Goal: Task Accomplishment & Management: Manage account settings

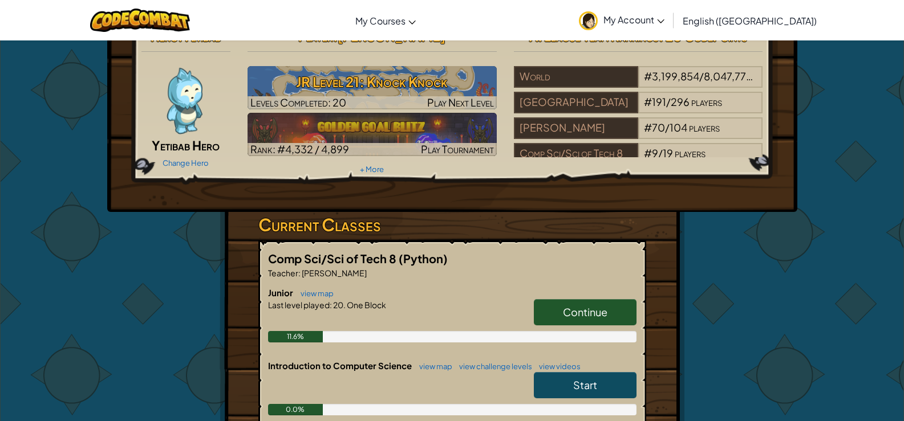
scroll to position [57, 0]
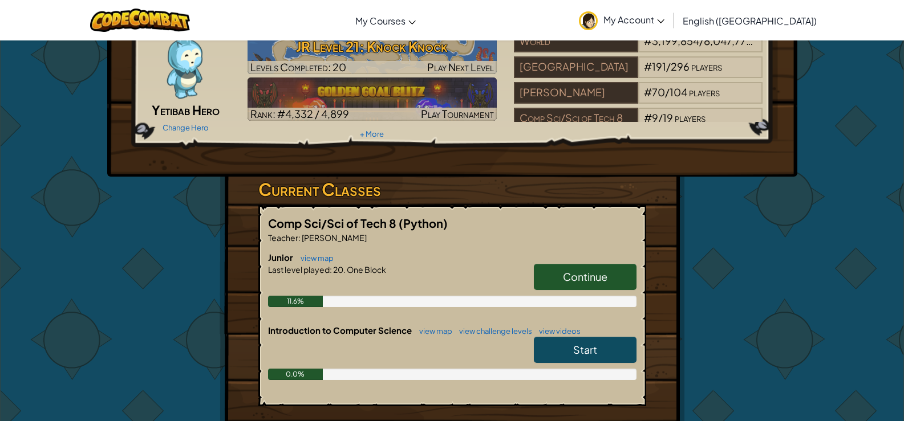
click at [607, 350] on link "Start" at bounding box center [585, 350] width 103 height 26
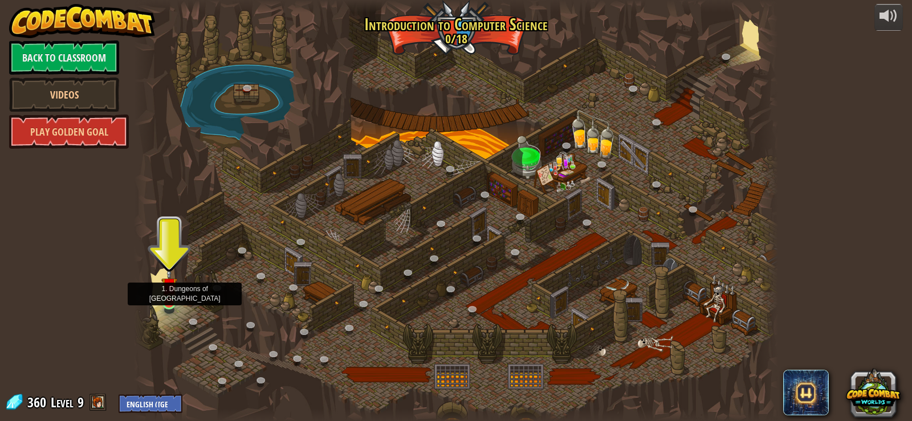
click at [169, 295] on img at bounding box center [169, 285] width 16 height 37
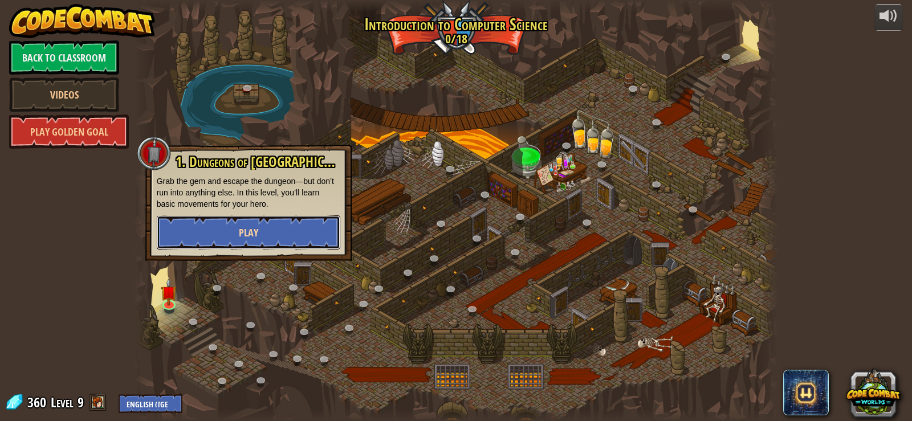
click at [281, 237] on button "Play" at bounding box center [249, 233] width 184 height 34
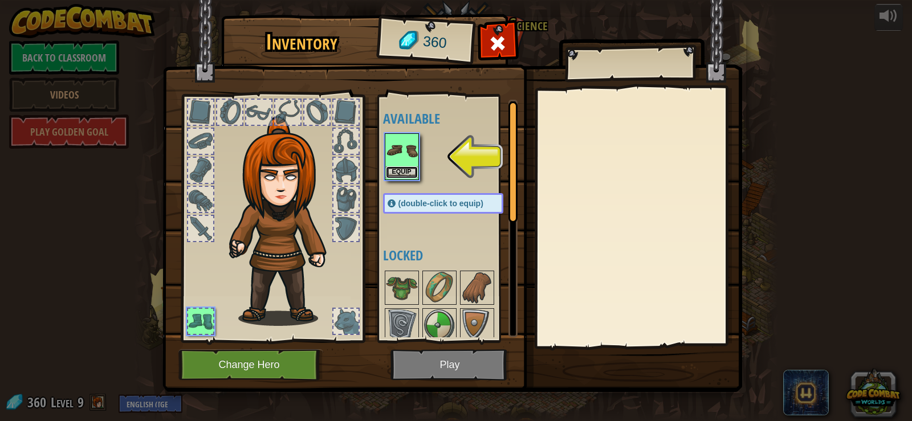
click at [409, 175] on button "Equip" at bounding box center [402, 172] width 32 height 12
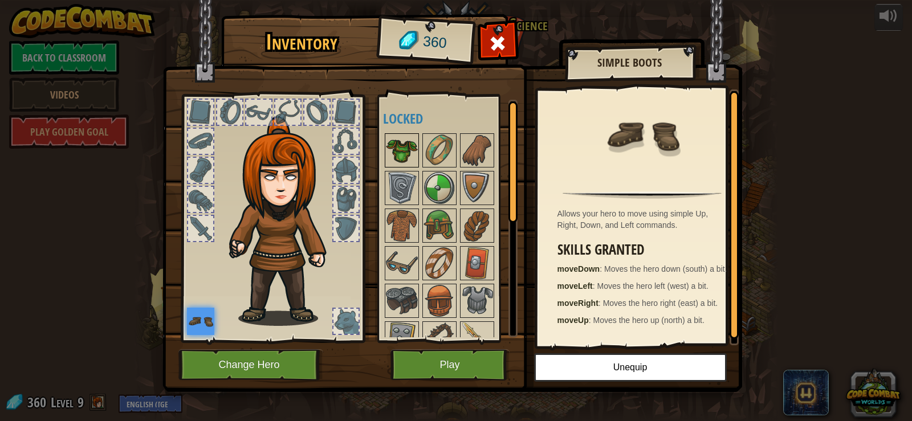
click at [403, 159] on img at bounding box center [402, 151] width 32 height 32
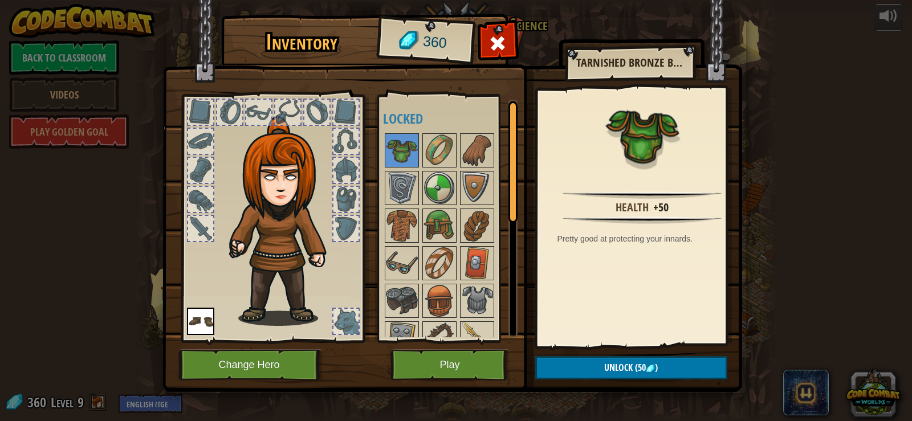
click at [258, 141] on img at bounding box center [285, 221] width 123 height 210
click at [274, 141] on img at bounding box center [285, 221] width 123 height 210
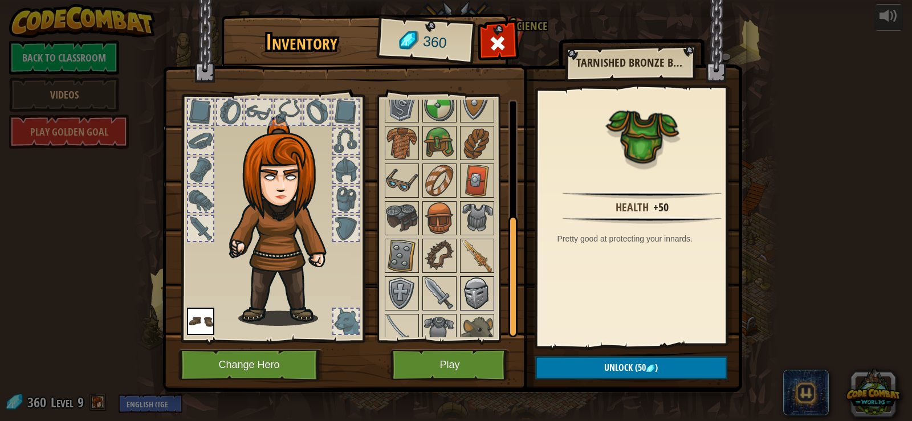
scroll to position [95, 0]
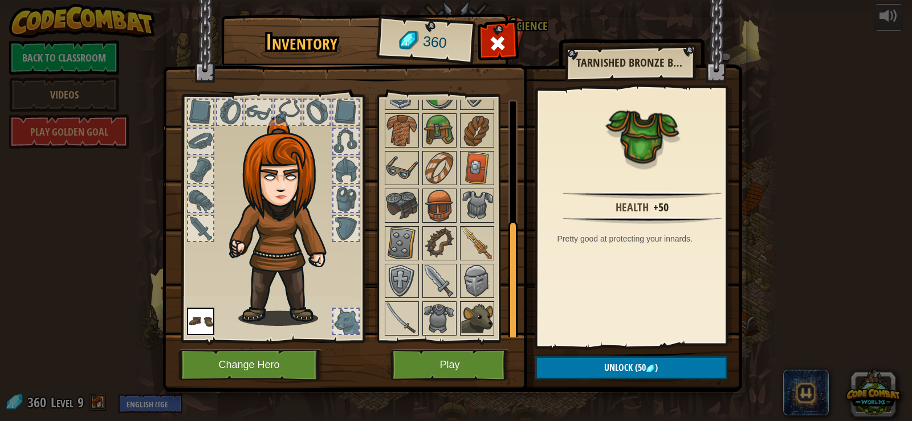
drag, startPoint x: 444, startPoint y: 304, endPoint x: 483, endPoint y: 308, distance: 38.9
click at [446, 305] on img at bounding box center [440, 319] width 32 height 32
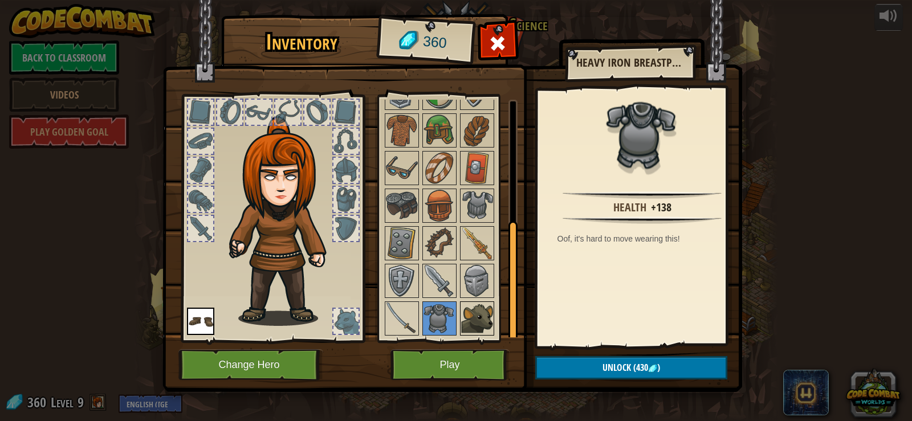
click at [483, 308] on img at bounding box center [477, 319] width 32 height 32
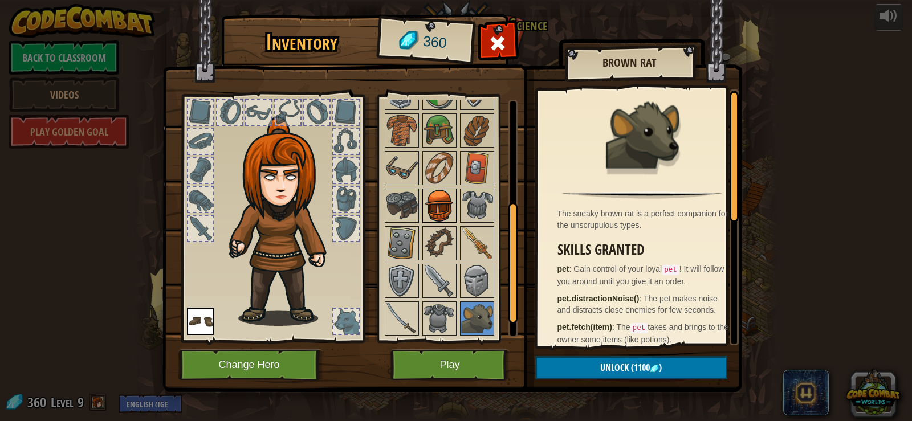
scroll to position [0, 0]
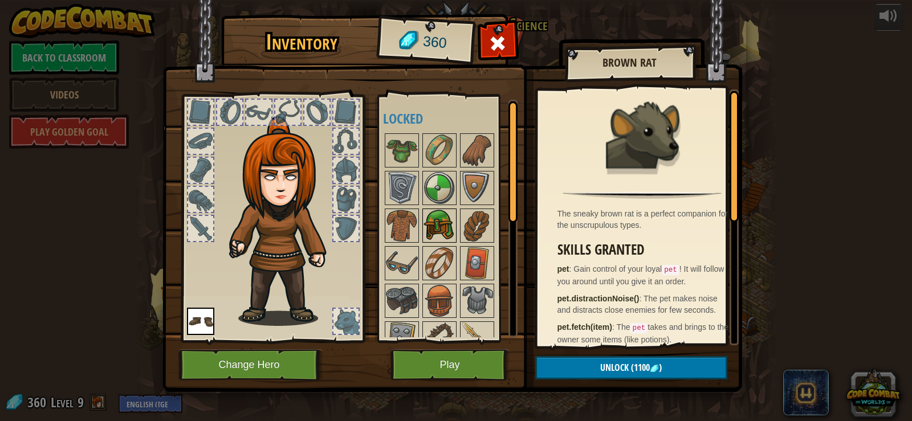
click at [436, 204] on img at bounding box center [440, 188] width 32 height 32
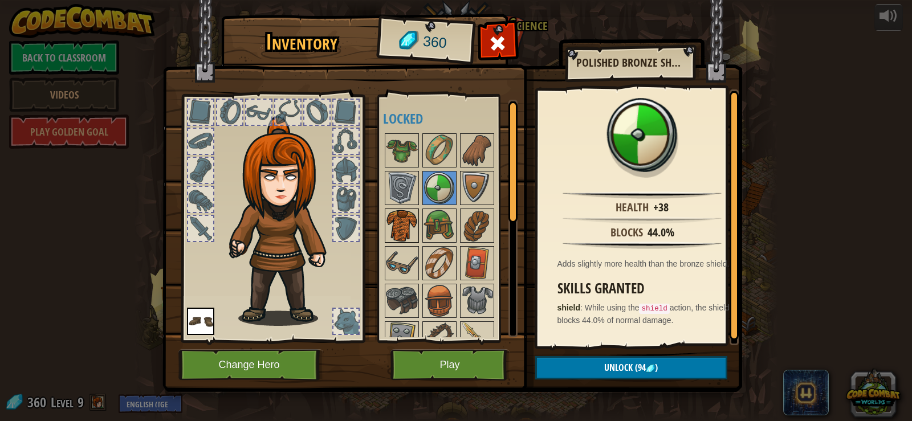
click at [407, 219] on img at bounding box center [402, 226] width 32 height 32
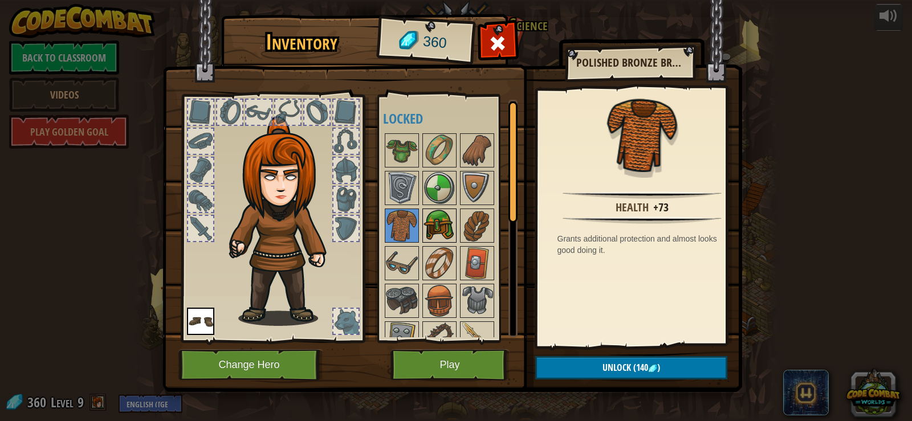
click at [423, 222] on div at bounding box center [440, 226] width 34 height 34
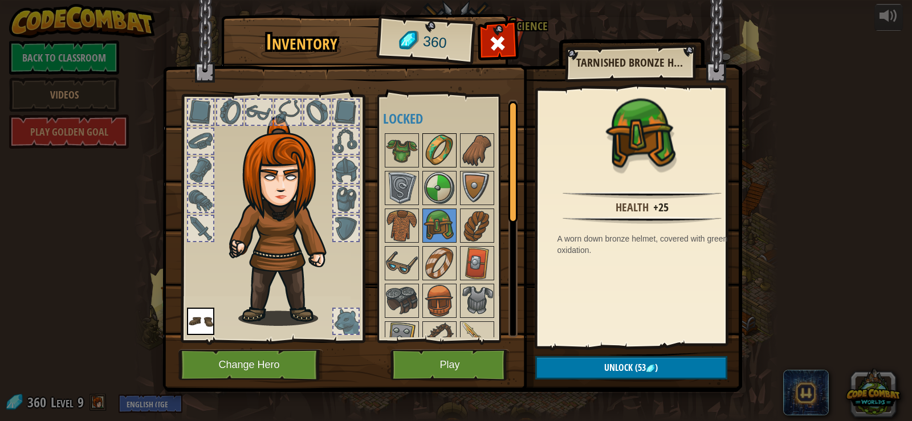
click at [440, 147] on img at bounding box center [440, 151] width 32 height 32
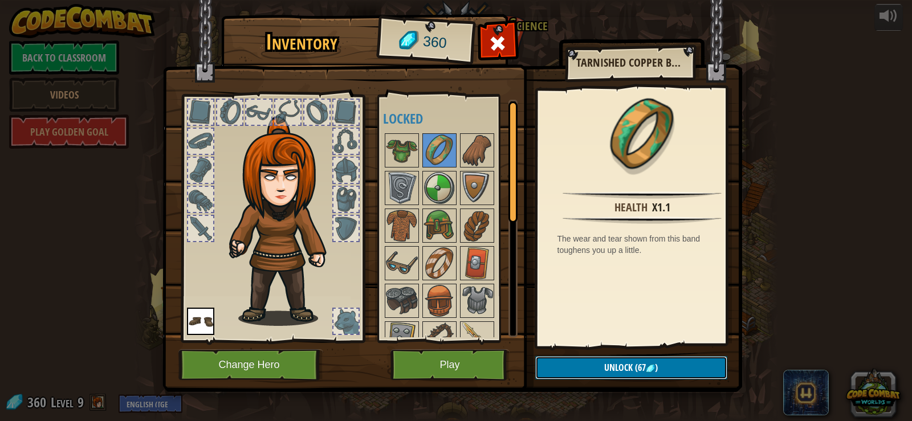
click at [629, 364] on span "Unlock" at bounding box center [618, 368] width 29 height 13
click at [679, 368] on button "Confirm" at bounding box center [631, 367] width 192 height 23
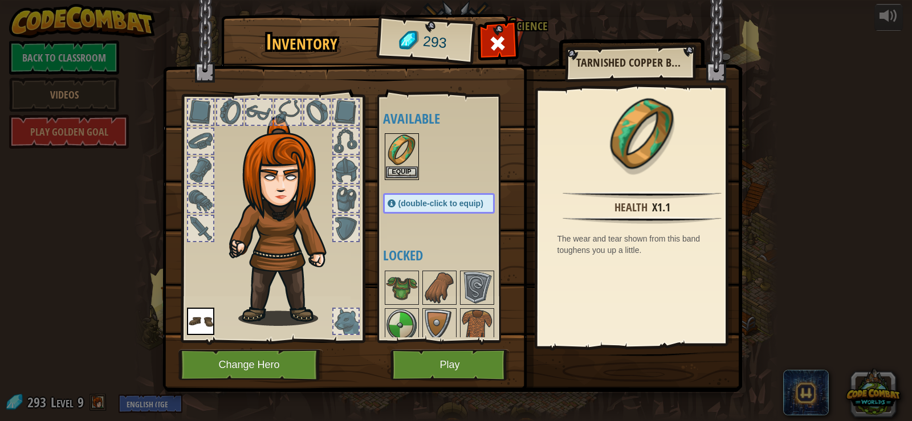
click at [407, 159] on img at bounding box center [402, 151] width 32 height 32
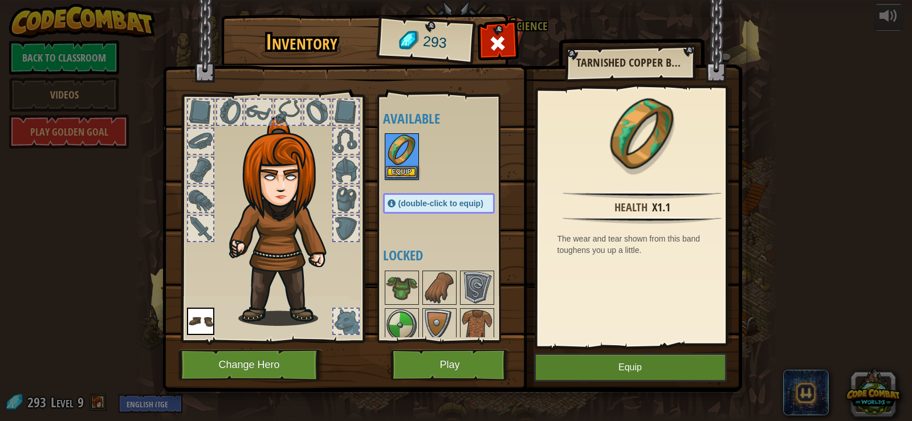
click at [407, 159] on img at bounding box center [402, 151] width 32 height 32
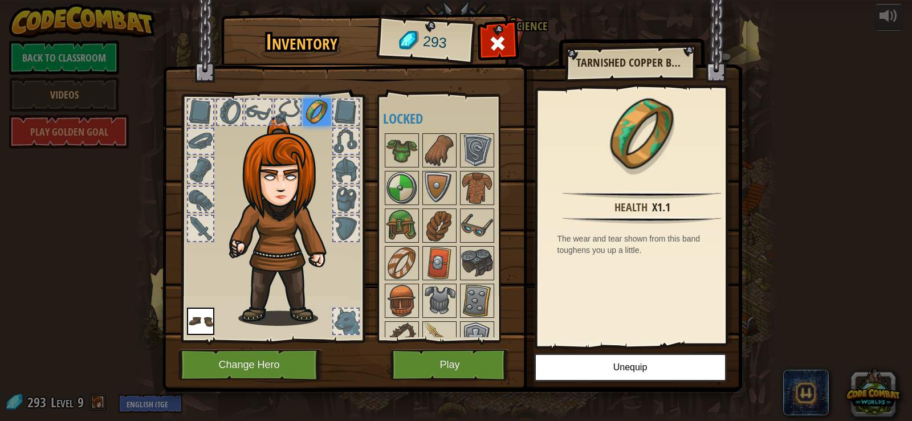
click at [195, 104] on div at bounding box center [200, 112] width 25 height 25
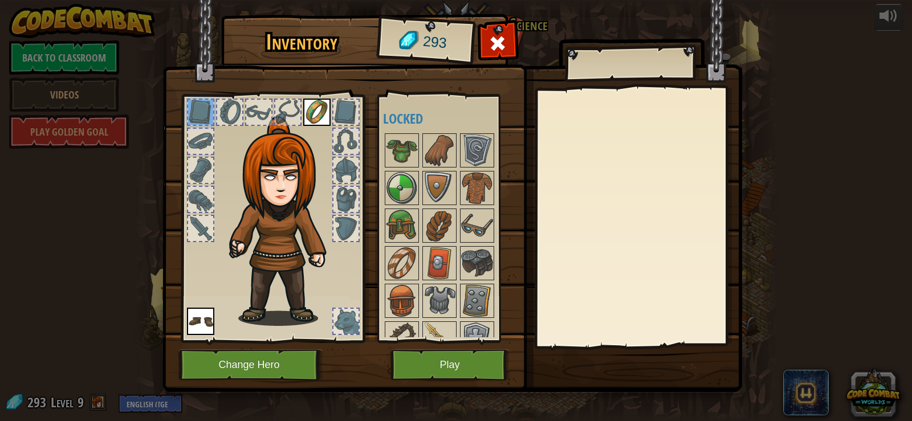
click at [343, 166] on div at bounding box center [346, 170] width 25 height 25
click at [344, 146] on div at bounding box center [346, 141] width 25 height 25
click at [356, 327] on div at bounding box center [346, 321] width 25 height 25
click at [355, 319] on div at bounding box center [346, 321] width 25 height 25
click at [354, 319] on div at bounding box center [346, 321] width 25 height 25
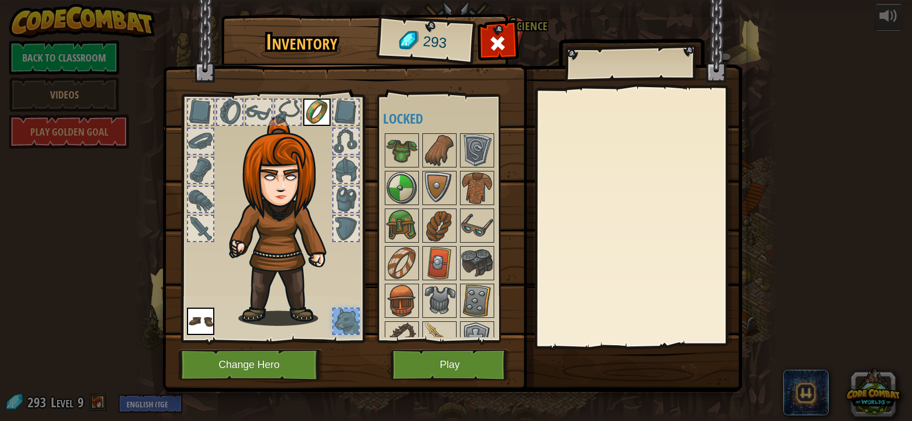
click at [354, 319] on div at bounding box center [346, 321] width 25 height 25
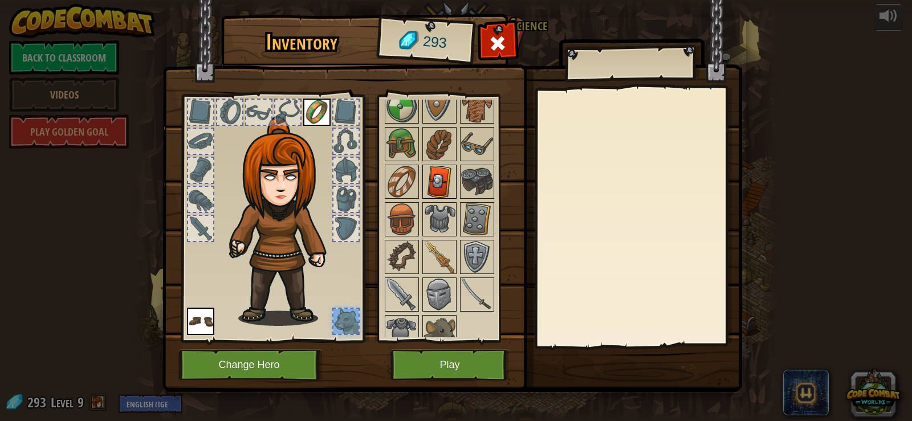
scroll to position [95, 0]
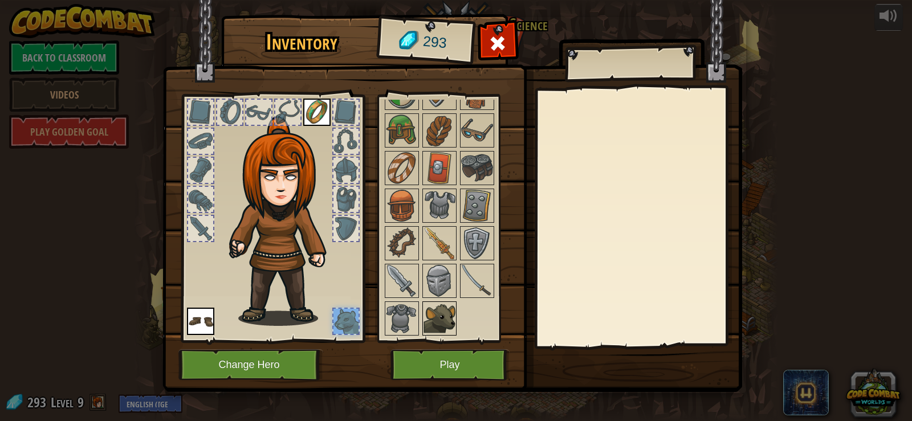
click at [445, 310] on img at bounding box center [440, 319] width 32 height 32
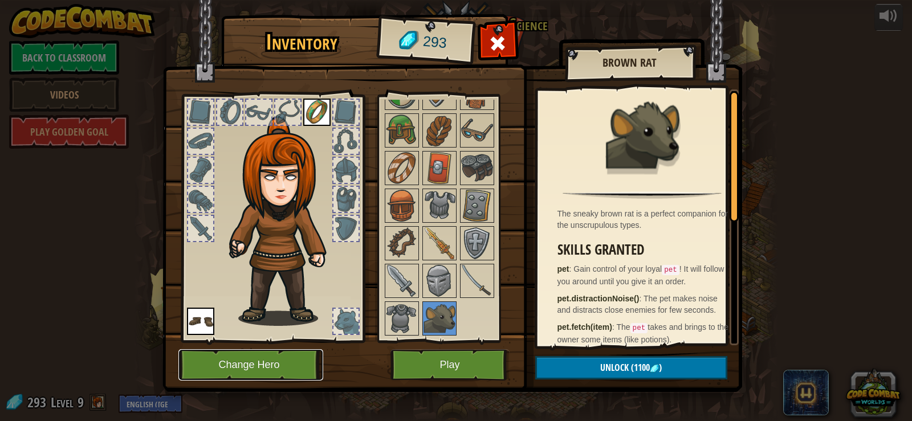
click at [246, 363] on button "Change Hero" at bounding box center [250, 365] width 145 height 31
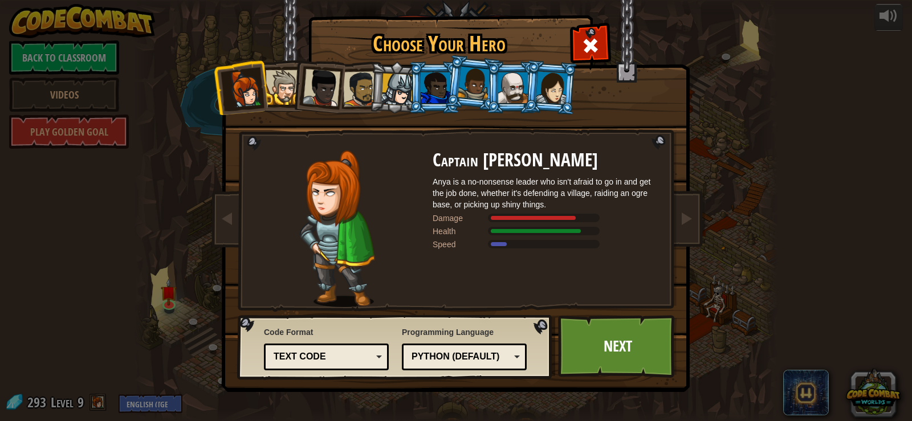
click at [534, 96] on li at bounding box center [550, 87] width 55 height 55
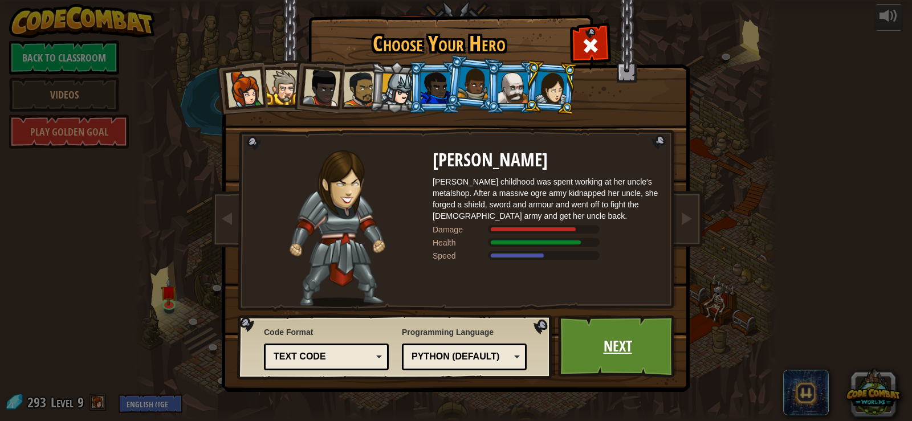
click at [594, 327] on link "Next" at bounding box center [617, 346] width 119 height 63
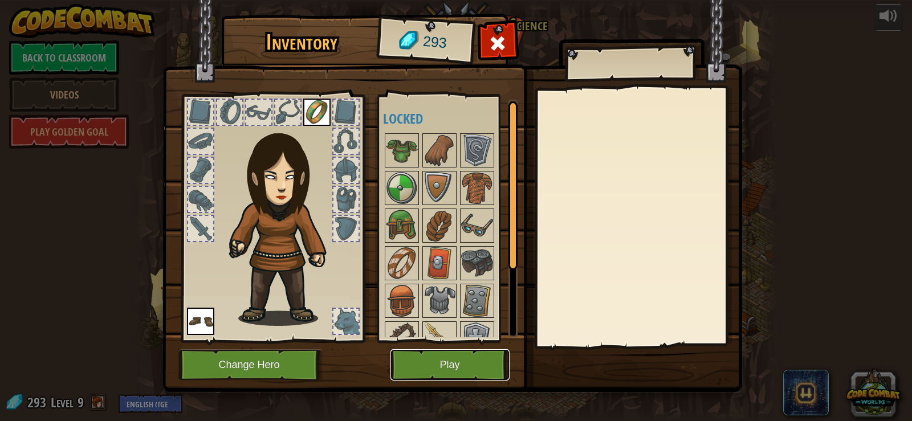
click at [470, 360] on button "Play" at bounding box center [450, 365] width 119 height 31
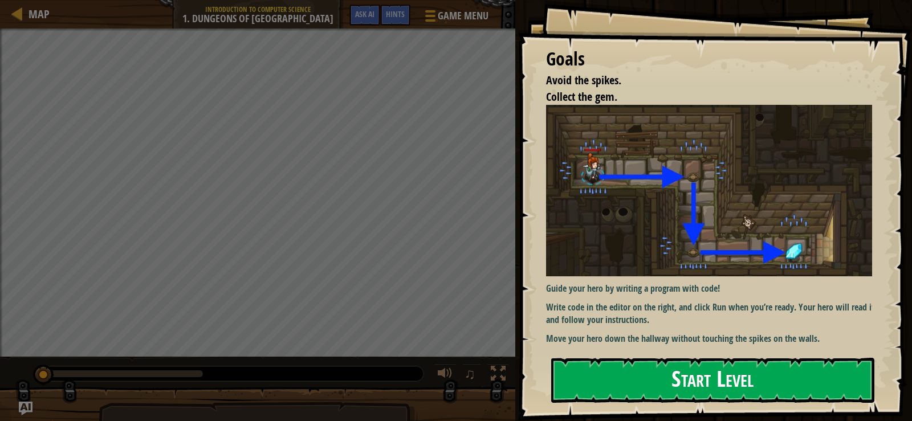
click at [700, 210] on div "Goals Avoid the spikes. Collect the gem. Guide your hero by writing a program w…" at bounding box center [715, 210] width 395 height 421
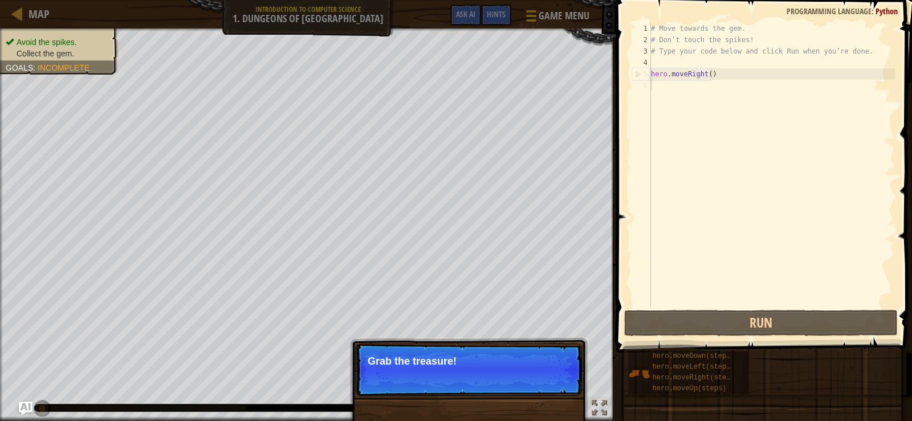
click at [516, 351] on p "Skip (esc) Continue Grab the treasure!" at bounding box center [469, 370] width 226 height 52
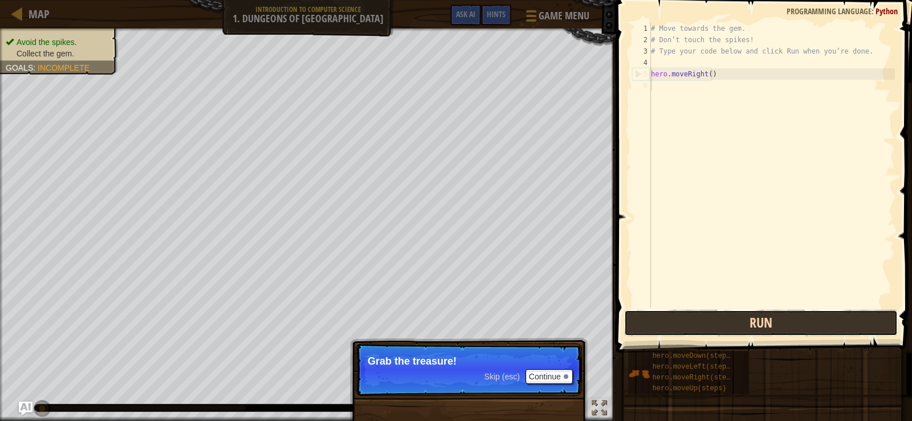
click at [677, 324] on button "Run" at bounding box center [761, 323] width 274 height 26
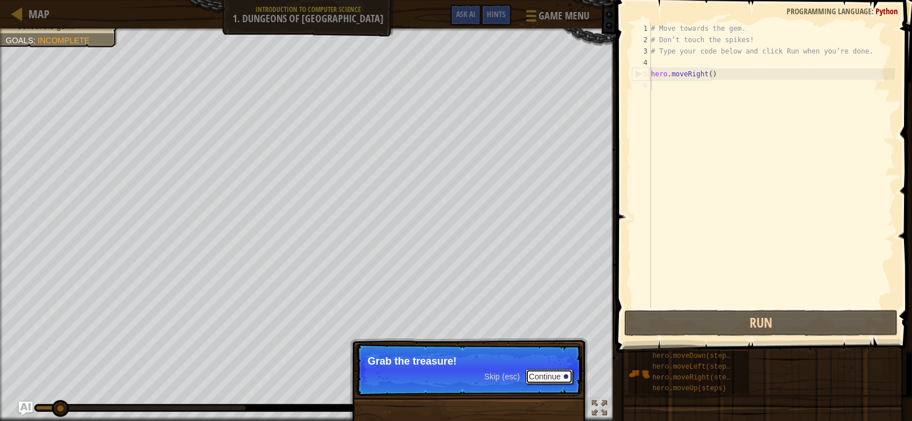
click at [561, 373] on button "Continue" at bounding box center [549, 376] width 47 height 15
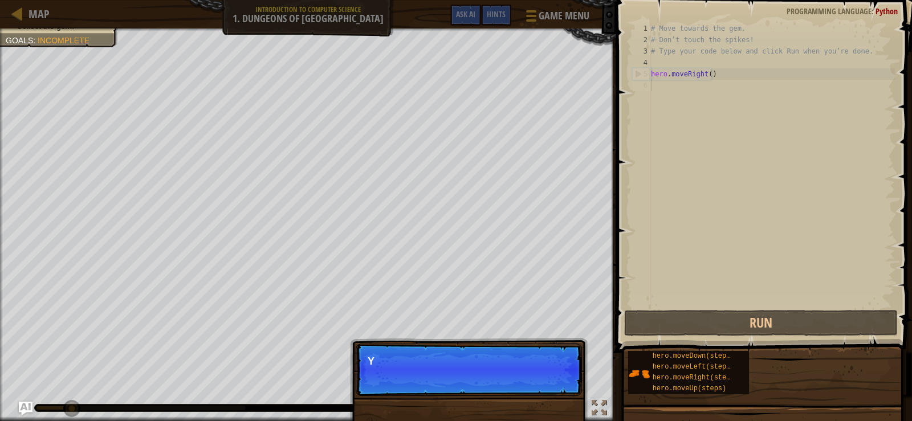
scroll to position [5, 0]
click at [540, 367] on p "You can use these methods." at bounding box center [469, 361] width 202 height 11
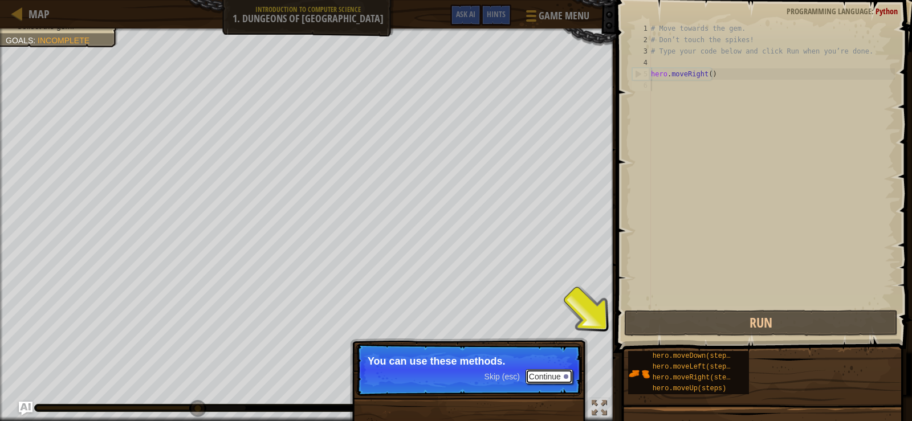
click at [563, 371] on button "Continue" at bounding box center [549, 376] width 47 height 15
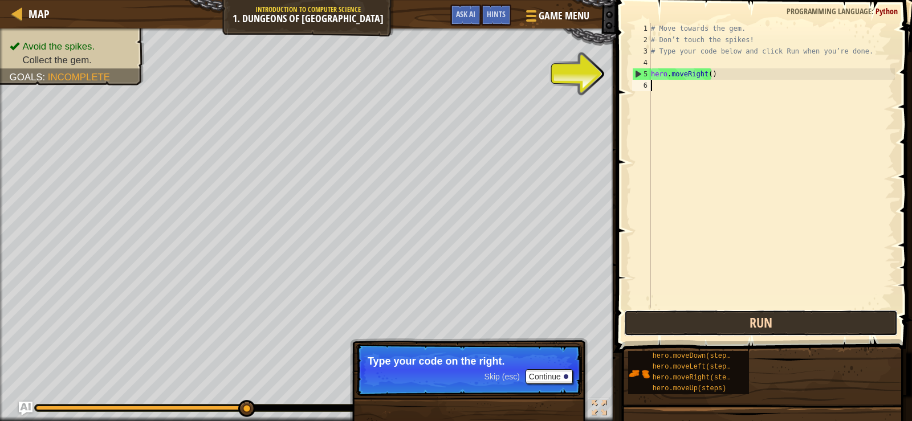
click at [733, 321] on button "Run" at bounding box center [761, 323] width 274 height 26
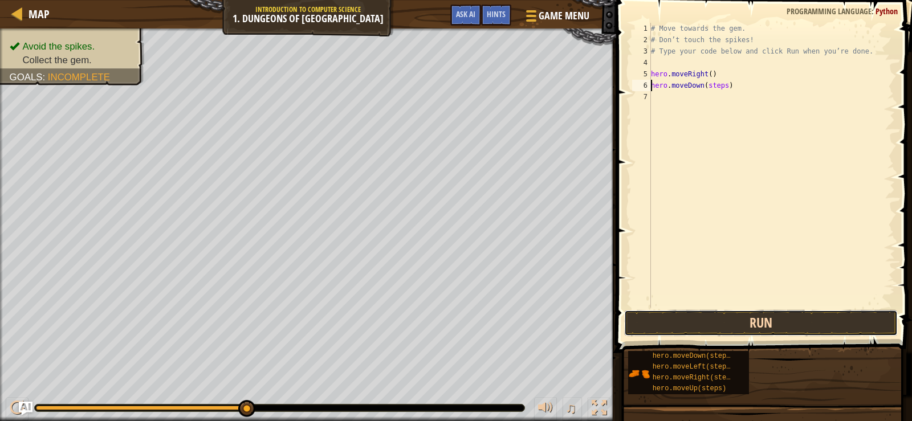
click at [746, 321] on button "Run" at bounding box center [761, 323] width 274 height 26
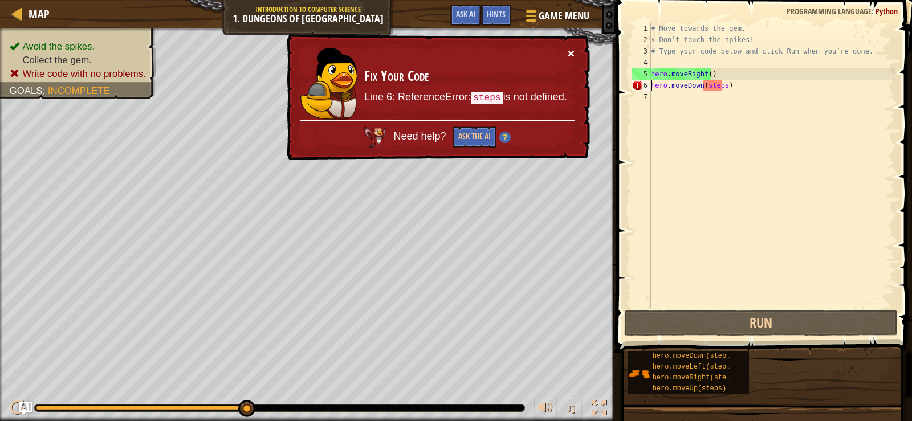
drag, startPoint x: 574, startPoint y: 53, endPoint x: 736, endPoint y: 60, distance: 162.1
click at [575, 53] on div "× Fix Your Code Line 6: ReferenceError: steps is not defined. Need help? Ask th…" at bounding box center [438, 97] width 306 height 127
drag, startPoint x: 720, startPoint y: 84, endPoint x: 726, endPoint y: 89, distance: 7.8
click at [720, 84] on div "# Move towards the gem. # Don’t touch the spikes! # Type your code below and cl…" at bounding box center [772, 177] width 246 height 308
click at [723, 84] on div "# Move towards the gem. # Don’t touch the spikes! # Type your code below and cl…" at bounding box center [772, 177] width 246 height 308
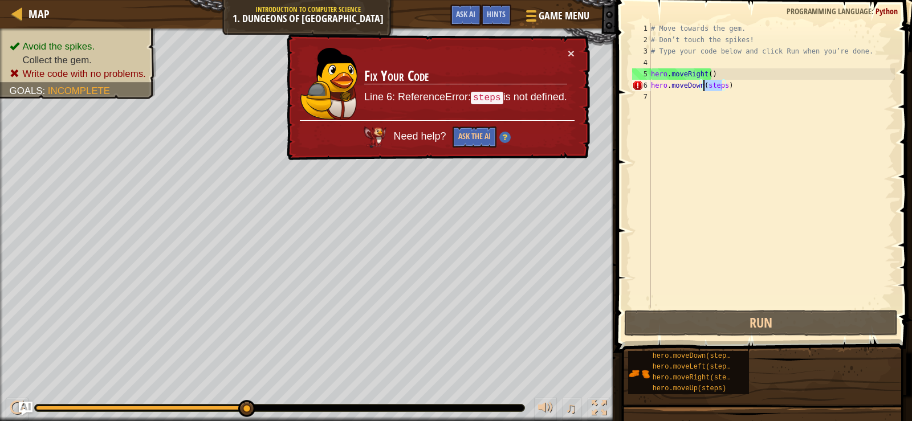
drag, startPoint x: 722, startPoint y: 86, endPoint x: 702, endPoint y: 89, distance: 19.6
click at [702, 89] on div "# Move towards the gem. # Don’t touch the spikes! # Type your code below and cl…" at bounding box center [772, 177] width 246 height 308
click at [722, 86] on div "# Move towards the gem. # Don’t touch the spikes! # Type your code below and cl…" at bounding box center [772, 165] width 246 height 285
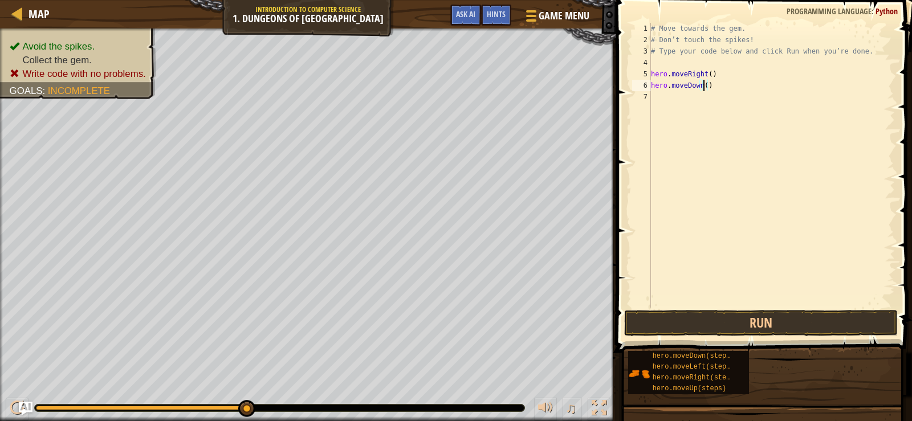
scroll to position [5, 4]
click at [724, 315] on button "Run" at bounding box center [761, 323] width 274 height 26
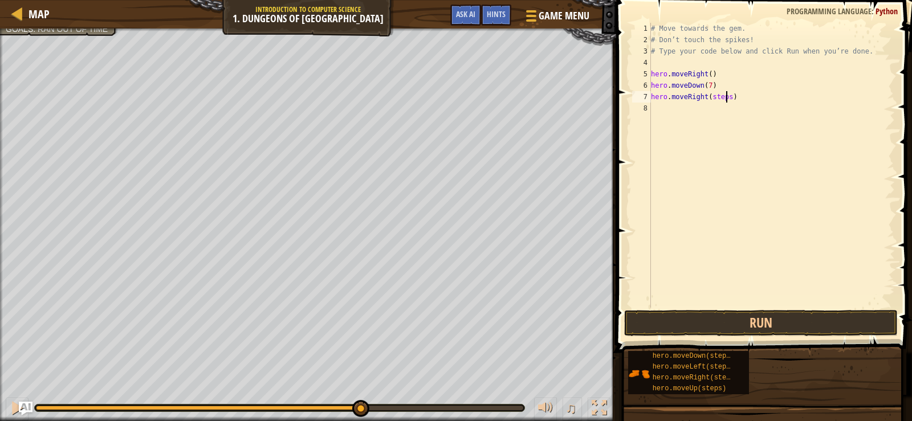
click at [726, 98] on div "# Move towards the gem. # Don’t touch the spikes! # Type your code below and cl…" at bounding box center [772, 177] width 246 height 308
click at [757, 328] on button "Run" at bounding box center [761, 323] width 274 height 26
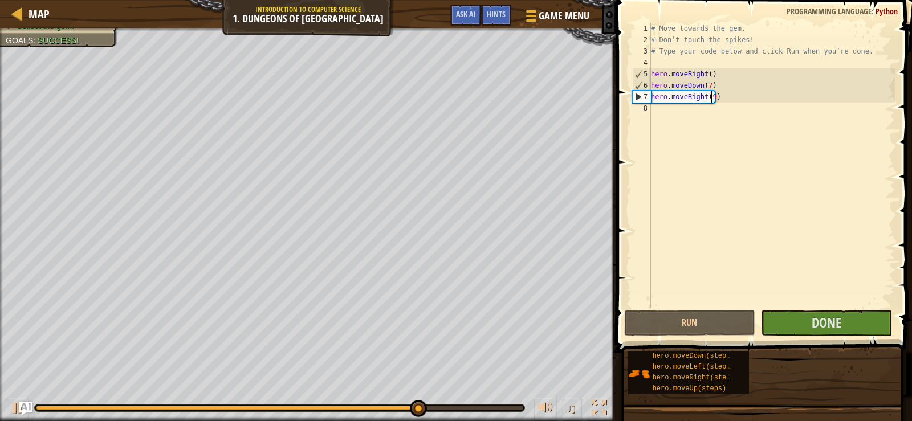
click at [706, 86] on div "# Move towards the gem. # Don’t touch the spikes! # Type your code below and cl…" at bounding box center [772, 177] width 246 height 308
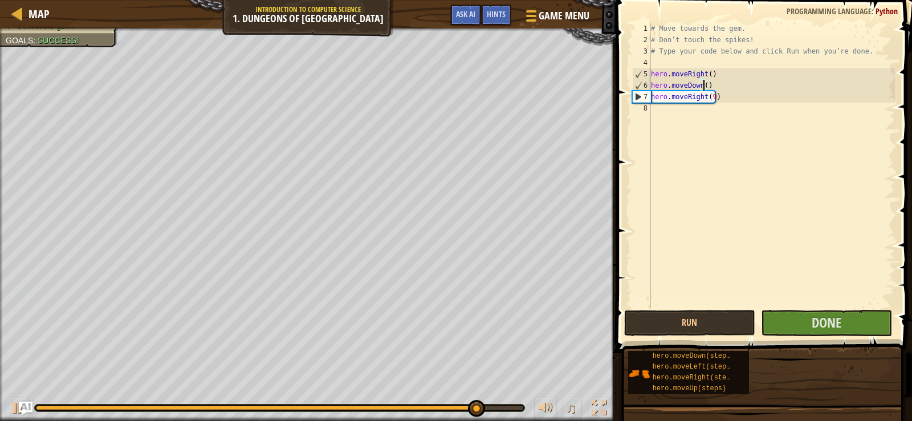
scroll to position [5, 4]
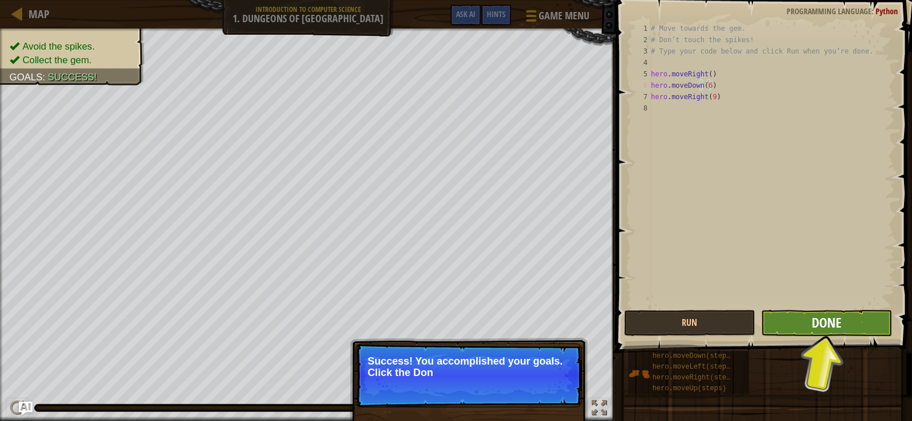
type textarea "hero.moveDown(6)"
click at [821, 319] on span "Done" at bounding box center [827, 323] width 30 height 18
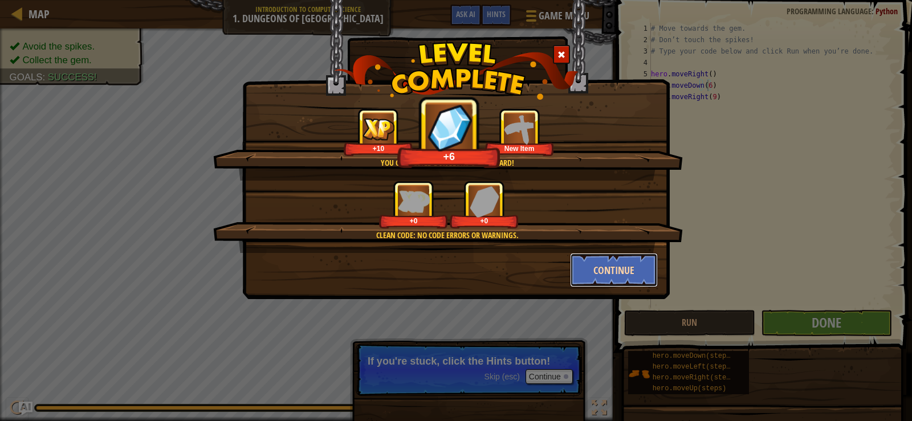
click at [605, 271] on button "Continue" at bounding box center [614, 270] width 88 height 34
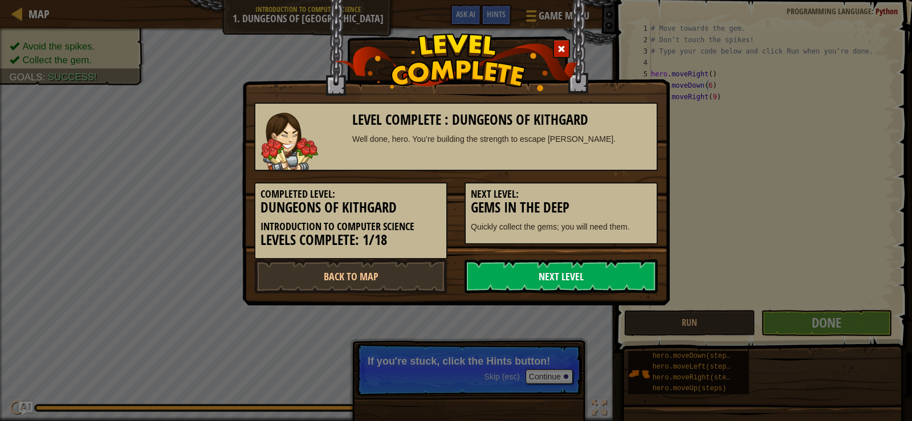
click at [604, 273] on link "Next Level" at bounding box center [561, 276] width 193 height 34
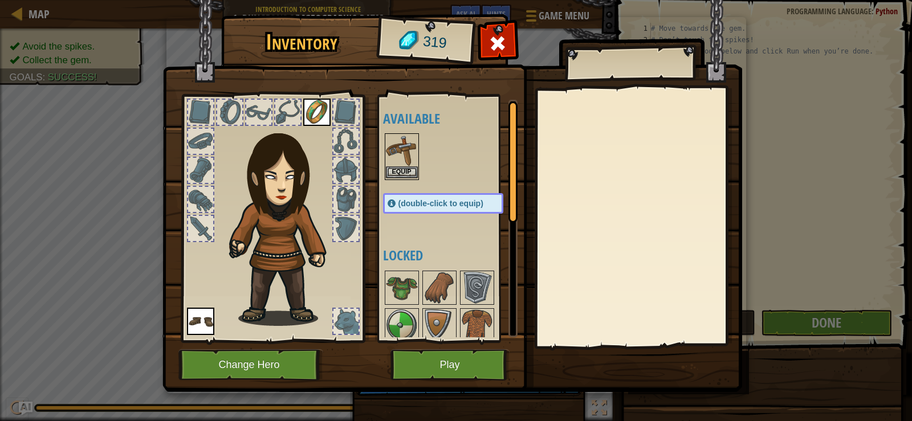
click at [404, 153] on img at bounding box center [402, 151] width 32 height 32
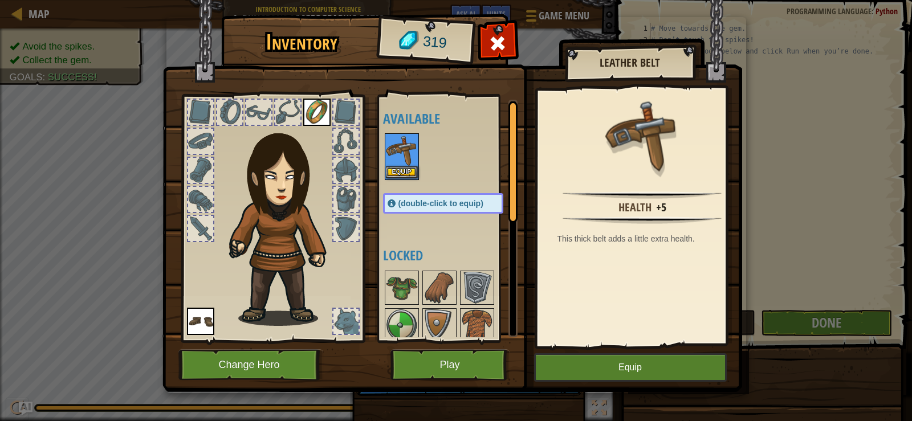
click at [404, 153] on img at bounding box center [402, 151] width 32 height 32
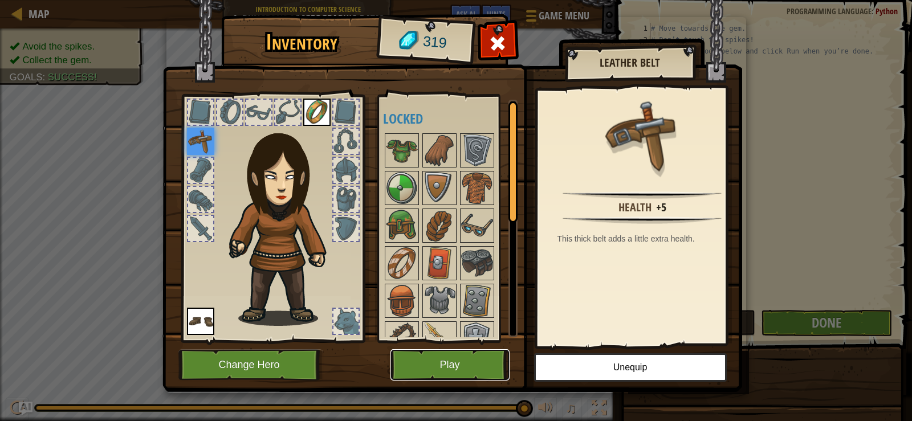
click at [445, 368] on button "Play" at bounding box center [450, 365] width 119 height 31
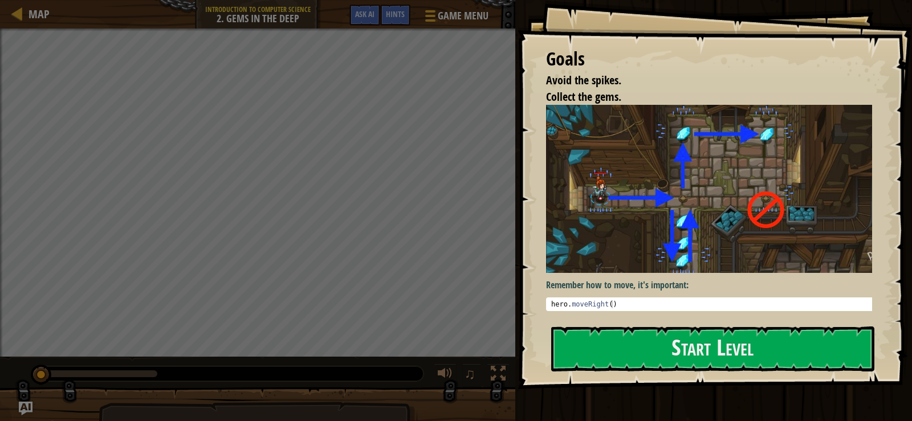
click at [700, 178] on img at bounding box center [713, 189] width 335 height 168
click at [691, 377] on div "Goals Avoid the spikes. Collect the gems. Remember how to move, it's important:…" at bounding box center [715, 194] width 395 height 389
click at [689, 375] on div "Goals Avoid the spikes. Collect the gems. Remember how to move, it's important:…" at bounding box center [715, 194] width 395 height 389
click at [672, 359] on button "Start Level" at bounding box center [712, 349] width 323 height 45
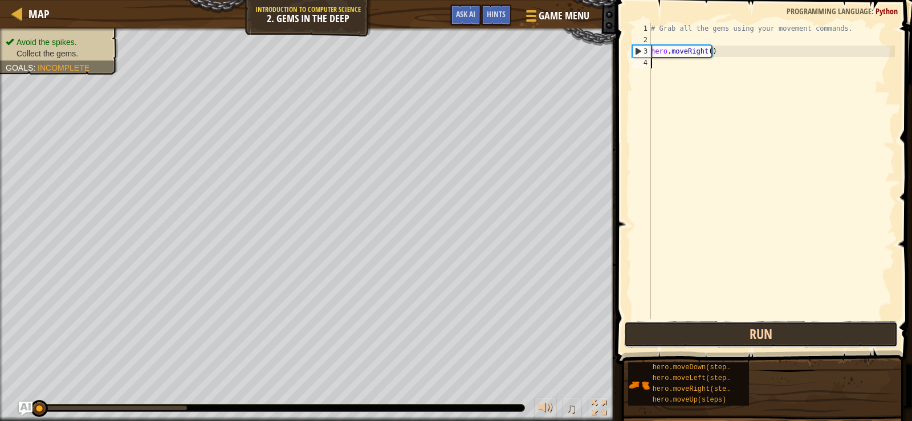
click at [662, 336] on button "Run" at bounding box center [761, 335] width 274 height 26
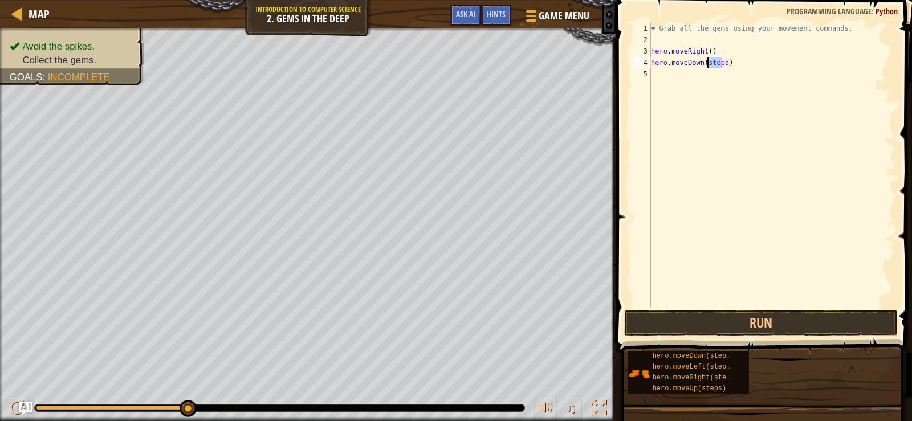
drag, startPoint x: 721, startPoint y: 63, endPoint x: 708, endPoint y: 62, distance: 13.7
click at [708, 62] on div "# Grab all the gems using your movement commands. hero . moveRight ( ) hero . m…" at bounding box center [772, 177] width 246 height 308
click at [794, 324] on button "Run" at bounding box center [761, 323] width 274 height 26
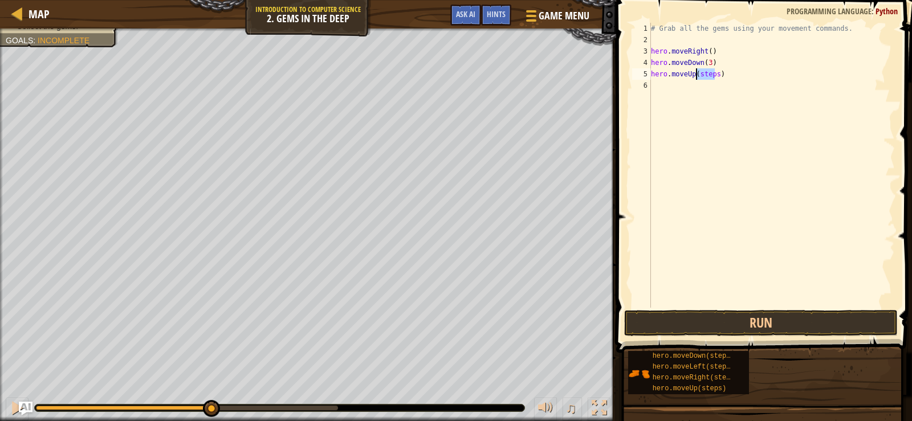
drag, startPoint x: 714, startPoint y: 76, endPoint x: 698, endPoint y: 76, distance: 16.0
click at [698, 76] on div "# Grab all the gems using your movement commands. hero . moveRight ( ) hero . m…" at bounding box center [772, 177] width 246 height 308
click at [754, 326] on button "Run" at bounding box center [761, 323] width 274 height 26
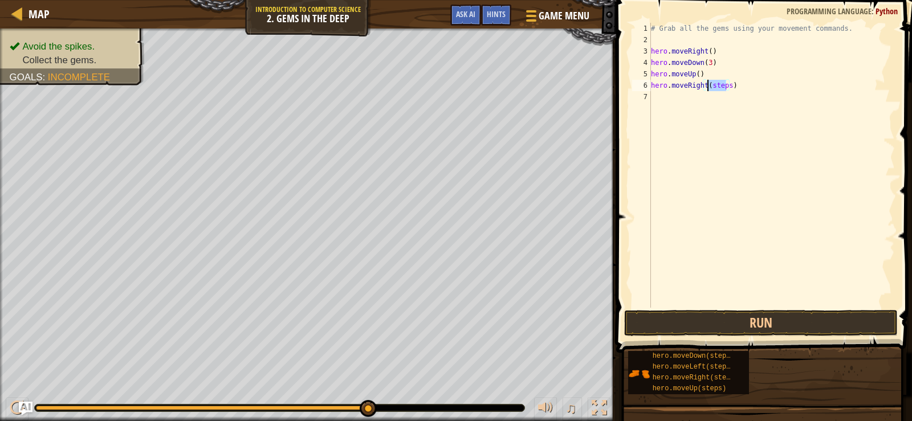
drag, startPoint x: 725, startPoint y: 86, endPoint x: 709, endPoint y: 85, distance: 16.5
click at [709, 85] on div "# Grab all the gems using your movement commands. hero . moveRight ( ) hero . m…" at bounding box center [772, 177] width 246 height 308
type textarea "hero.moveRight()"
drag, startPoint x: 717, startPoint y: 86, endPoint x: 627, endPoint y: 84, distance: 90.1
click at [627, 84] on div "hero.moveRight() 1 2 3 4 5 6 7 # Grab all the gems using your movement commands…" at bounding box center [762, 199] width 299 height 387
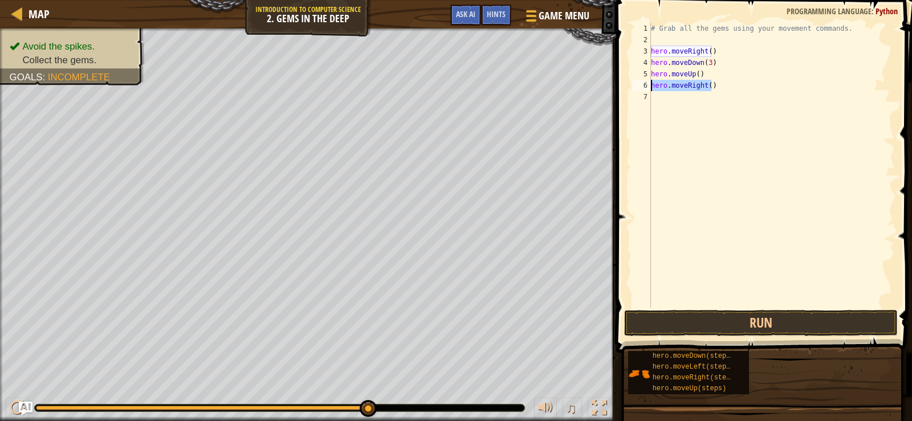
scroll to position [5, 0]
click at [716, 85] on div "# Grab all the gems using your movement commands. hero . moveRight ( ) hero . m…" at bounding box center [772, 165] width 246 height 285
drag, startPoint x: 715, startPoint y: 85, endPoint x: 698, endPoint y: 85, distance: 17.1
click at [698, 85] on div "# Grab all the gems using your movement commands. hero . moveRight ( ) hero . m…" at bounding box center [772, 177] width 246 height 308
type textarea "hero.moveUp()"
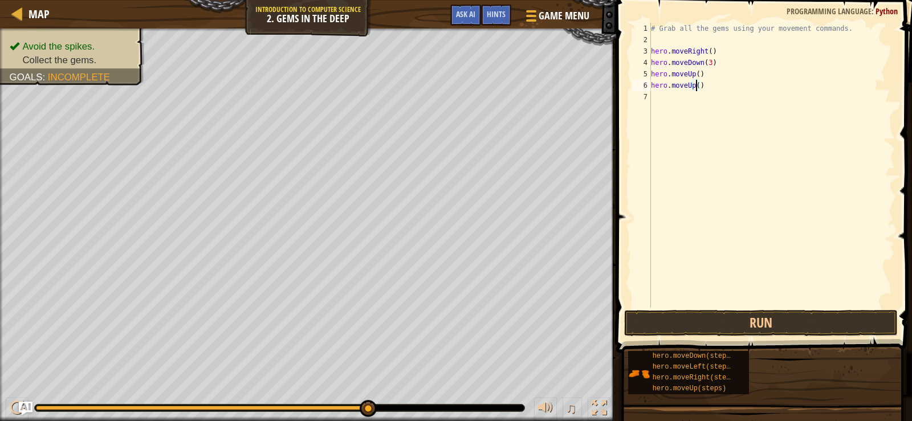
click at [769, 306] on div "# Grab all the gems using your movement commands. hero . moveRight ( ) hero . m…" at bounding box center [772, 177] width 246 height 308
click at [771, 319] on button "Run" at bounding box center [761, 323] width 274 height 26
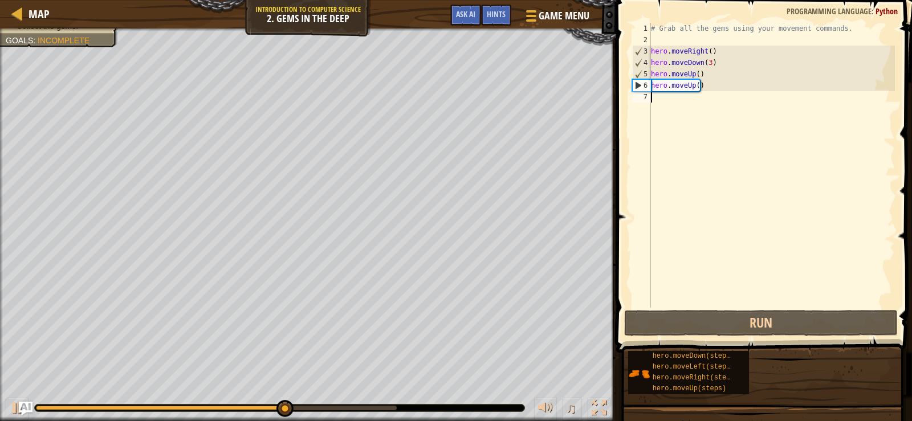
click at [706, 64] on div "# Grab all the gems using your movement commands. hero . moveRight ( ) hero . m…" at bounding box center [772, 177] width 246 height 308
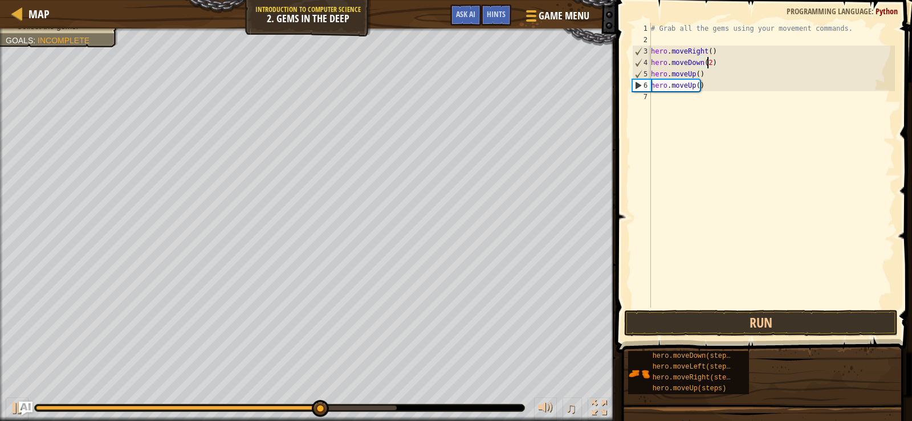
scroll to position [5, 4]
click at [717, 86] on div "# Grab all the gems using your movement commands. hero . moveRight ( ) hero . m…" at bounding box center [772, 177] width 246 height 308
type textarea "hero.moveUp()"
click at [699, 102] on div "# Grab all the gems using your movement commands. hero . moveRight ( ) hero . m…" at bounding box center [772, 177] width 246 height 308
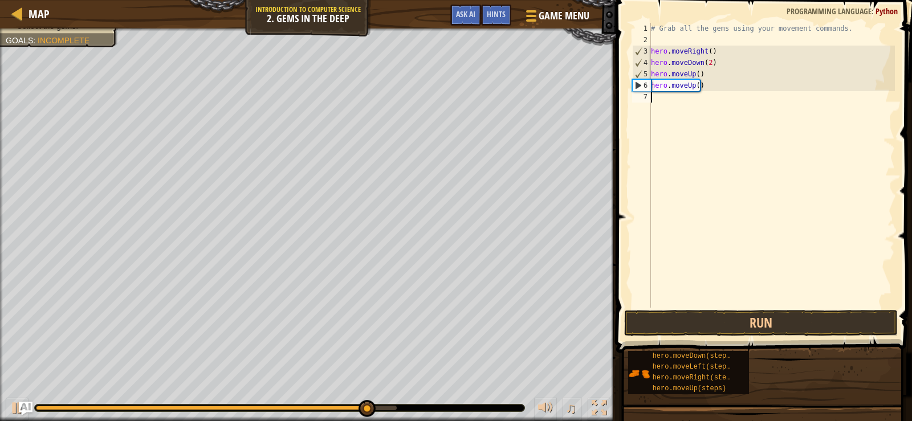
scroll to position [5, 0]
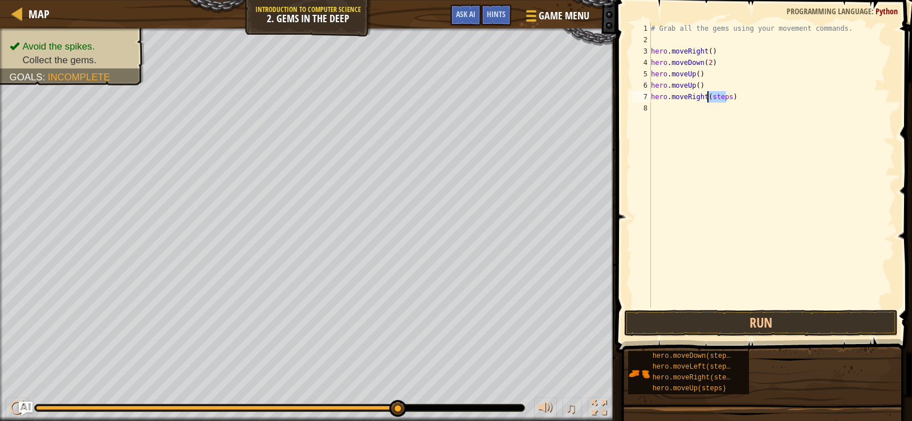
drag, startPoint x: 726, startPoint y: 95, endPoint x: 708, endPoint y: 94, distance: 17.7
click at [708, 94] on div "# Grab all the gems using your movement commands. hero . moveRight ( ) hero . m…" at bounding box center [772, 177] width 246 height 308
drag, startPoint x: 721, startPoint y: 110, endPoint x: 704, endPoint y: 110, distance: 16.5
click at [704, 110] on div "# Grab all the gems using your movement commands. hero . moveRight ( ) hero . m…" at bounding box center [772, 177] width 246 height 308
type textarea "hero.moveDown()"
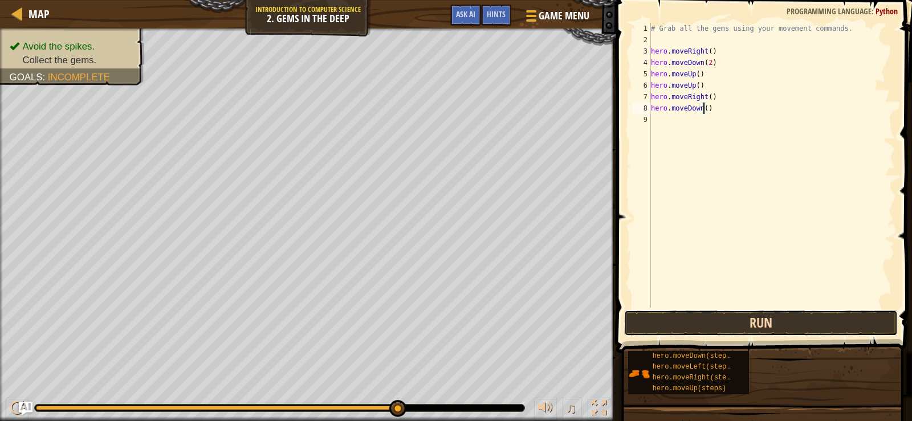
click at [790, 330] on button "Run" at bounding box center [761, 323] width 274 height 26
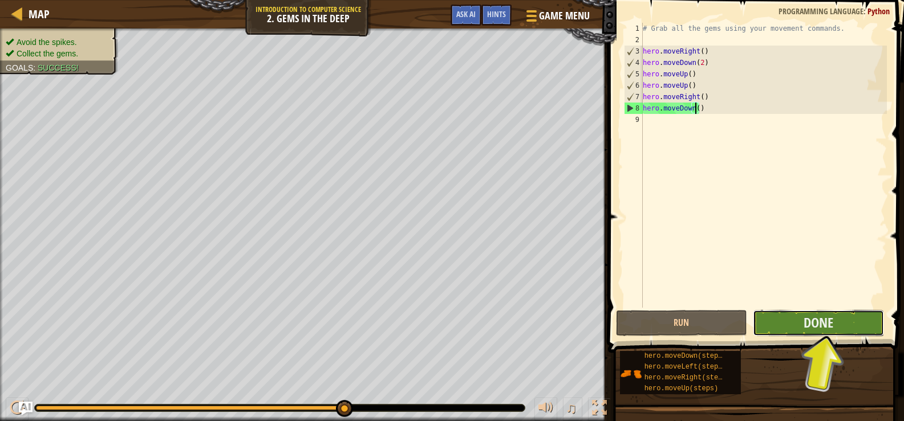
click at [839, 326] on button "Done" at bounding box center [818, 323] width 131 height 26
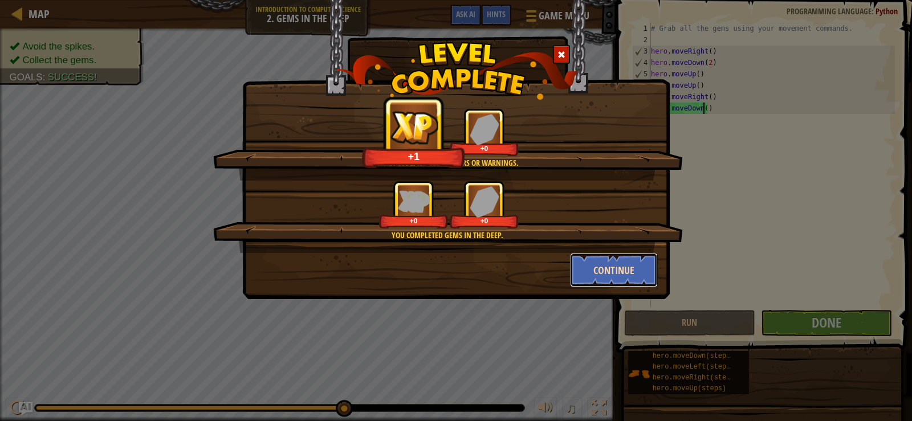
click at [610, 267] on button "Continue" at bounding box center [614, 270] width 88 height 34
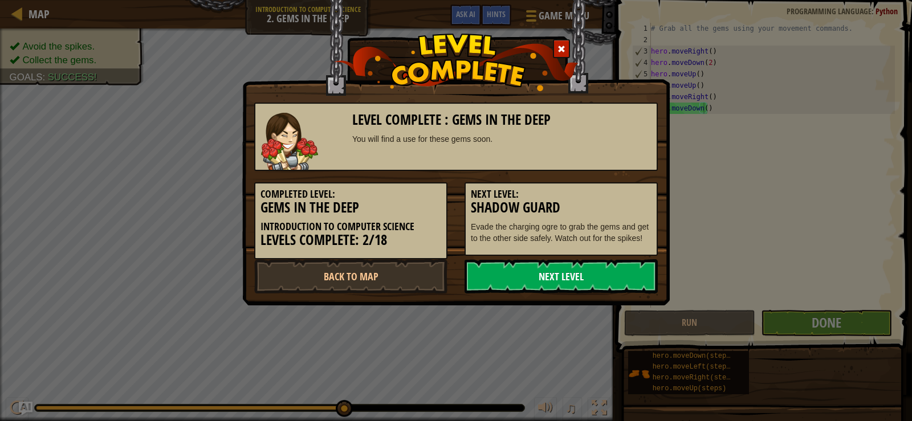
click at [612, 285] on link "Next Level" at bounding box center [561, 276] width 193 height 34
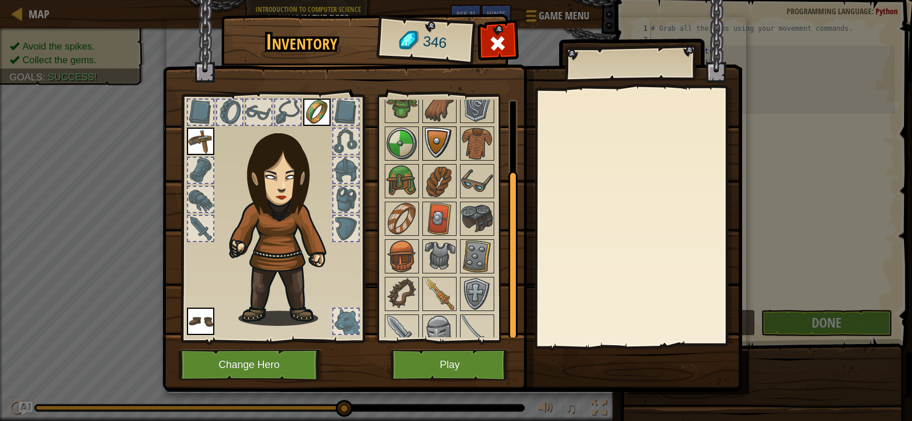
scroll to position [95, 0]
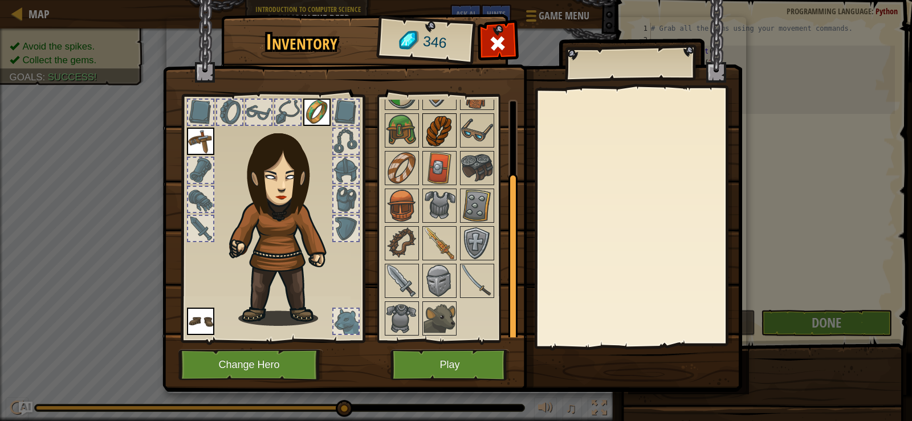
click at [444, 137] on img at bounding box center [440, 131] width 32 height 32
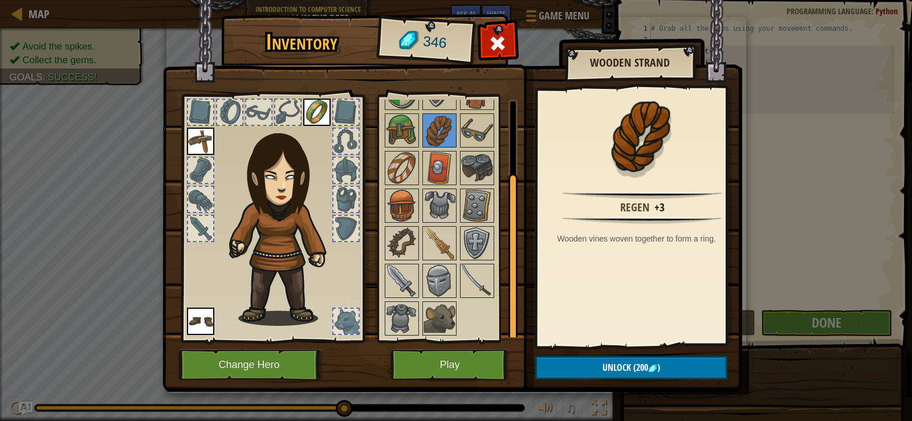
click at [349, 132] on div at bounding box center [346, 141] width 25 height 25
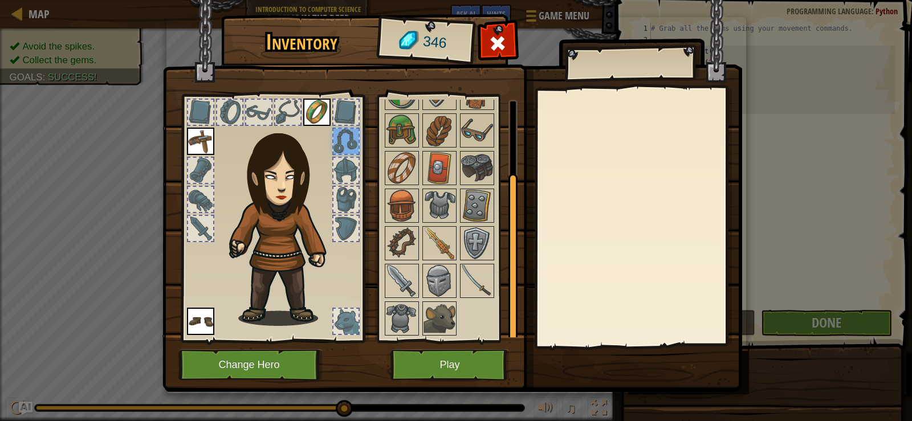
click at [349, 132] on div at bounding box center [346, 141] width 25 height 25
click at [397, 172] on img at bounding box center [402, 168] width 32 height 32
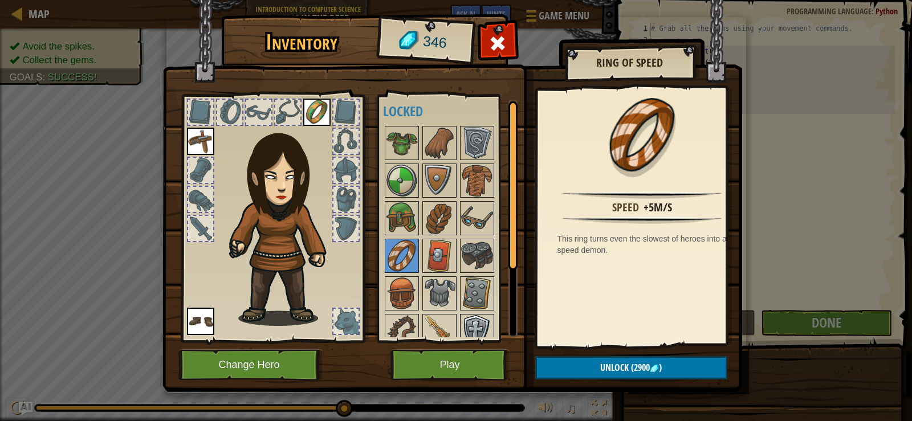
scroll to position [0, 0]
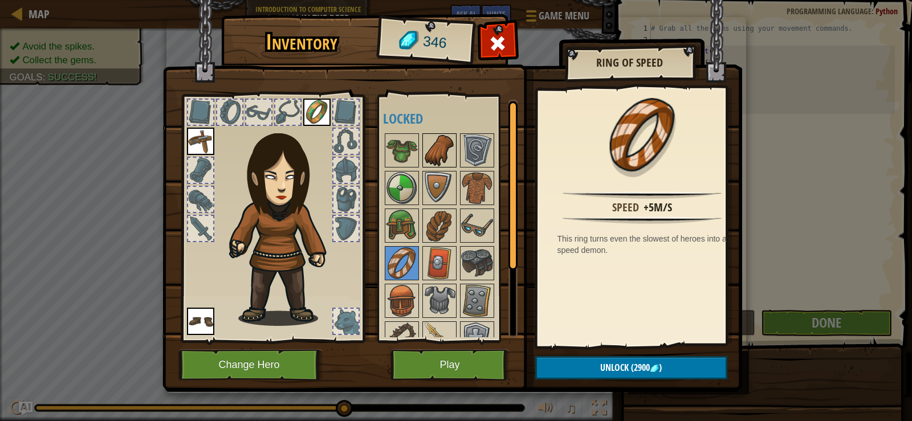
click at [428, 136] on img at bounding box center [440, 151] width 32 height 32
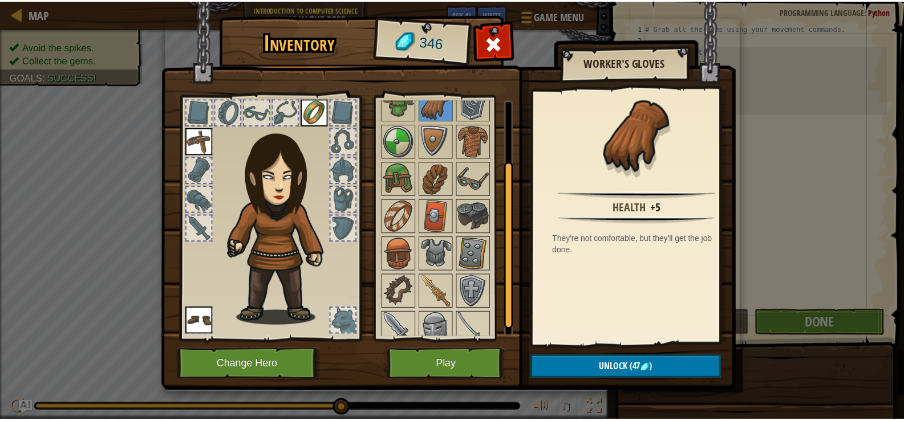
scroll to position [95, 0]
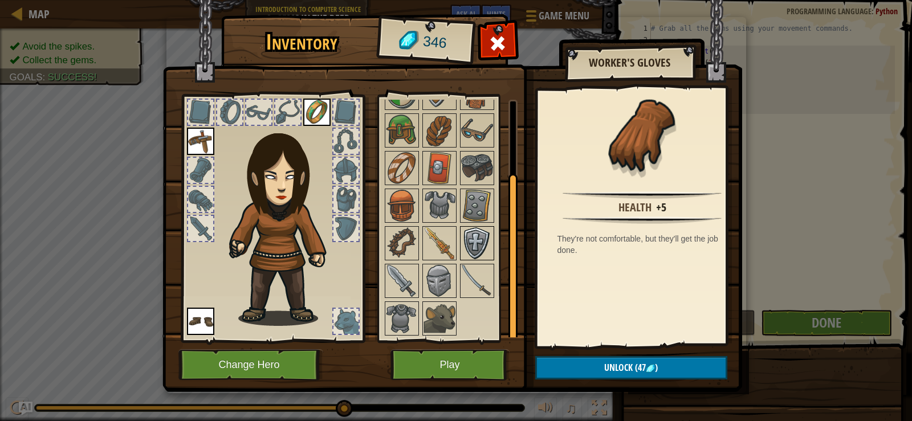
click at [477, 243] on img at bounding box center [477, 244] width 32 height 32
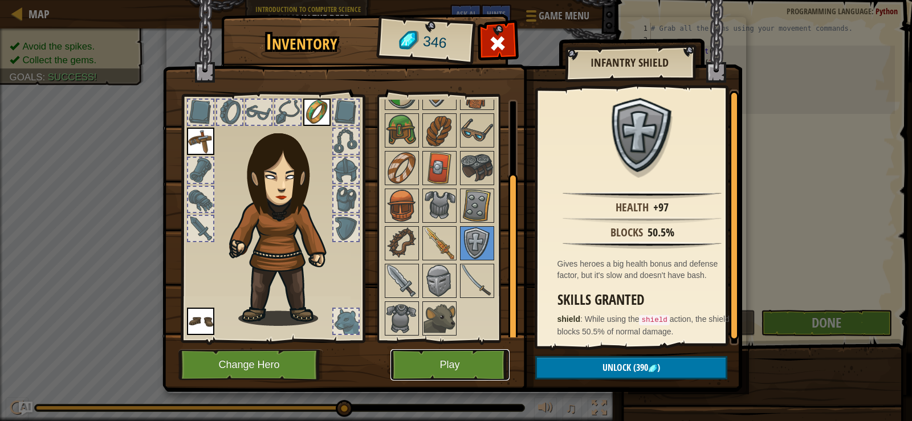
click at [445, 366] on button "Play" at bounding box center [450, 365] width 119 height 31
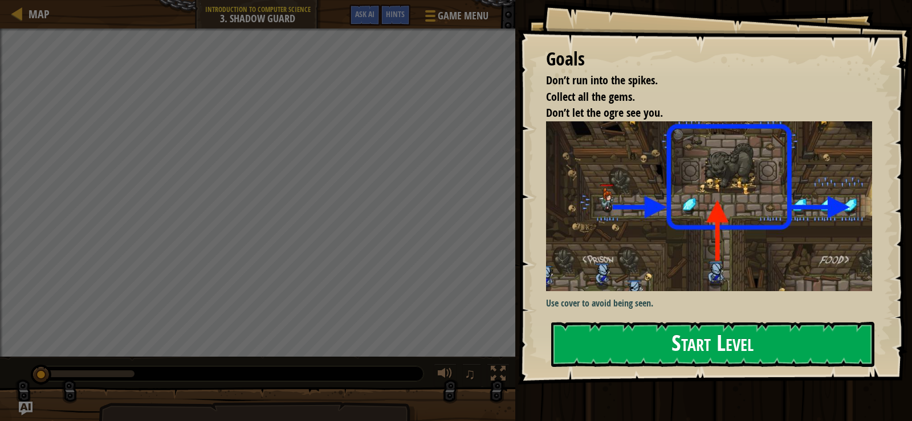
click at [701, 354] on button "Start Level" at bounding box center [712, 344] width 323 height 45
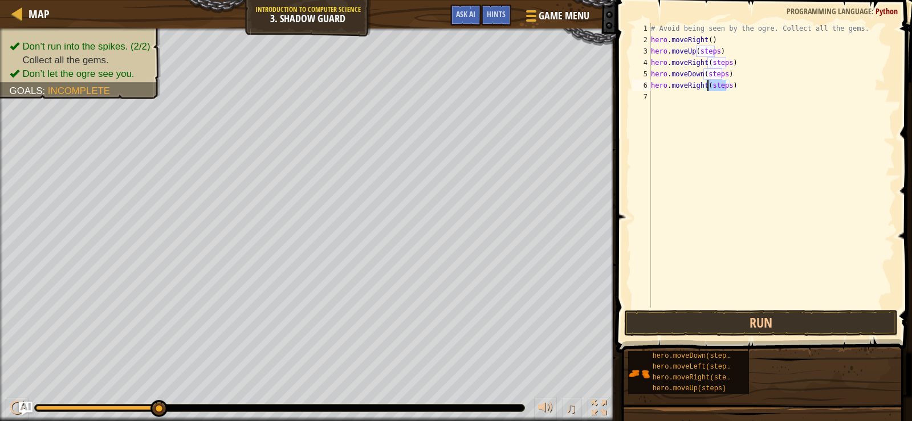
drag, startPoint x: 725, startPoint y: 87, endPoint x: 708, endPoint y: 87, distance: 17.7
click at [708, 87] on div "# Avoid being seen by the ogre. Collect all the gems. hero . moveRight ( ) hero…" at bounding box center [772, 177] width 246 height 308
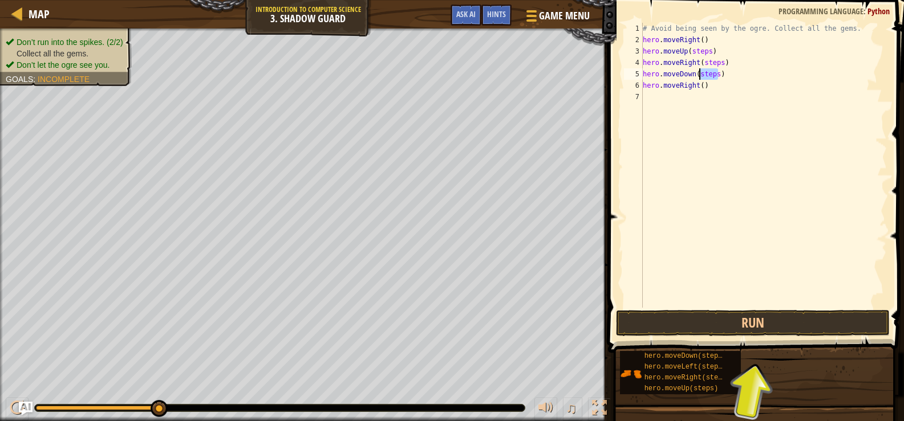
drag, startPoint x: 722, startPoint y: 75, endPoint x: 700, endPoint y: 74, distance: 22.2
click at [700, 74] on div "# Avoid being seen by the ogre. Collect all the gems. hero . moveRight ( ) hero…" at bounding box center [763, 177] width 246 height 308
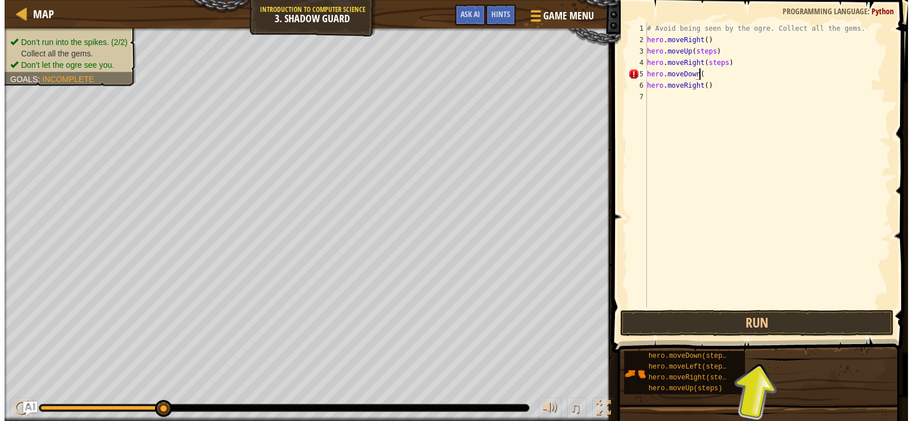
scroll to position [5, 4]
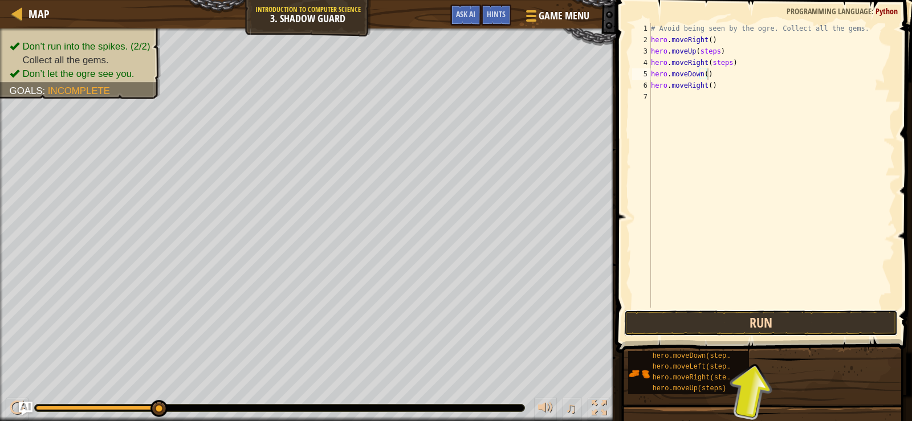
click at [730, 312] on button "Run" at bounding box center [761, 323] width 274 height 26
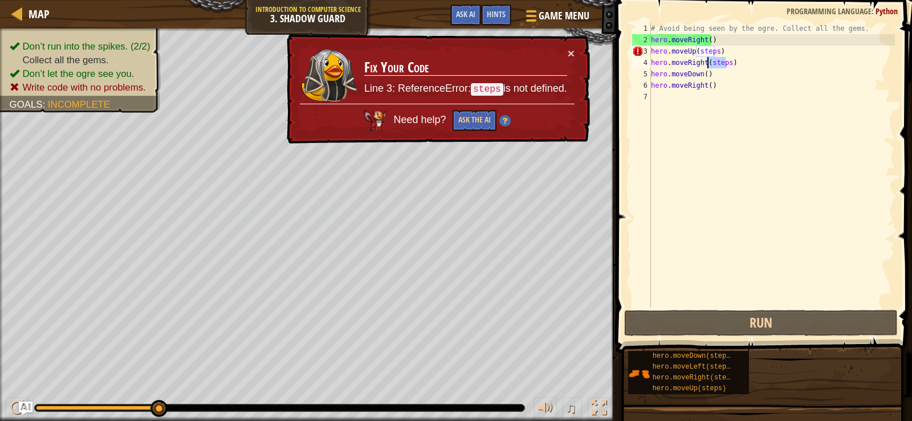
drag, startPoint x: 726, startPoint y: 62, endPoint x: 708, endPoint y: 62, distance: 17.7
click at [708, 62] on div "# Avoid being seen by the ogre. Collect all the gems. hero . moveRight ( ) hero…" at bounding box center [772, 177] width 246 height 308
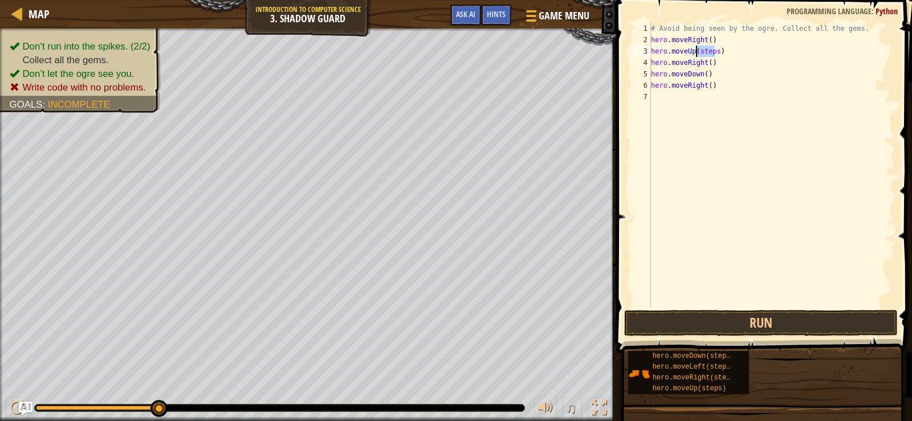
drag, startPoint x: 714, startPoint y: 52, endPoint x: 696, endPoint y: 51, distance: 17.7
click at [696, 51] on div "# Avoid being seen by the ogre. Collect all the gems. hero . moveRight ( ) hero…" at bounding box center [772, 177] width 246 height 308
type textarea "hero.moveUp()"
click at [759, 315] on button "Run" at bounding box center [761, 323] width 274 height 26
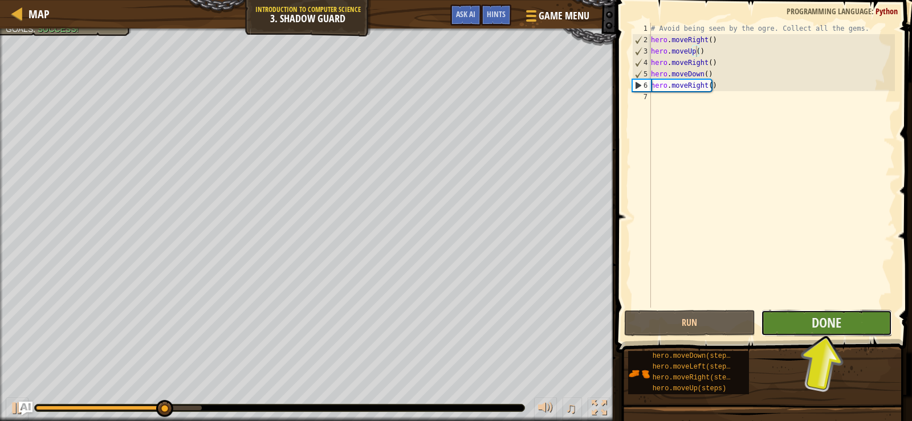
click at [792, 314] on button "Done" at bounding box center [826, 323] width 131 height 26
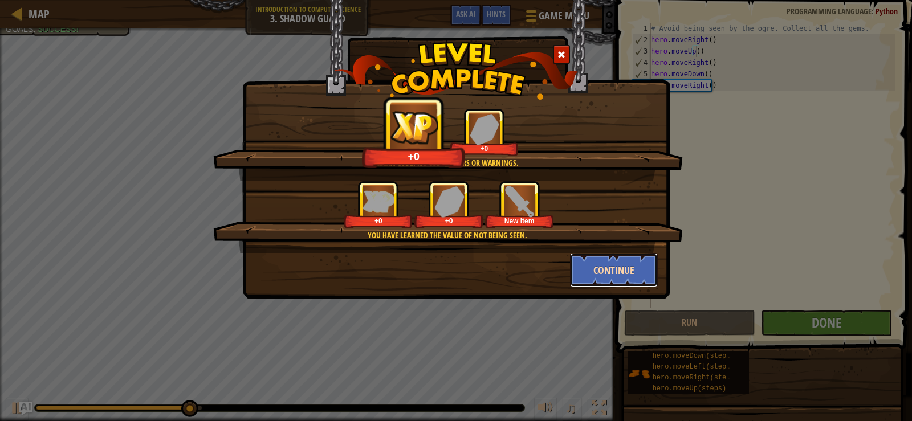
click at [633, 267] on button "Continue" at bounding box center [614, 270] width 88 height 34
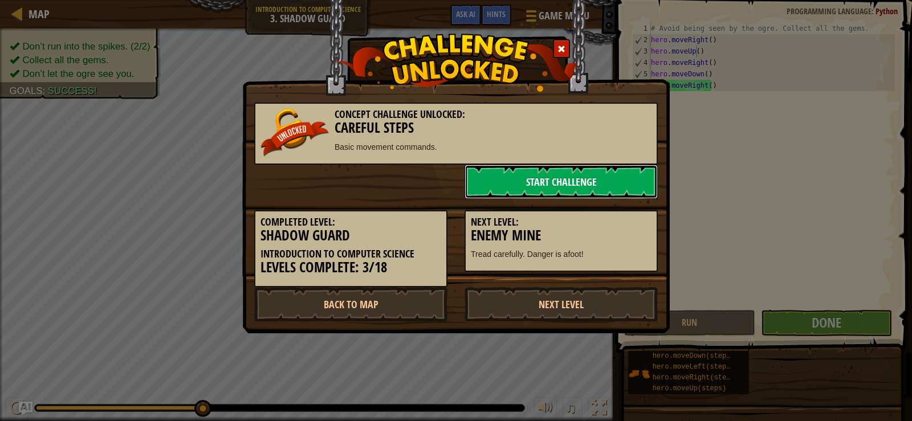
click at [555, 179] on link "Start Challenge" at bounding box center [561, 182] width 193 height 34
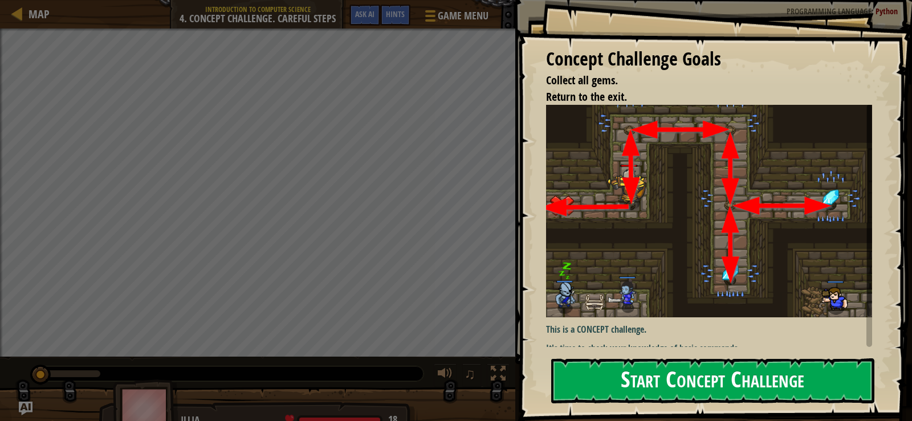
click at [597, 397] on button "Start Concept Challenge" at bounding box center [712, 381] width 323 height 45
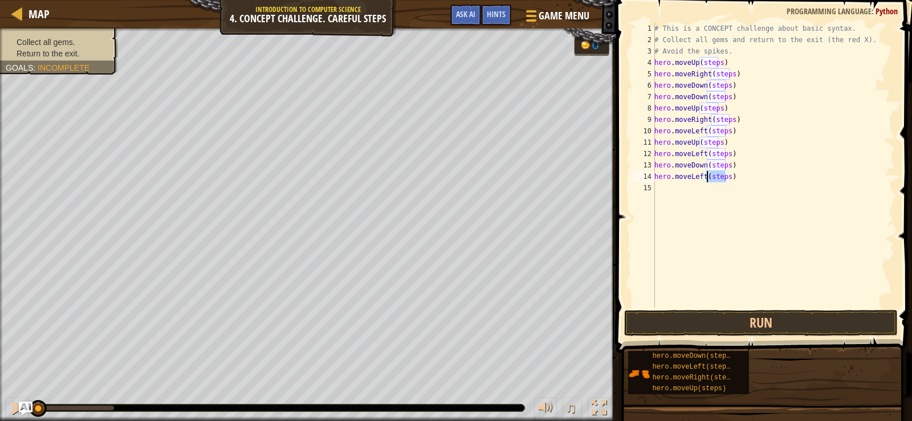
drag, startPoint x: 726, startPoint y: 177, endPoint x: 708, endPoint y: 182, distance: 19.5
click at [708, 182] on div "# This is a CONCEPT challenge about basic syntax. # Collect all gems and return…" at bounding box center [773, 177] width 243 height 308
click at [718, 164] on div "# This is a CONCEPT challenge about basic syntax. # Collect all gems and return…" at bounding box center [773, 177] width 243 height 308
click at [717, 148] on div "# This is a CONCEPT challenge about basic syntax. # Collect all gems and return…" at bounding box center [773, 177] width 243 height 308
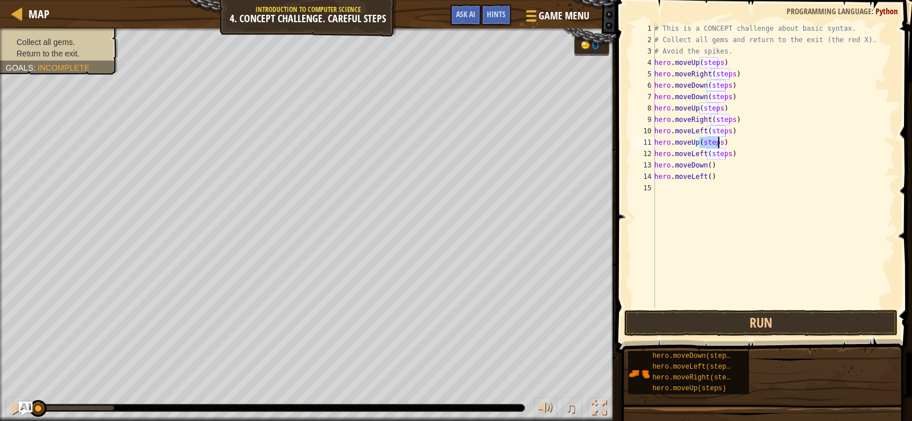
click at [717, 148] on div "# This is a CONCEPT challenge about basic syntax. # Collect all gems and return…" at bounding box center [773, 177] width 243 height 308
click at [717, 154] on div "# This is a CONCEPT challenge about basic syntax. # Collect all gems and return…" at bounding box center [773, 177] width 243 height 308
click at [718, 133] on div "# This is a CONCEPT challenge about basic syntax. # Collect all gems and return…" at bounding box center [773, 177] width 243 height 308
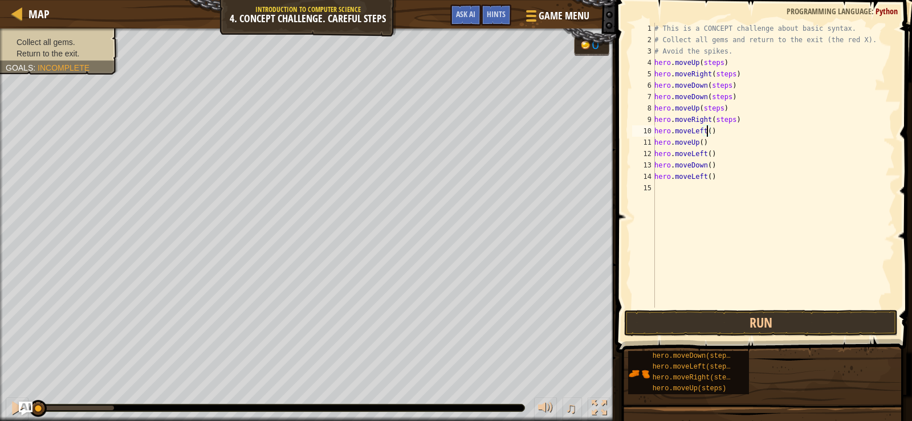
click at [717, 121] on div "# This is a CONCEPT challenge about basic syntax. # Collect all gems and return…" at bounding box center [773, 177] width 243 height 308
click at [710, 105] on div "# This is a CONCEPT challenge about basic syntax. # Collect all gems and return…" at bounding box center [773, 177] width 243 height 308
click at [713, 98] on div "# This is a CONCEPT challenge about basic syntax. # Collect all gems and return…" at bounding box center [773, 177] width 243 height 308
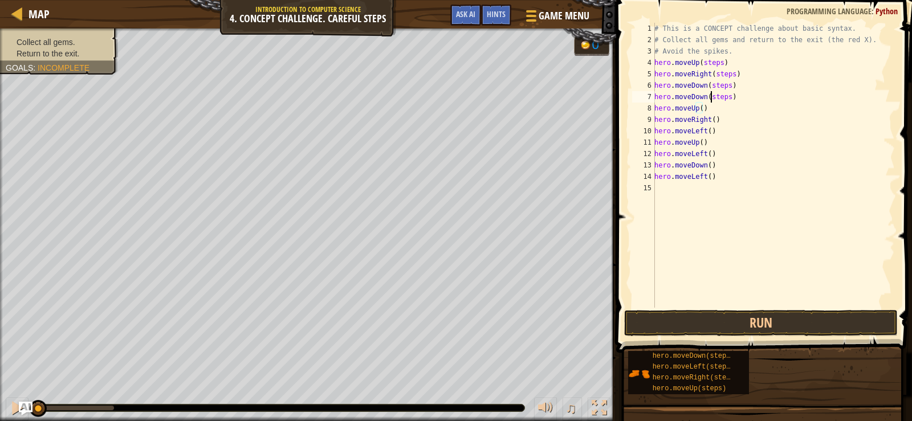
click at [713, 98] on div "# This is a CONCEPT challenge about basic syntax. # Collect all gems and return…" at bounding box center [773, 177] width 243 height 308
click at [718, 88] on div "# This is a CONCEPT challenge about basic syntax. # Collect all gems and return…" at bounding box center [773, 177] width 243 height 308
click at [720, 72] on div "# This is a CONCEPT challenge about basic syntax. # Collect all gems and return…" at bounding box center [773, 177] width 243 height 308
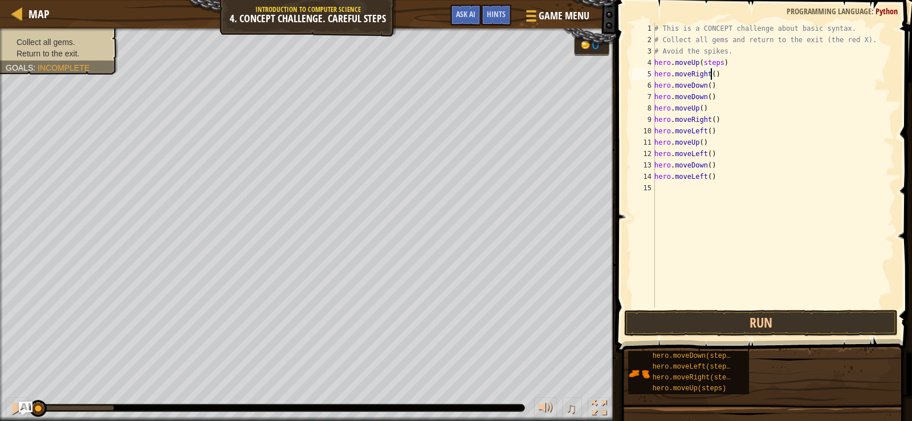
click at [712, 64] on div "# This is a CONCEPT challenge about basic syntax. # Collect all gems and return…" at bounding box center [773, 177] width 243 height 308
type textarea "hero.moveUp()"
click at [788, 316] on button "Run" at bounding box center [761, 323] width 274 height 26
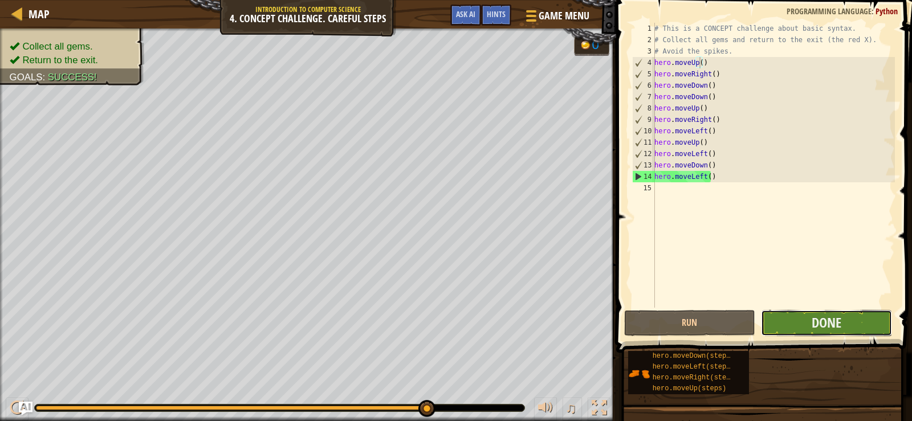
click at [810, 323] on button "Done" at bounding box center [826, 323] width 131 height 26
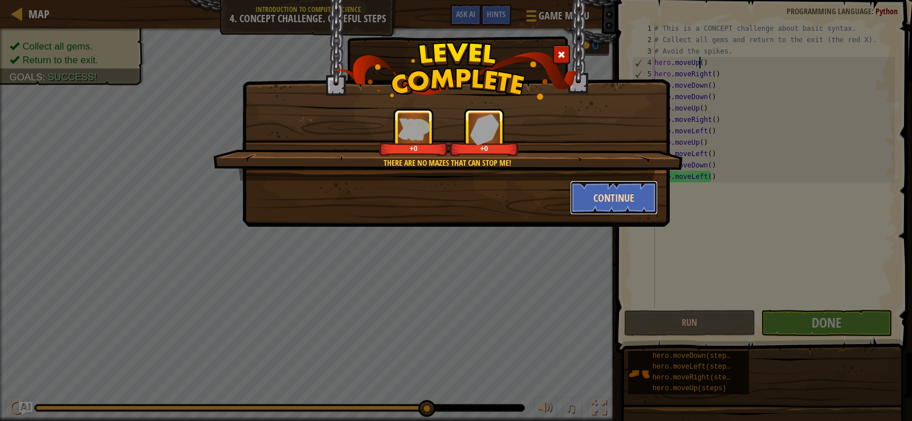
click at [621, 206] on button "Continue" at bounding box center [614, 198] width 88 height 34
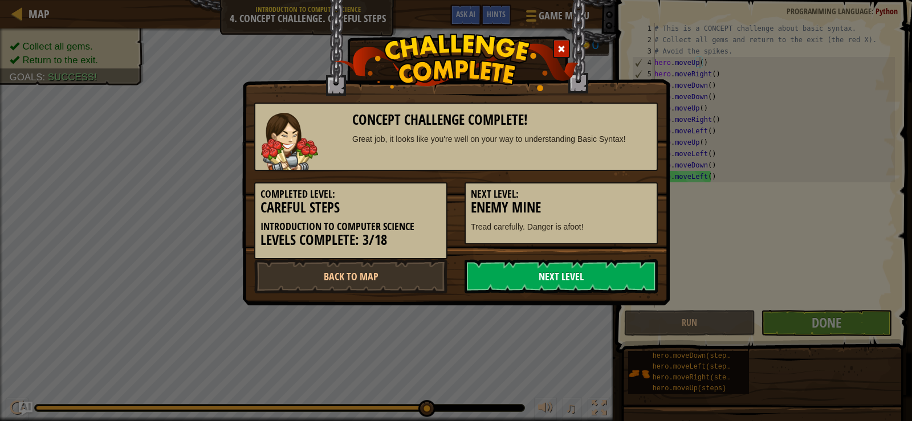
click at [608, 286] on link "Next Level" at bounding box center [561, 276] width 193 height 34
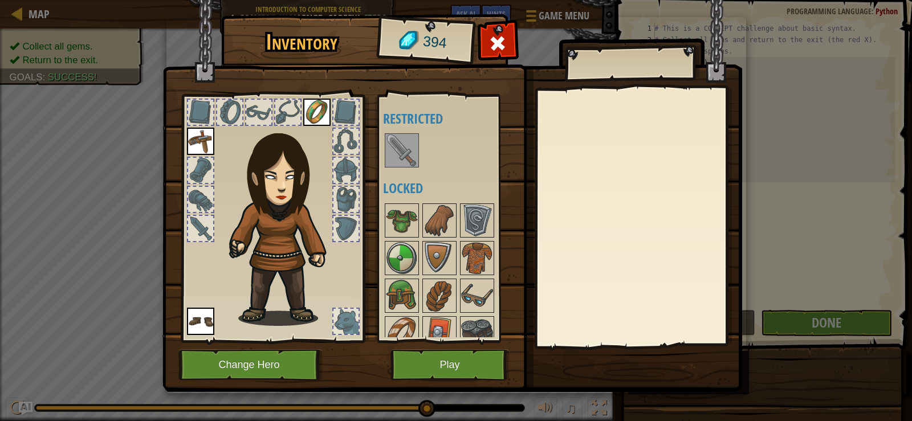
click at [245, 101] on div at bounding box center [258, 112] width 27 height 27
click at [405, 154] on img at bounding box center [402, 151] width 32 height 32
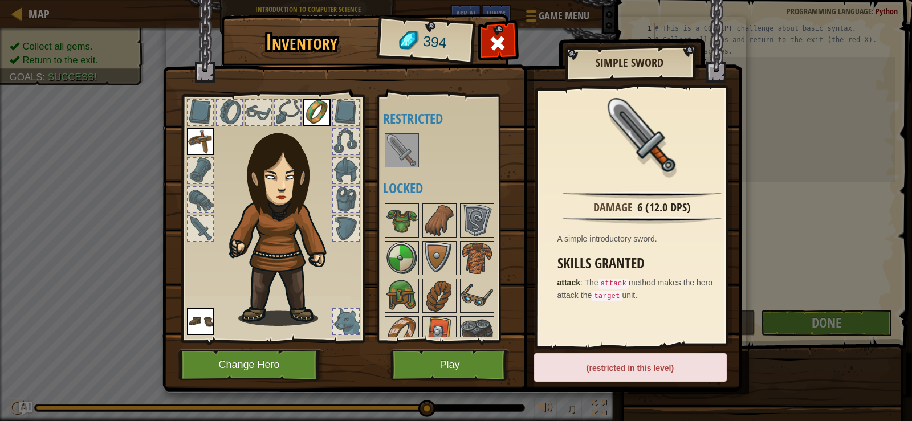
click at [405, 154] on img at bounding box center [402, 151] width 32 height 32
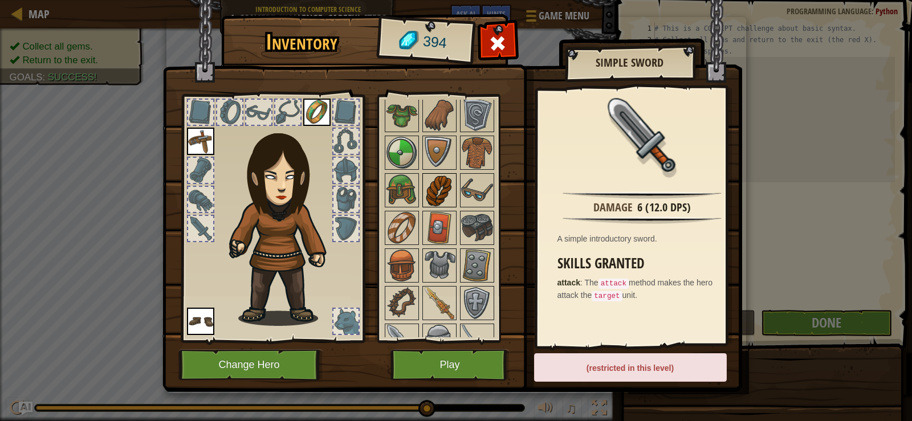
scroll to position [171, 0]
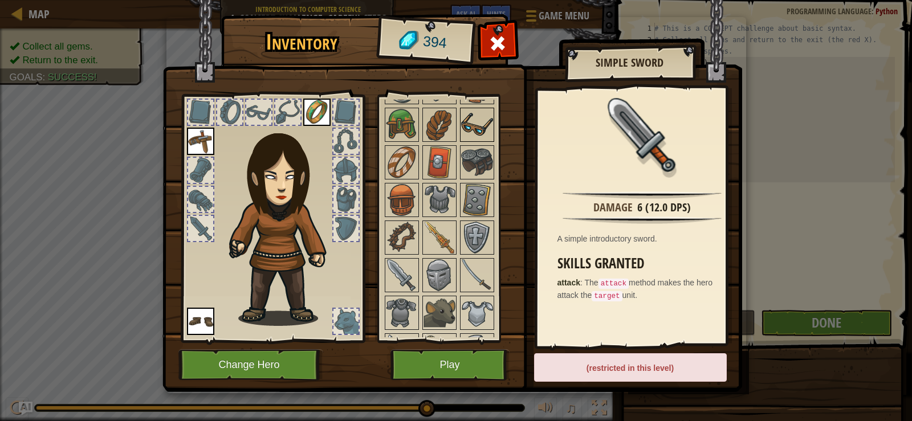
click at [464, 128] on img at bounding box center [477, 125] width 32 height 32
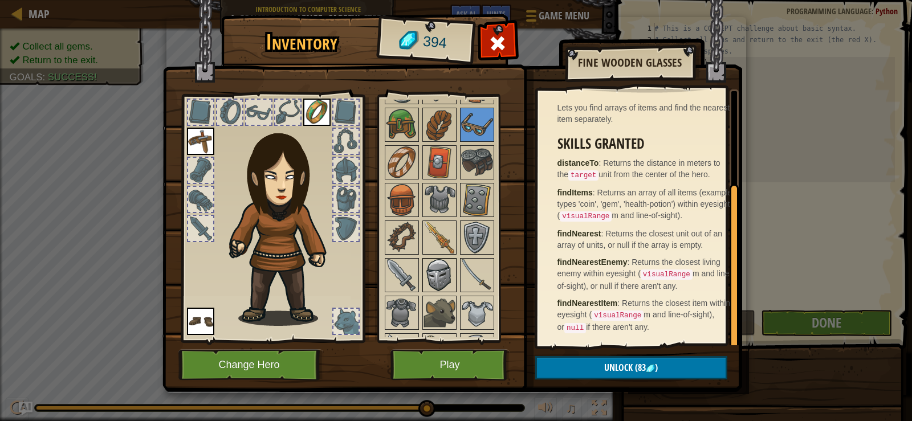
scroll to position [228, 0]
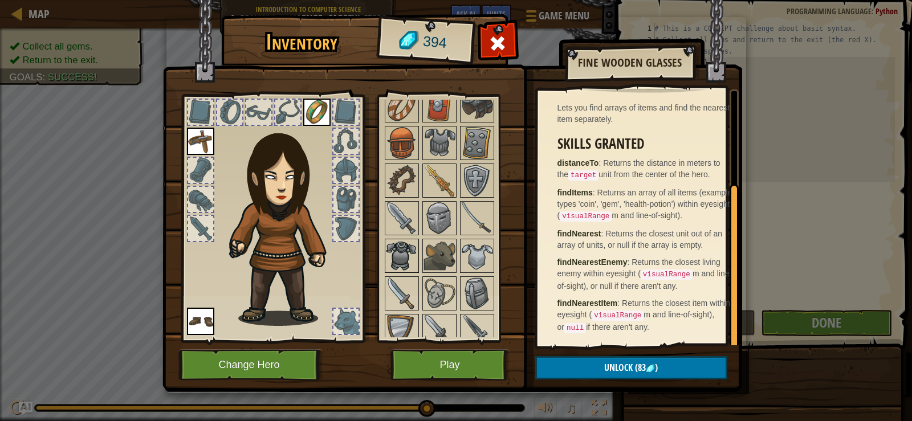
click at [404, 255] on img at bounding box center [402, 256] width 32 height 32
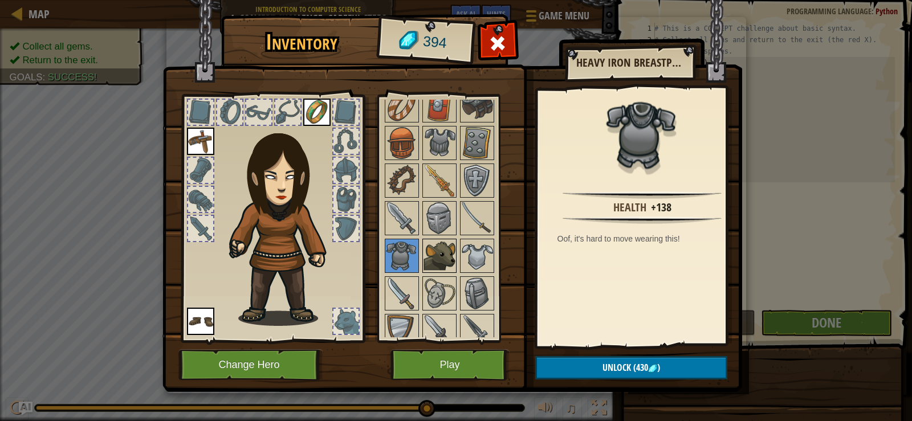
scroll to position [278, 0]
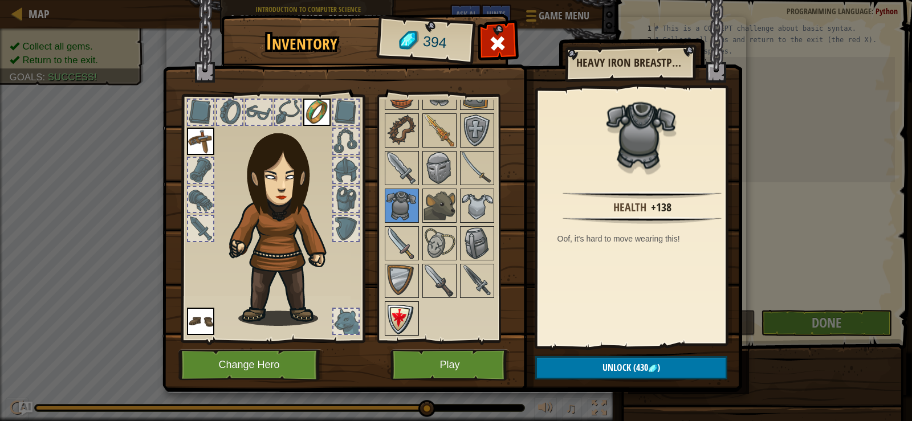
click at [407, 318] on img at bounding box center [402, 319] width 32 height 32
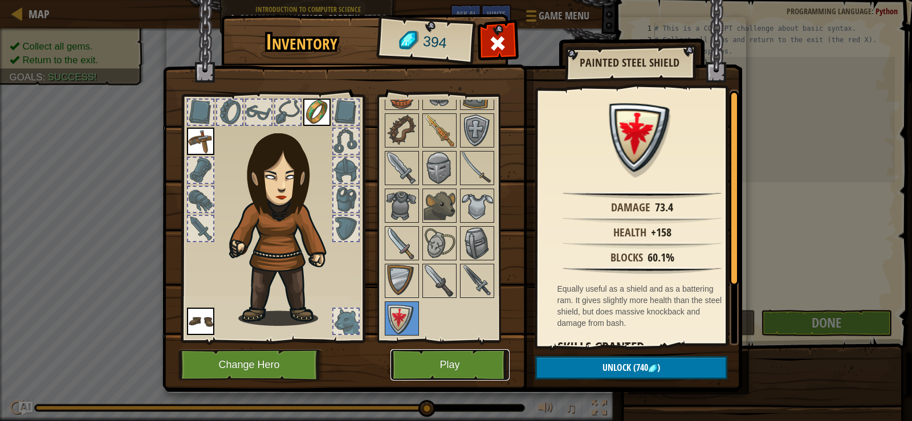
click at [433, 372] on button "Play" at bounding box center [450, 365] width 119 height 31
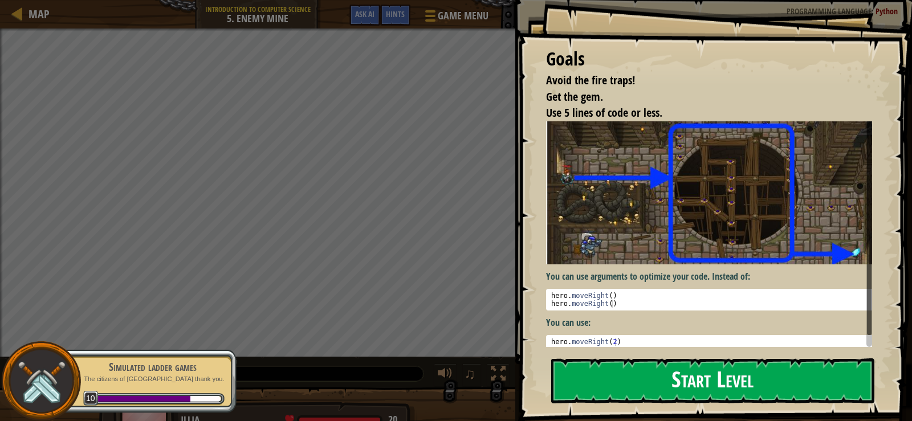
click at [633, 378] on button "Start Level" at bounding box center [712, 381] width 323 height 45
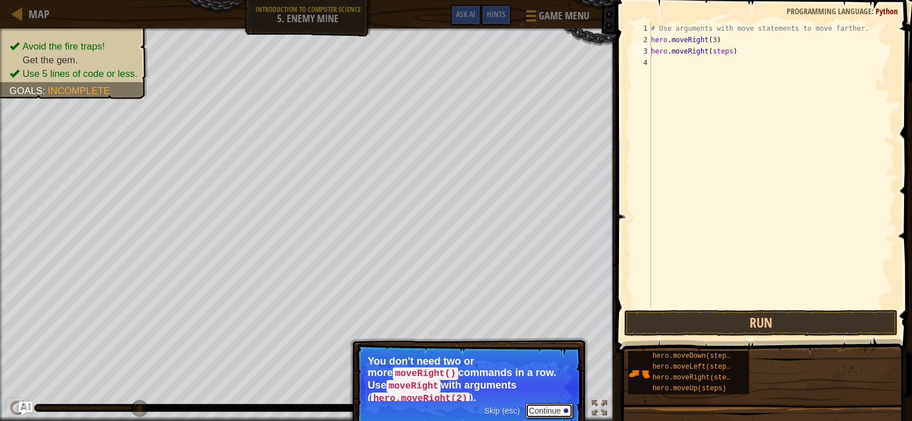
click at [564, 409] on div at bounding box center [566, 411] width 5 height 5
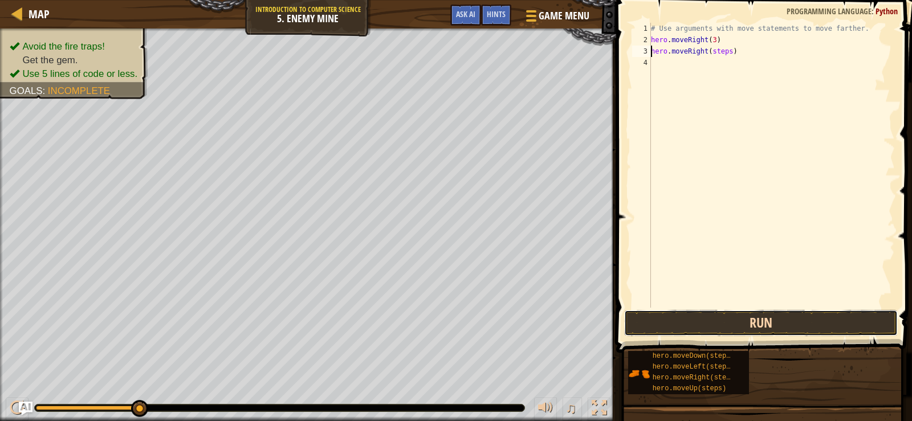
click at [708, 317] on button "Run" at bounding box center [761, 323] width 274 height 26
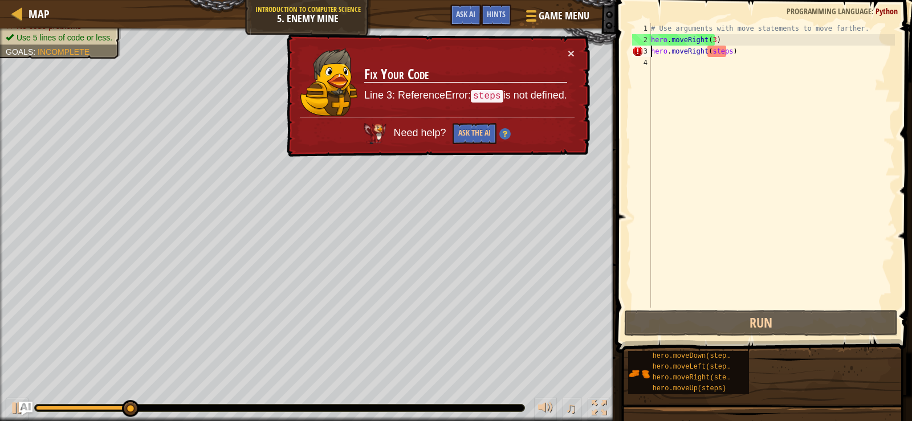
click at [724, 54] on div "# Use arguments with move statements to move farther. hero . moveRight ( 3 ) he…" at bounding box center [772, 177] width 246 height 308
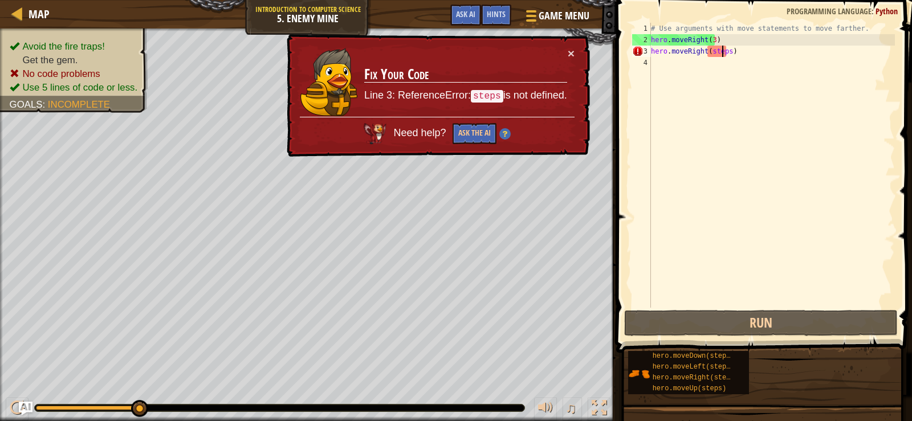
click at [724, 54] on div "# Use arguments with move statements to move farther. hero . moveRight ( 3 ) he…" at bounding box center [772, 177] width 246 height 308
type textarea "hero.moveRight()"
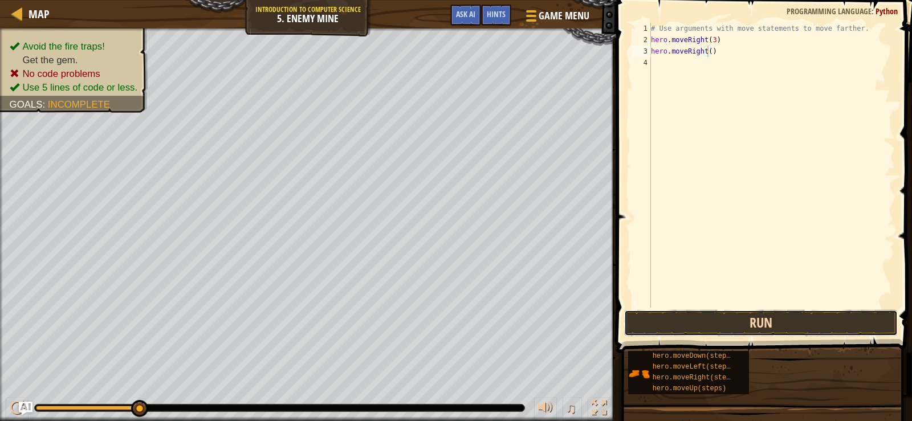
click at [735, 317] on button "Run" at bounding box center [761, 323] width 274 height 26
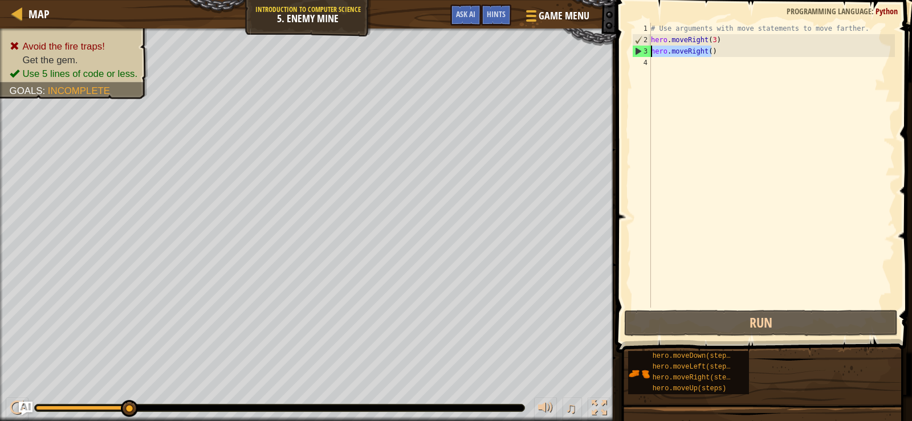
drag, startPoint x: 716, startPoint y: 52, endPoint x: 645, endPoint y: 55, distance: 70.8
click at [645, 55] on div "hero.moveRight() 1 2 3 4 # Use arguments with move statements to move farther. …" at bounding box center [762, 165] width 265 height 285
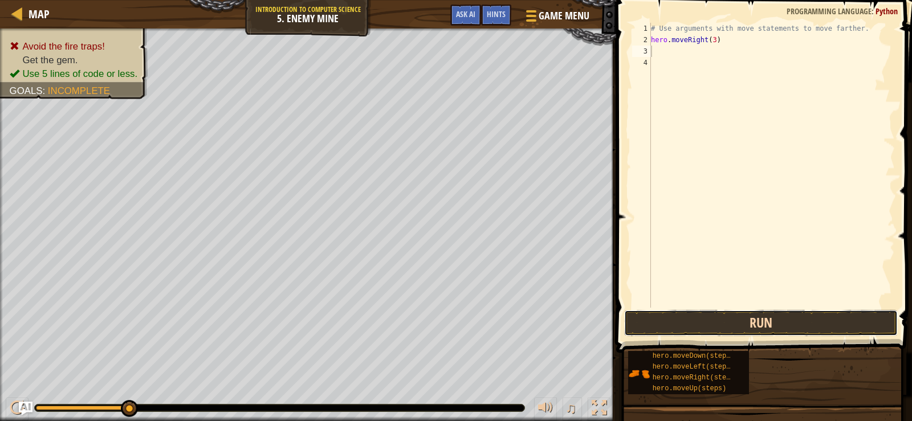
click at [766, 311] on button "Run" at bounding box center [761, 323] width 274 height 26
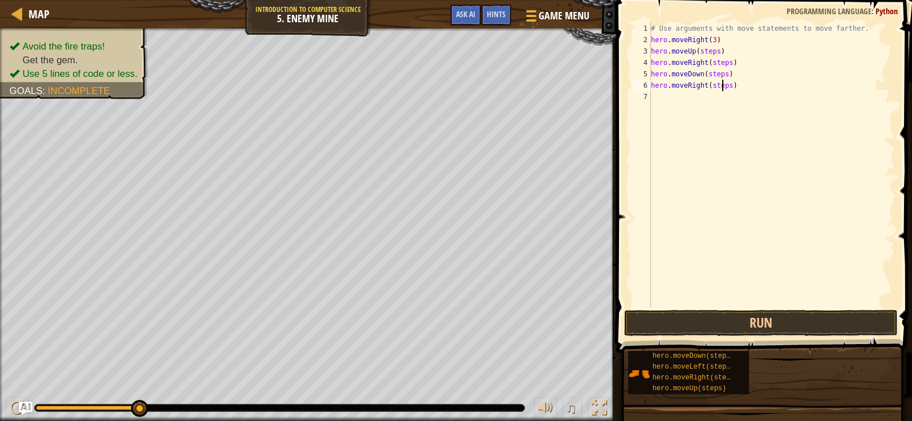
click at [721, 84] on div "# Use arguments with move statements to move farther. hero . moveRight ( 3 ) he…" at bounding box center [772, 177] width 246 height 308
click at [718, 74] on div "# Use arguments with move statements to move farther. hero . moveRight ( 3 ) he…" at bounding box center [772, 177] width 246 height 308
click at [717, 64] on div "# Use arguments with move statements to move farther. hero . moveRight ( 3 ) he…" at bounding box center [772, 177] width 246 height 308
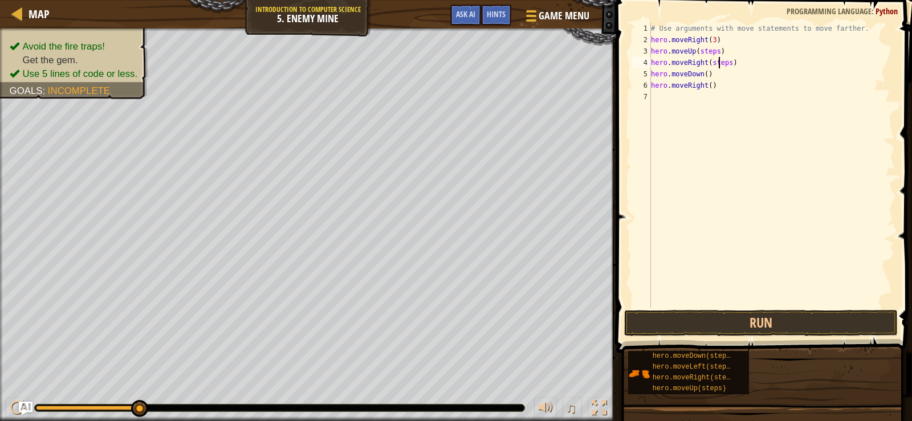
click at [717, 64] on div "# Use arguments with move statements to move farther. hero . moveRight ( 3 ) he…" at bounding box center [772, 177] width 246 height 308
click at [702, 50] on div "# Use arguments with move statements to move farther. hero . moveRight ( 3 ) he…" at bounding box center [772, 177] width 246 height 308
click at [782, 325] on button "Run" at bounding box center [761, 323] width 274 height 26
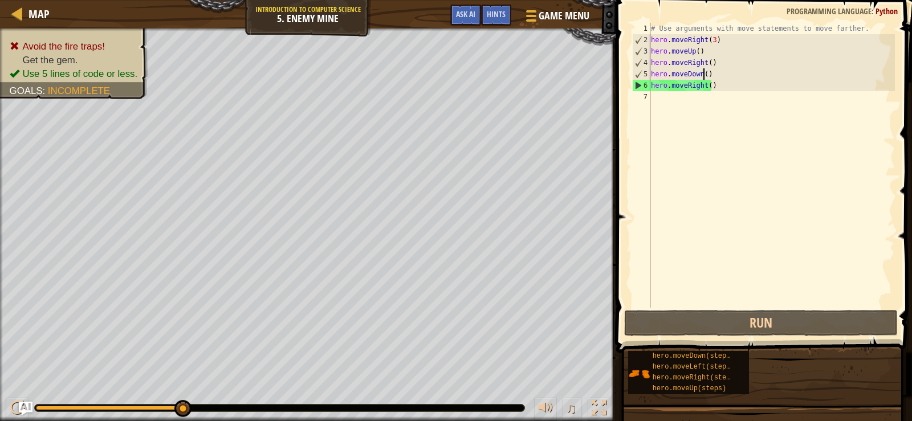
click at [704, 74] on div "# Use arguments with move statements to move farther. hero . moveRight ( 3 ) he…" at bounding box center [772, 177] width 246 height 308
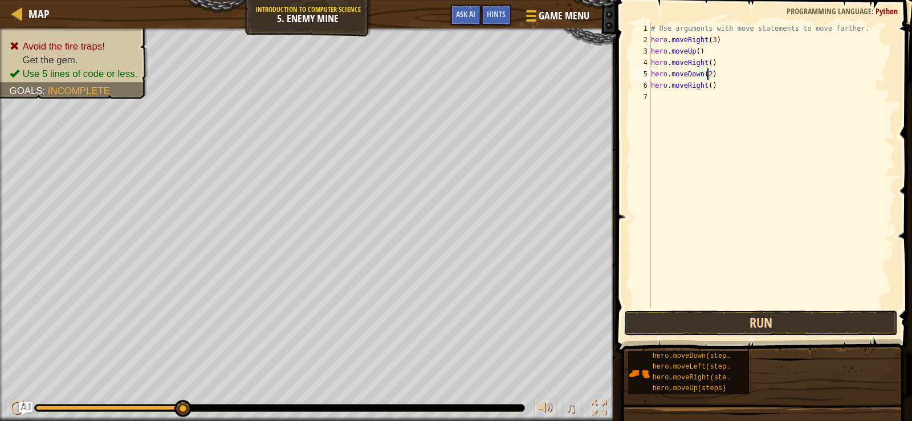
click at [810, 324] on button "Run" at bounding box center [761, 323] width 274 height 26
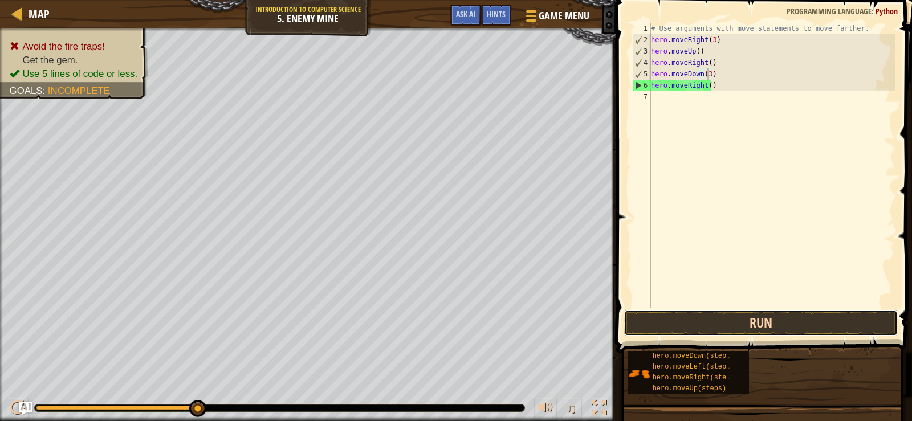
click at [738, 316] on button "Run" at bounding box center [761, 323] width 274 height 26
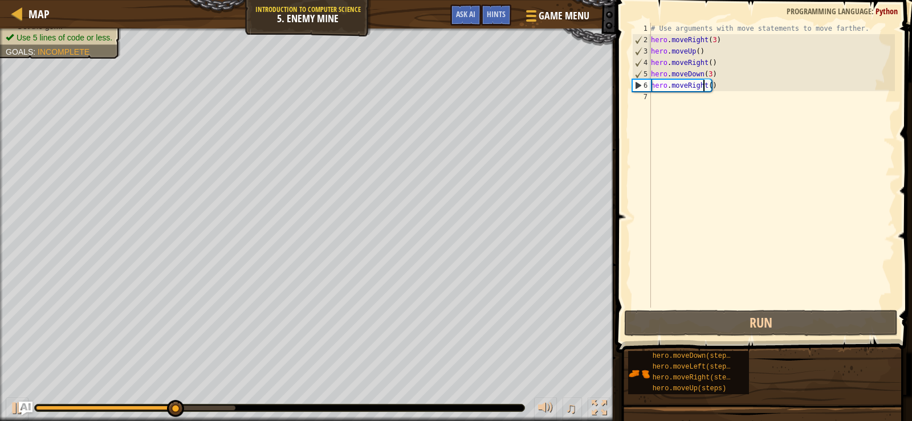
click at [705, 89] on div "# Use arguments with move statements to move farther. hero . moveRight ( 3 ) he…" at bounding box center [772, 177] width 246 height 308
click at [706, 85] on div "# Use arguments with move statements to move farther. hero . moveRight ( 3 ) he…" at bounding box center [772, 177] width 246 height 308
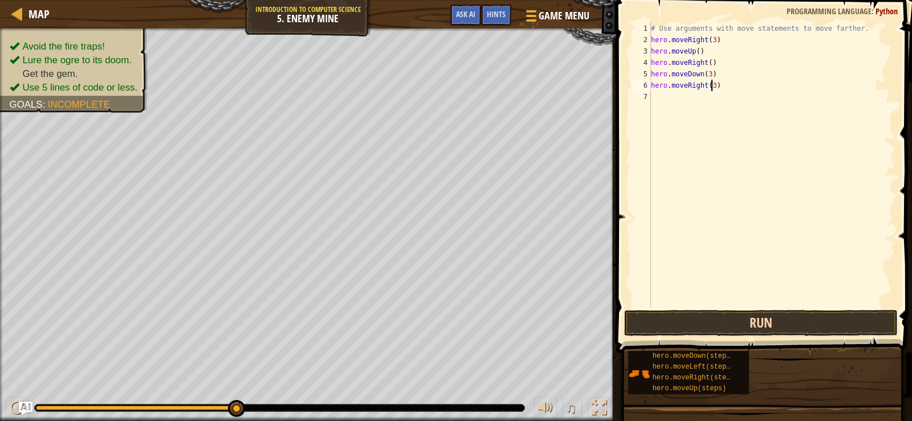
type textarea "hero.moveRight(3)"
click at [724, 324] on button "Run" at bounding box center [761, 323] width 274 height 26
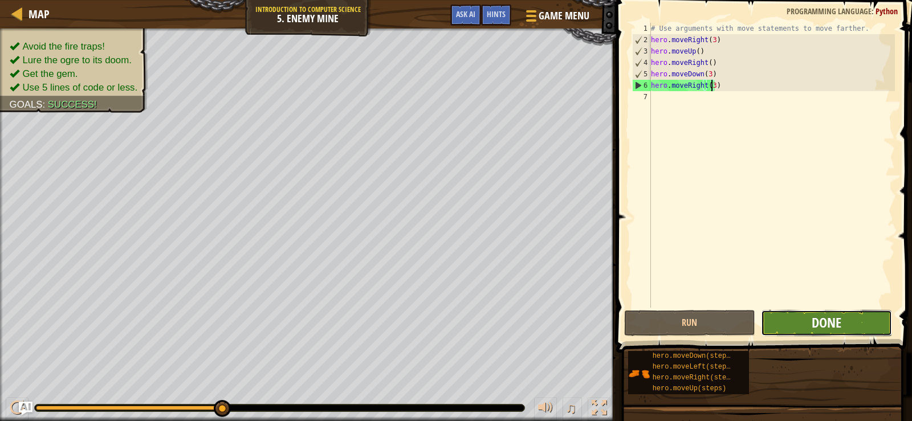
click at [829, 327] on span "Done" at bounding box center [827, 323] width 30 height 18
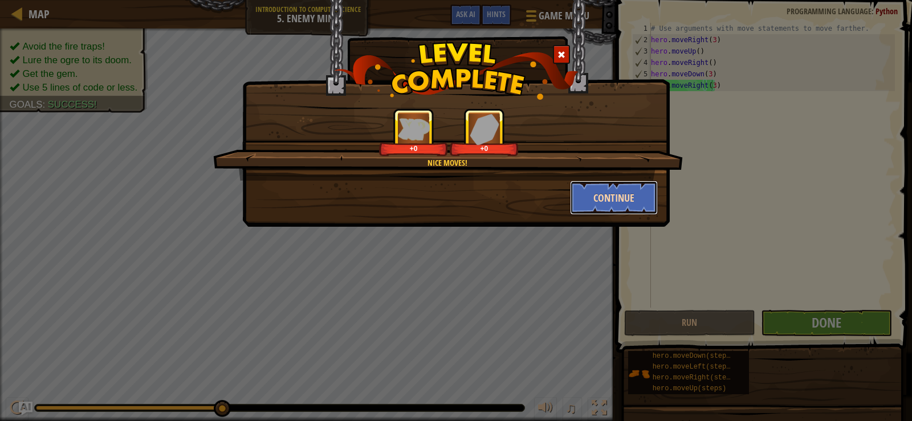
click at [622, 194] on button "Continue" at bounding box center [614, 198] width 88 height 34
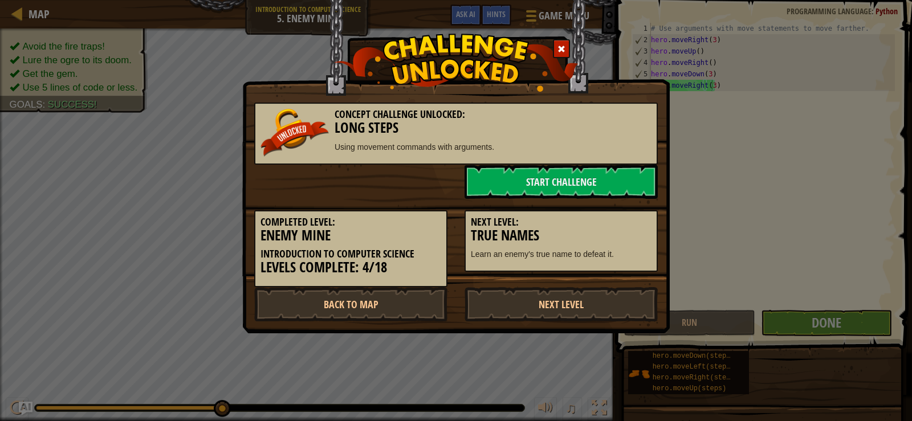
click at [509, 163] on div "Concept Challenge Unlocked: Long Steps Using movement commands with arguments." at bounding box center [456, 134] width 404 height 62
click at [516, 176] on link "Start Challenge" at bounding box center [561, 182] width 193 height 34
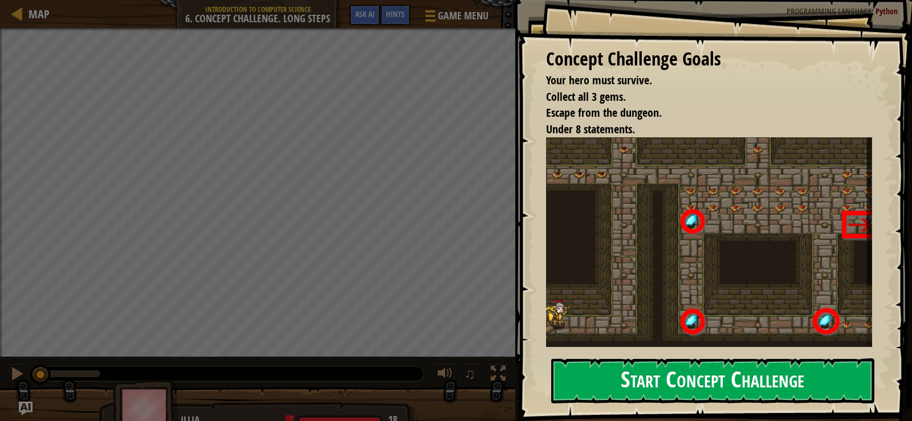
click at [659, 215] on div "Concept Challenge Goals Your hero must survive. Collect all 3 gems. Escape from…" at bounding box center [715, 210] width 395 height 421
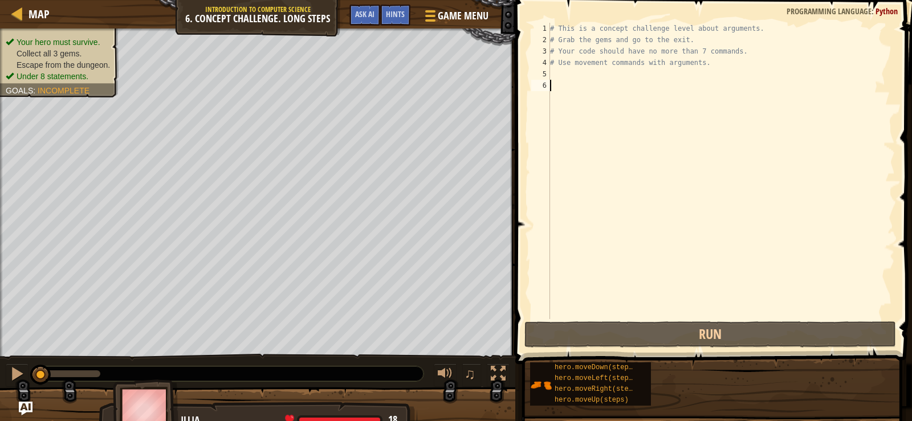
click at [599, 366] on div "Concept Challenge Goals Your hero must survive. Collect all 3 gems. Escape from…" at bounding box center [456, 210] width 912 height 421
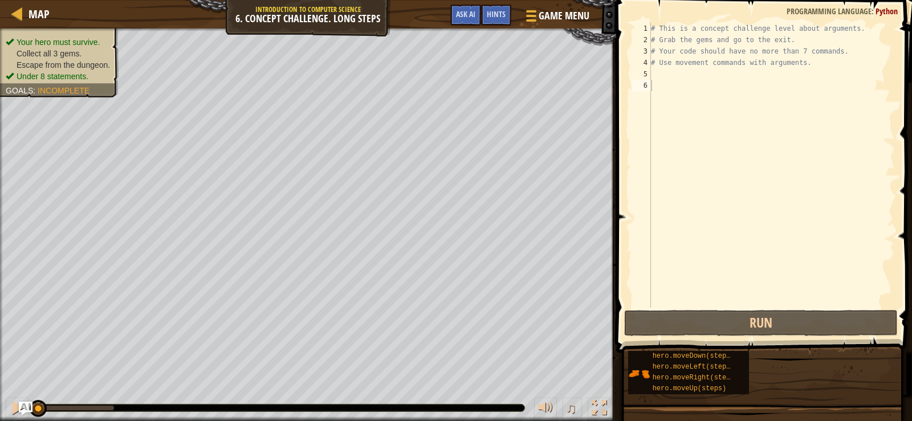
click at [672, 72] on div "# This is a concept challenge level about arguments. # Grab the gems and go to …" at bounding box center [772, 177] width 246 height 308
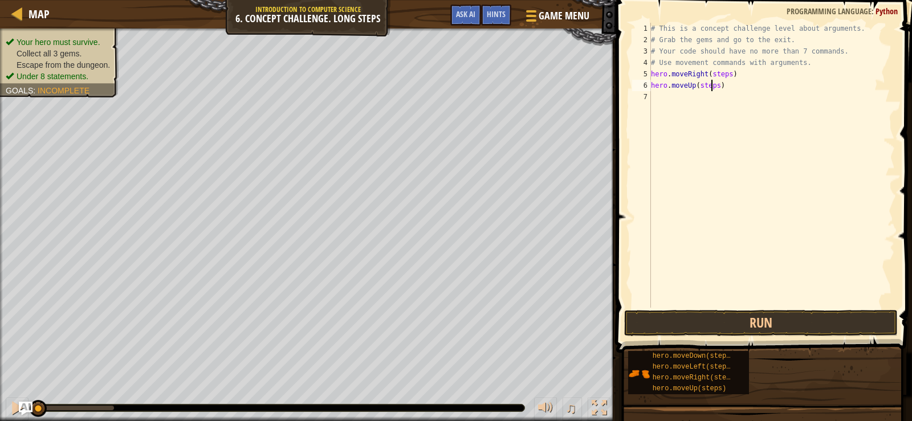
click at [712, 90] on div "# This is a concept challenge level about arguments. # Grab the gems and go to …" at bounding box center [772, 177] width 246 height 308
click at [716, 72] on div "# This is a concept challenge level about arguments. # Grab the gems and go to …" at bounding box center [772, 177] width 246 height 308
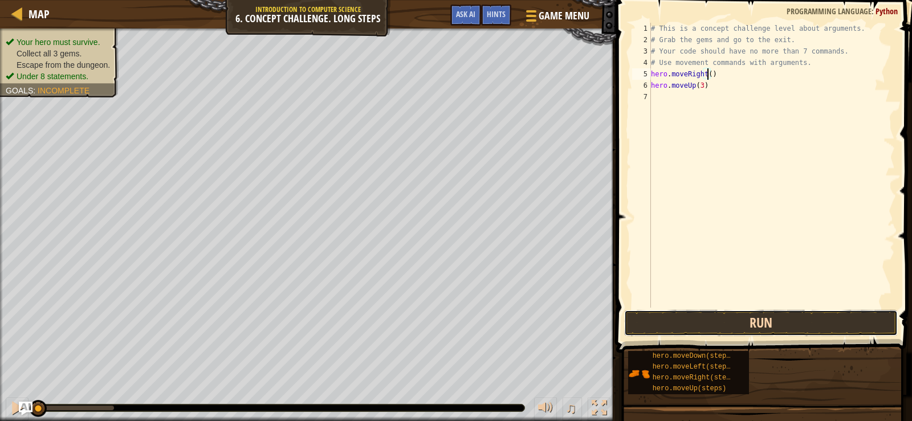
click at [762, 322] on button "Run" at bounding box center [761, 323] width 274 height 26
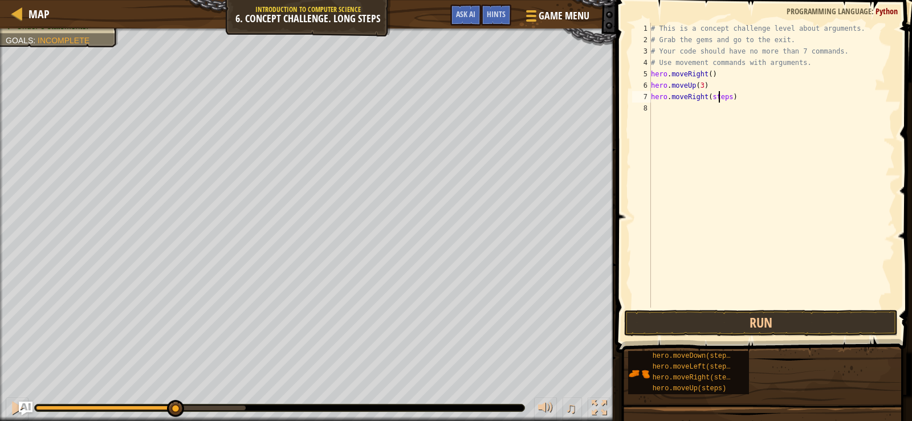
click at [720, 98] on div "# This is a concept challenge level about arguments. # Grab the gems and go to …" at bounding box center [772, 177] width 246 height 308
click at [766, 319] on button "Run" at bounding box center [761, 323] width 274 height 26
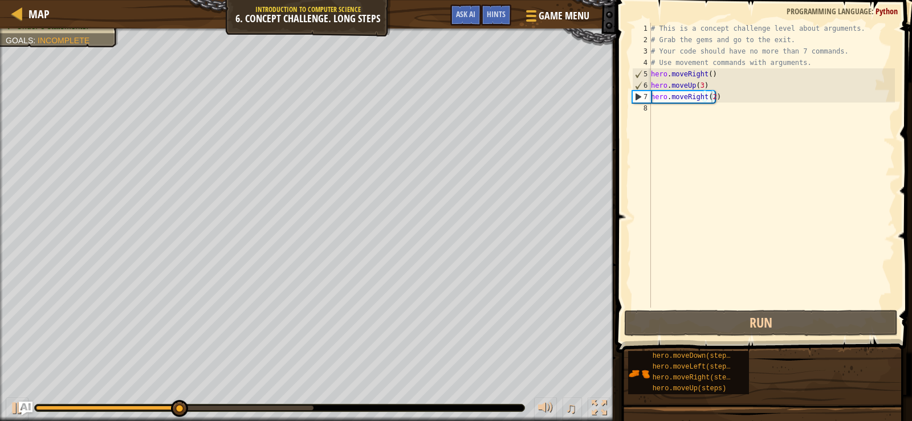
drag, startPoint x: 713, startPoint y: 351, endPoint x: 716, endPoint y: 339, distance: 12.5
click at [714, 299] on div "Hints Videos hero.moveRight(2) 1 2 3 4 5 6 7 8 # This is a concept challenge le…" at bounding box center [762, 208] width 299 height 416
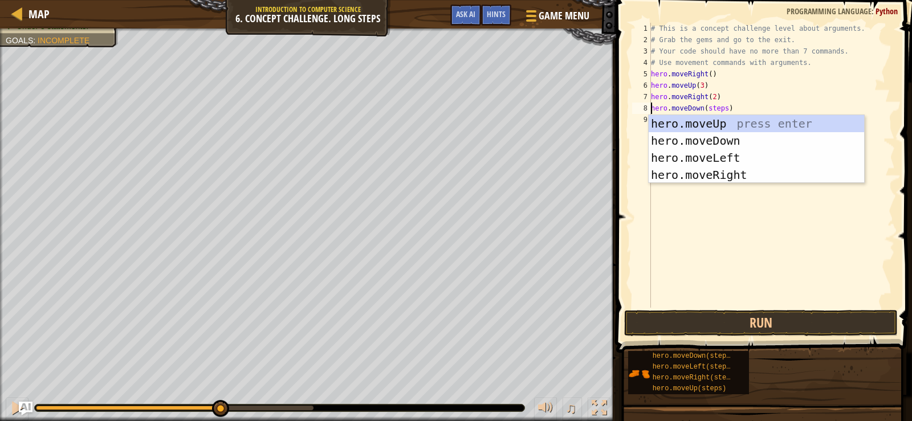
click at [711, 109] on div "# This is a concept challenge level about arguments. # Grab the gems and go to …" at bounding box center [772, 177] width 246 height 308
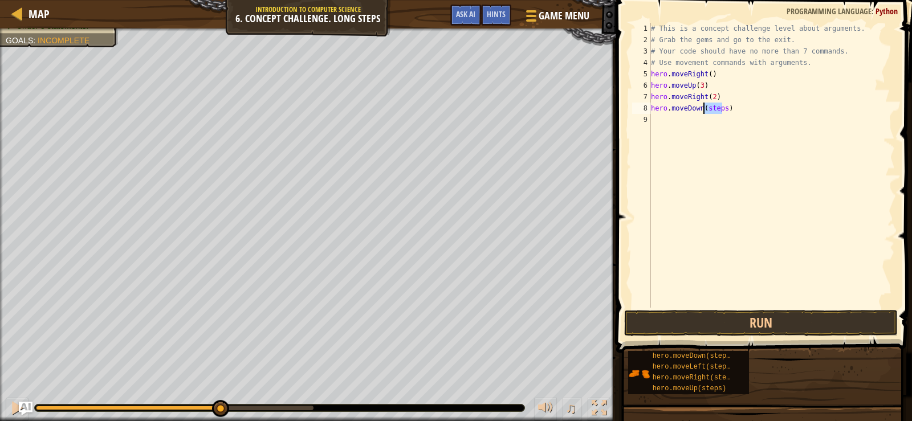
click at [711, 109] on div "# This is a concept challenge level about arguments. # Grab the gems and go to …" at bounding box center [772, 177] width 246 height 308
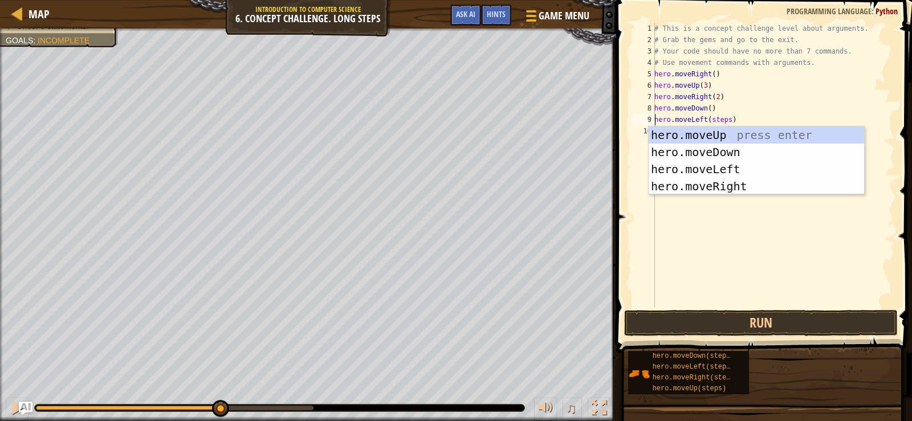
click at [718, 118] on div "# This is a concept challenge level about arguments. # Grab the gems and go to …" at bounding box center [773, 177] width 243 height 308
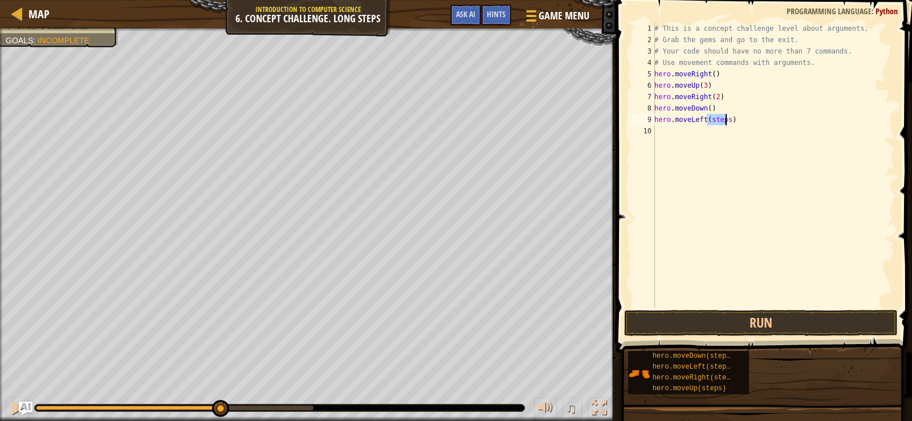
click at [718, 118] on div "# This is a concept challenge level about arguments. # Grab the gems and go to …" at bounding box center [773, 177] width 243 height 308
click at [763, 322] on button "Run" at bounding box center [761, 323] width 274 height 26
click at [722, 133] on div "# This is a concept challenge level about arguments. # Grab the gems and go to …" at bounding box center [773, 177] width 243 height 308
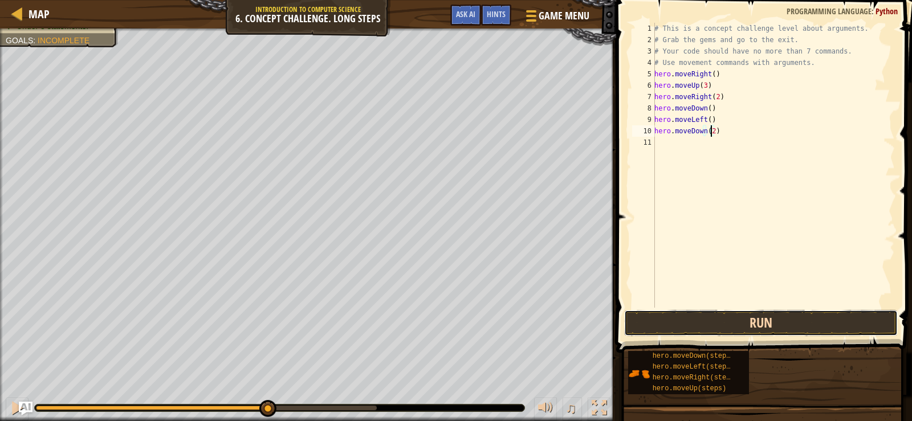
click at [746, 327] on button "Run" at bounding box center [761, 323] width 274 height 26
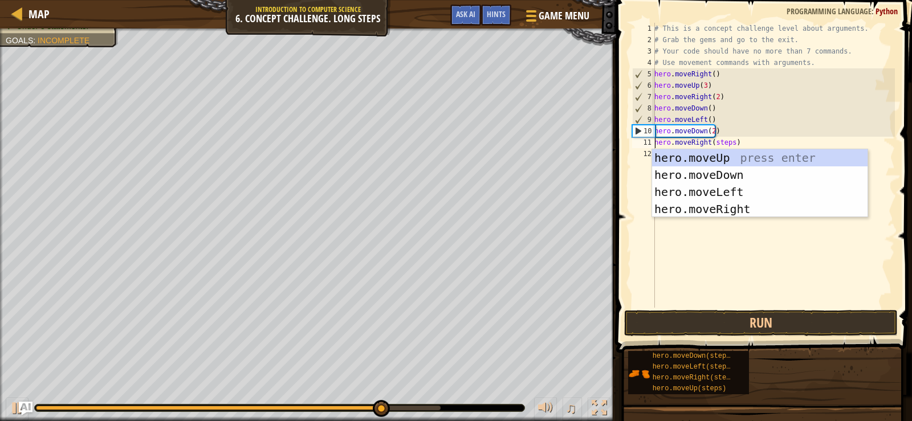
click at [716, 145] on div "# This is a concept challenge level about arguments. # Grab the gems and go to …" at bounding box center [773, 177] width 243 height 308
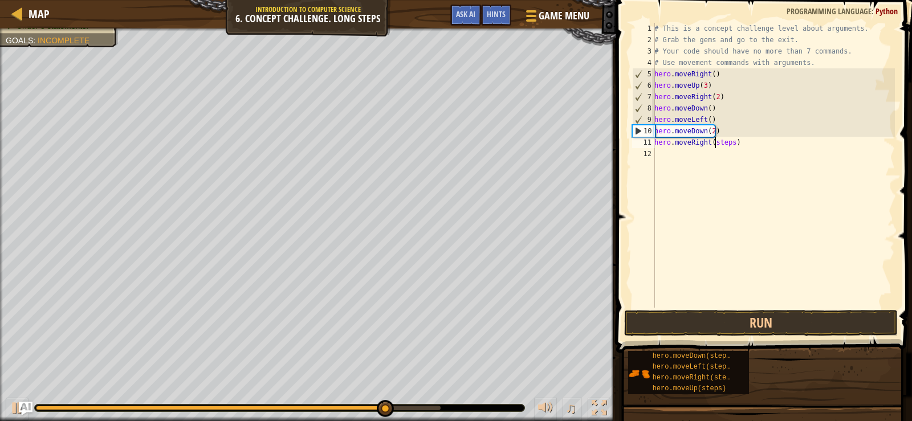
click at [716, 145] on div "# This is a concept challenge level about arguments. # Grab the gems and go to …" at bounding box center [773, 177] width 243 height 308
click at [714, 319] on button "Run" at bounding box center [761, 323] width 274 height 26
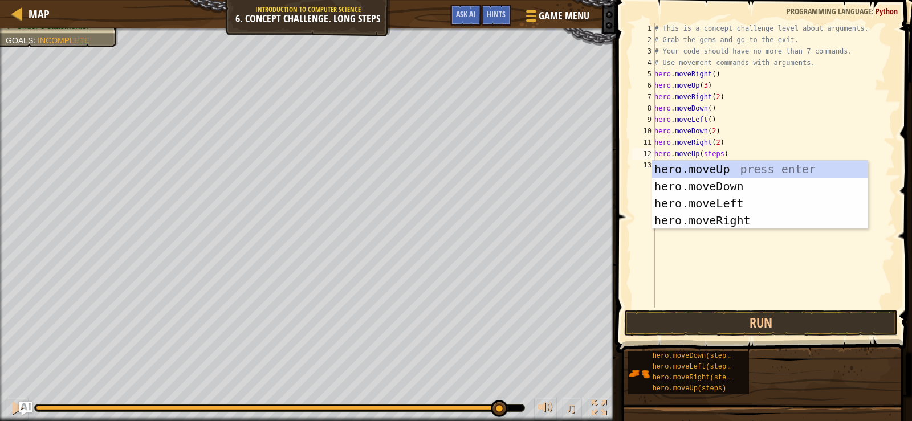
click at [713, 157] on div "# This is a concept challenge level about arguments. # Grab the gems and go to …" at bounding box center [773, 177] width 243 height 308
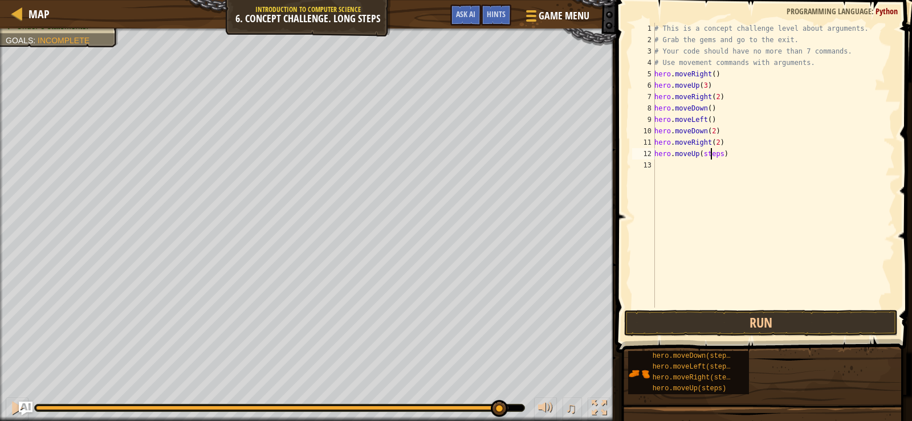
click at [713, 157] on div "# This is a concept challenge level about arguments. # Grab the gems and go to …" at bounding box center [773, 177] width 243 height 308
click at [726, 164] on div "# This is a concept challenge level about arguments. # Grab the gems and go to …" at bounding box center [773, 177] width 243 height 308
click at [761, 326] on button "Run" at bounding box center [761, 323] width 274 height 26
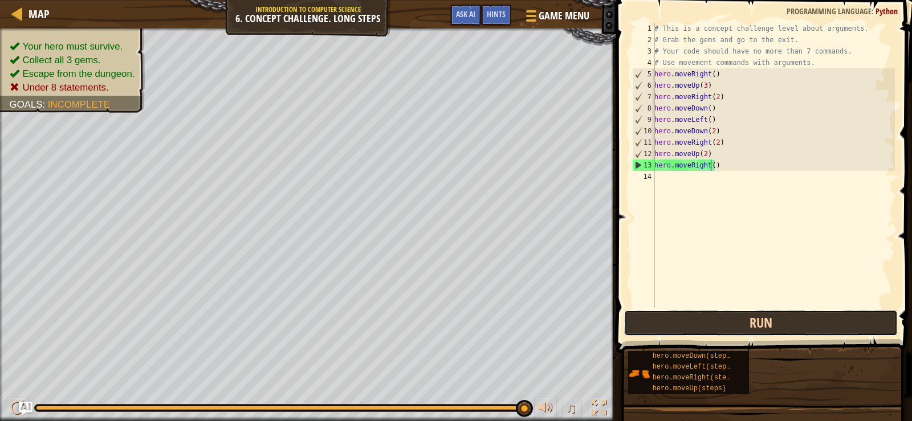
click at [835, 327] on button "Run" at bounding box center [761, 323] width 274 height 26
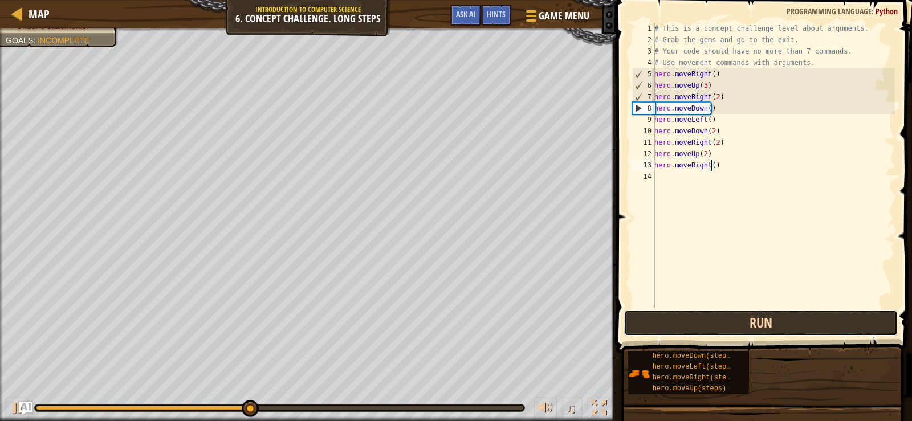
click at [710, 328] on button "Run" at bounding box center [761, 323] width 274 height 26
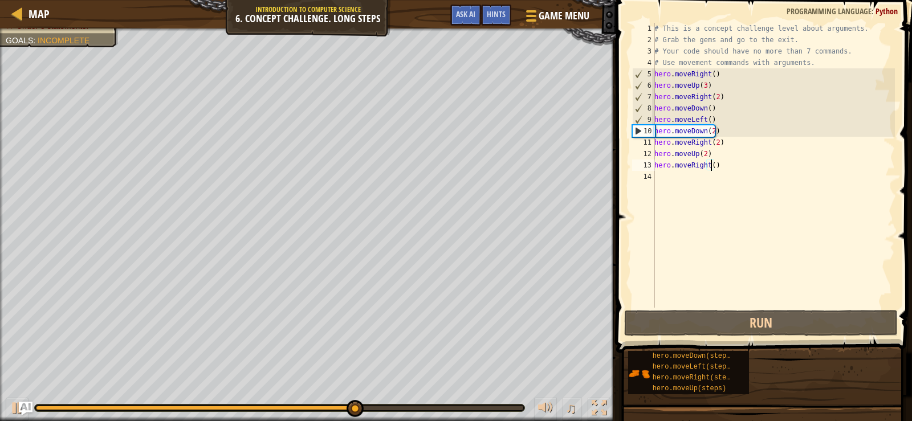
click at [707, 107] on div "# This is a concept challenge level about arguments. # Grab the gems and go to …" at bounding box center [773, 177] width 243 height 308
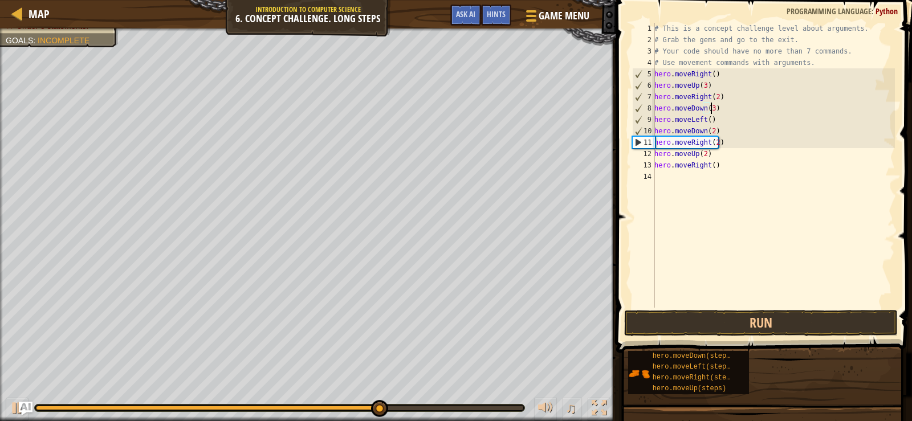
scroll to position [5, 4]
click at [765, 326] on button "Run" at bounding box center [761, 323] width 274 height 26
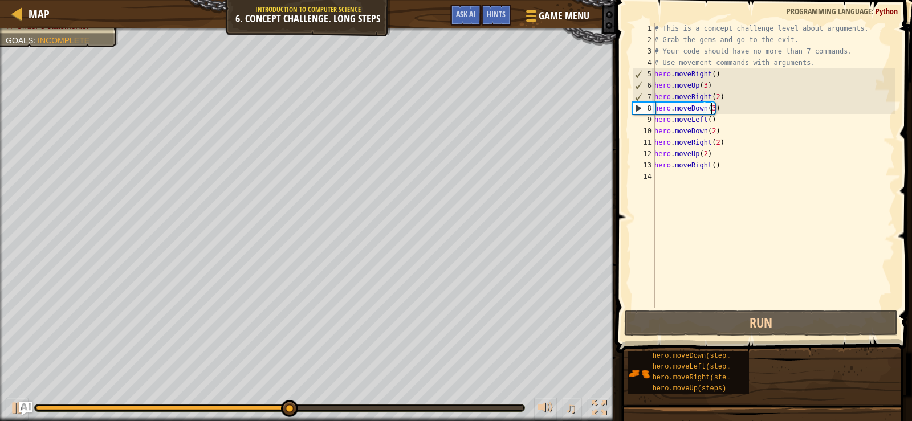
click at [720, 164] on div "# This is a concept challenge level about arguments. # Grab the gems and go to …" at bounding box center [773, 177] width 243 height 308
type textarea "h()ero.moveRight"
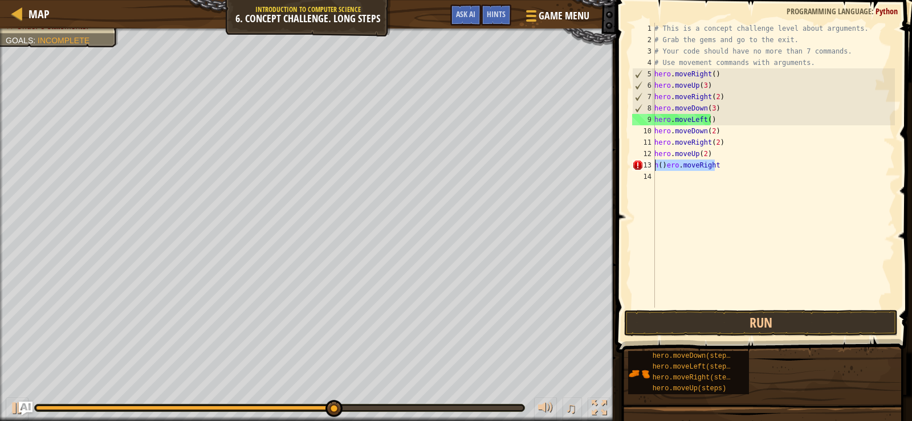
drag, startPoint x: 717, startPoint y: 168, endPoint x: 644, endPoint y: 168, distance: 73.0
click at [644, 168] on div "h()ero.moveRight 1 2 3 4 5 6 7 8 9 10 11 12 13 14 # This is a concept challenge…" at bounding box center [762, 165] width 265 height 285
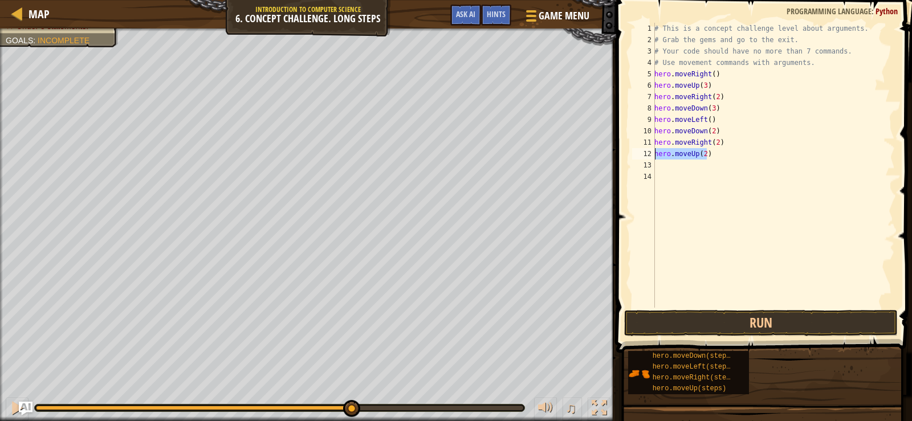
drag, startPoint x: 714, startPoint y: 157, endPoint x: 644, endPoint y: 156, distance: 70.7
click at [644, 156] on div "1 2 3 4 5 6 7 8 9 10 11 12 13 14 # This is a concept challenge level about argu…" at bounding box center [762, 165] width 265 height 285
type textarea "hero.moveUp(2)"
click at [719, 165] on div "# This is a concept challenge level about arguments. # Grab the gems and go to …" at bounding box center [773, 177] width 243 height 308
click at [746, 330] on button "Run" at bounding box center [761, 323] width 274 height 26
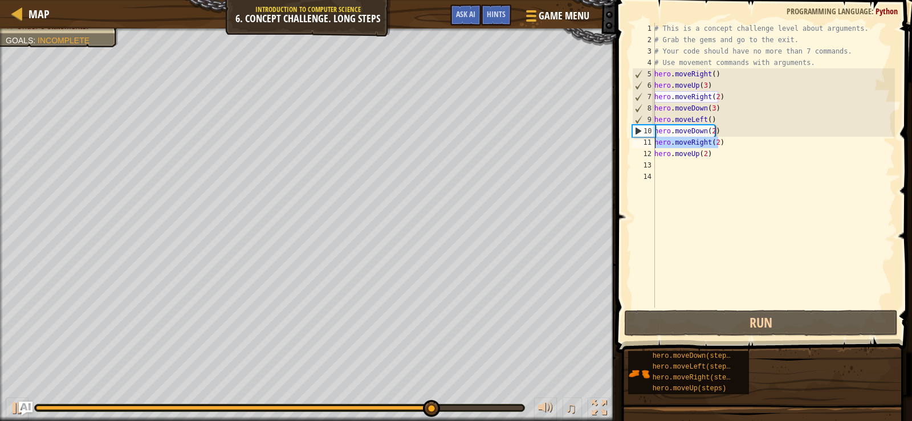
drag, startPoint x: 721, startPoint y: 143, endPoint x: 656, endPoint y: 143, distance: 64.4
click at [656, 143] on div "# This is a concept challenge level about arguments. # Grab the gems and go to …" at bounding box center [773, 177] width 243 height 308
type textarea "hero.moveRight(2)"
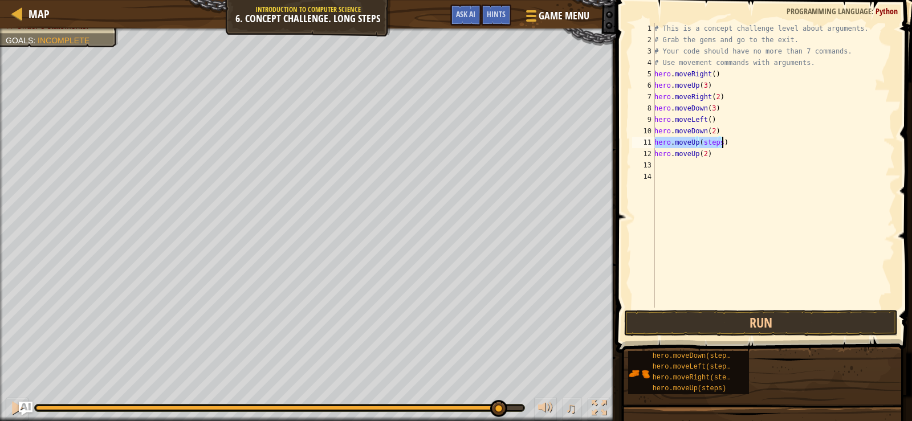
click at [716, 143] on div "# This is a concept challenge level about arguments. # Grab the gems and go to …" at bounding box center [773, 165] width 243 height 285
click at [715, 143] on div "# This is a concept challenge level about arguments. # Grab the gems and go to …" at bounding box center [773, 165] width 243 height 285
click at [715, 143] on div "# This is a concept challenge level about arguments. # Grab the gems and go to …" at bounding box center [773, 177] width 243 height 308
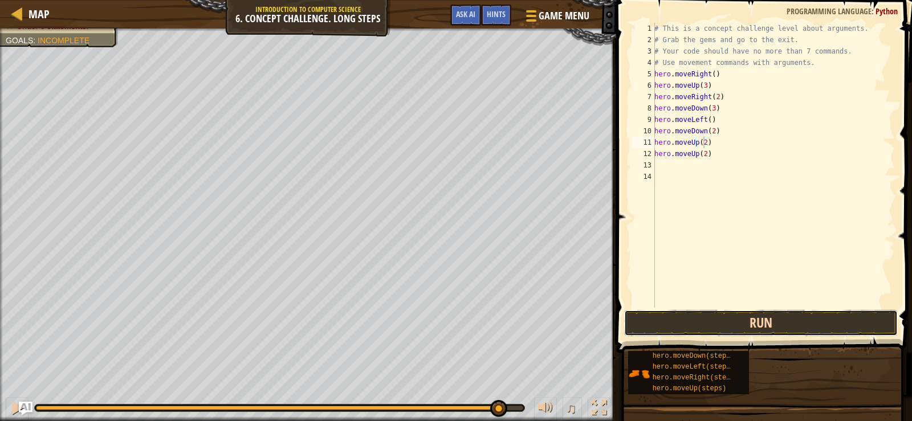
click at [724, 319] on button "Run" at bounding box center [761, 323] width 274 height 26
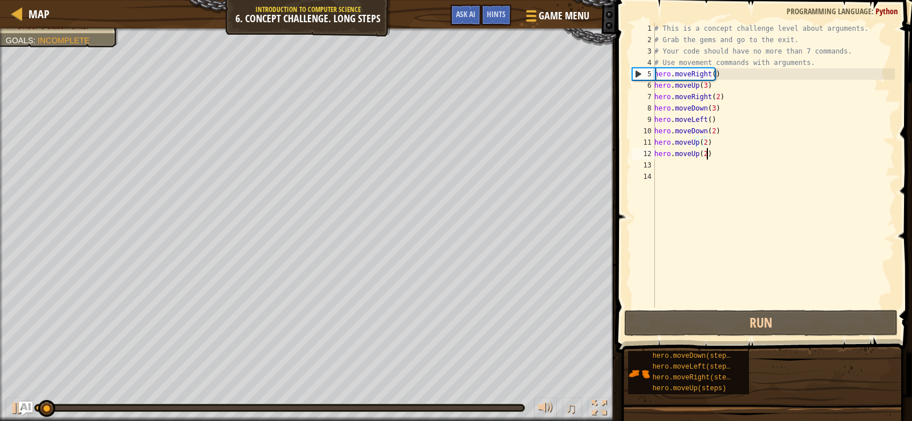
click at [715, 157] on div "# This is a concept challenge level about arguments. # Grab the gems and go to …" at bounding box center [773, 177] width 243 height 308
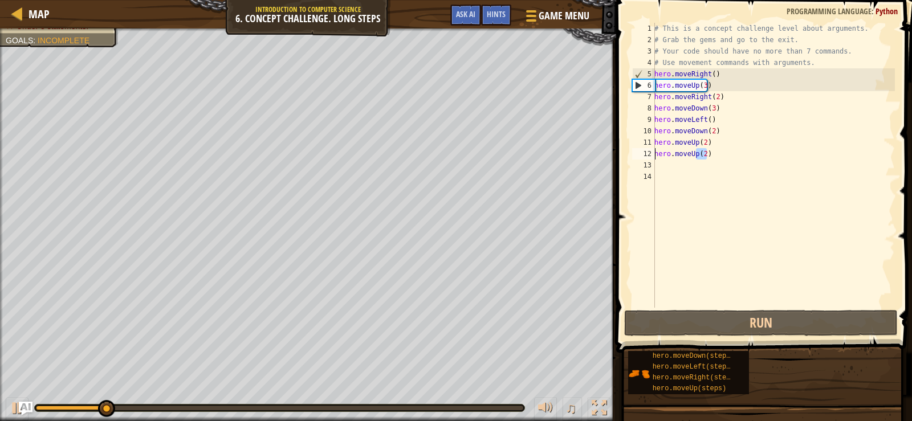
type textarea "(2)hero.moveUp"
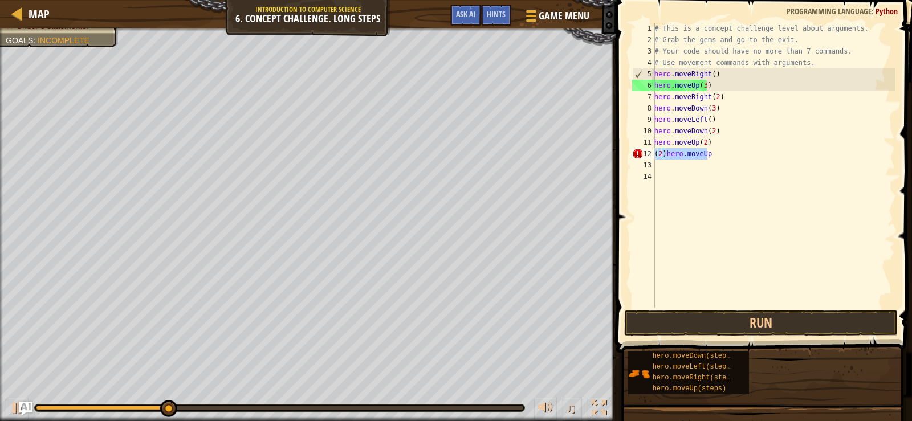
drag, startPoint x: 706, startPoint y: 156, endPoint x: 640, endPoint y: 157, distance: 66.1
click at [640, 157] on div "(2)hero.moveUp 1 2 3 4 5 6 7 8 9 10 11 12 13 14 # This is a concept challenge l…" at bounding box center [762, 165] width 265 height 285
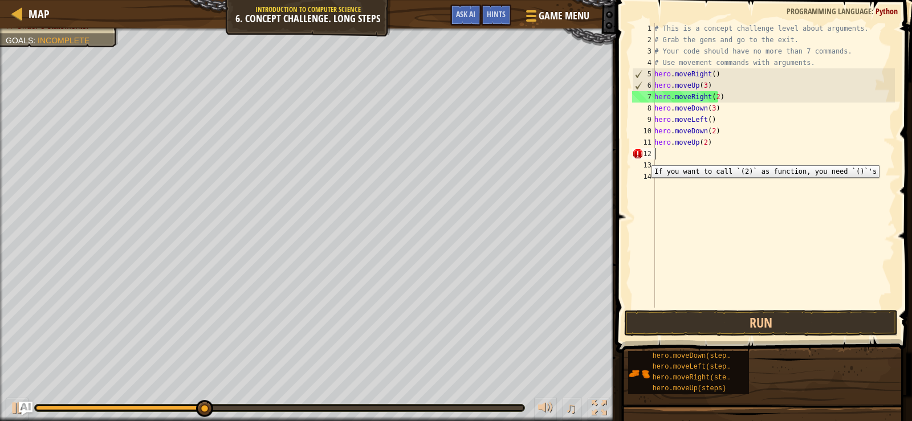
scroll to position [5, 0]
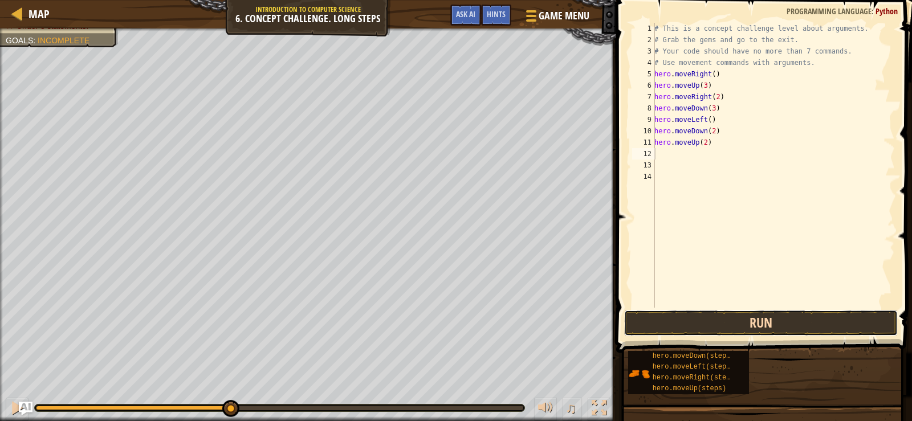
click at [706, 324] on button "Run" at bounding box center [761, 323] width 274 height 26
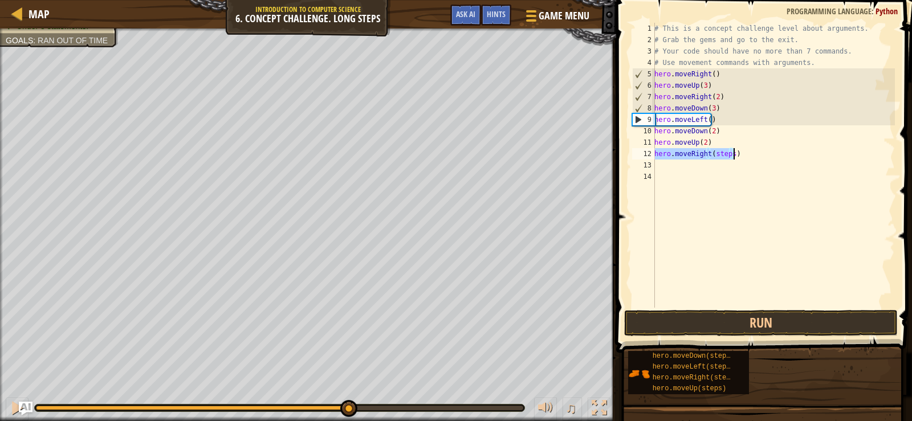
click at [726, 151] on div "# This is a concept challenge level about arguments. # Grab the gems and go to …" at bounding box center [773, 165] width 243 height 285
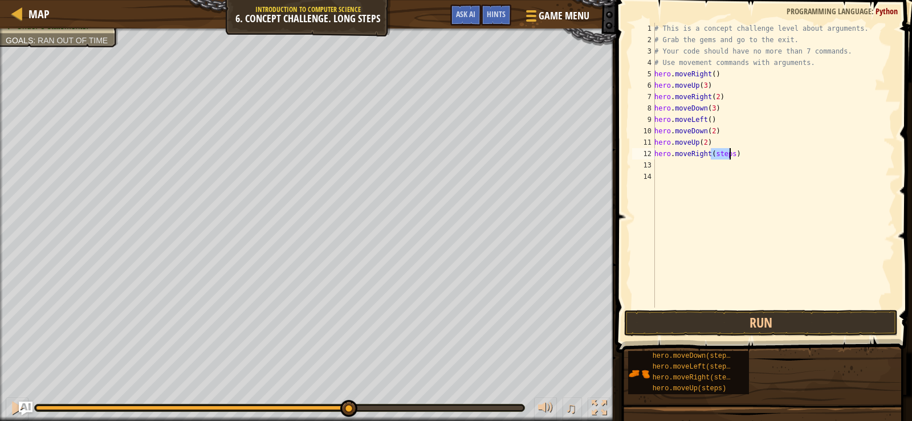
click at [726, 151] on div "# This is a concept challenge level about arguments. # Grab the gems and go to …" at bounding box center [773, 177] width 243 height 308
click at [765, 324] on button "Run" at bounding box center [761, 323] width 274 height 26
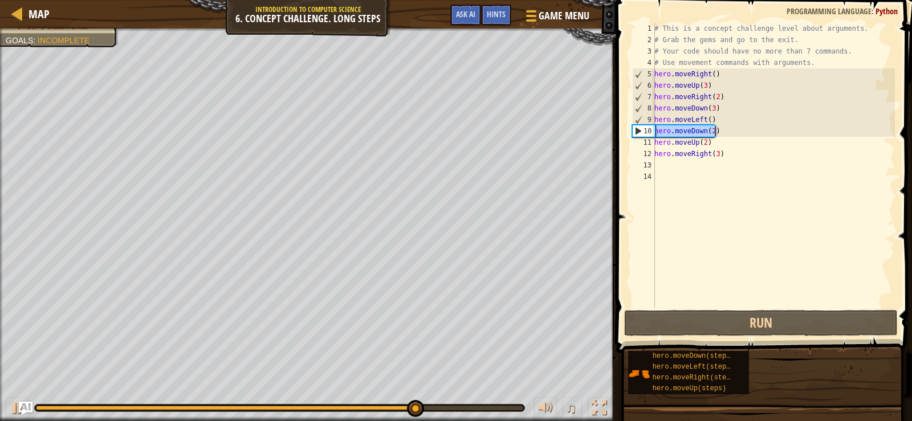
drag, startPoint x: 724, startPoint y: 129, endPoint x: 637, endPoint y: 131, distance: 86.7
click at [637, 131] on div "hero.moveRight(3) 1 2 3 4 5 6 7 8 9 10 11 12 13 14 # This is a concept challeng…" at bounding box center [762, 165] width 265 height 285
type textarea "hero.moveDown(2)"
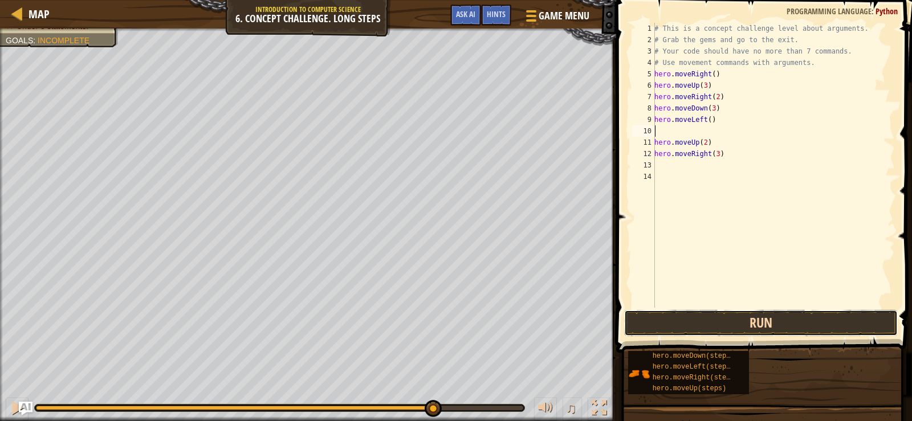
click at [739, 330] on button "Run" at bounding box center [761, 323] width 274 height 26
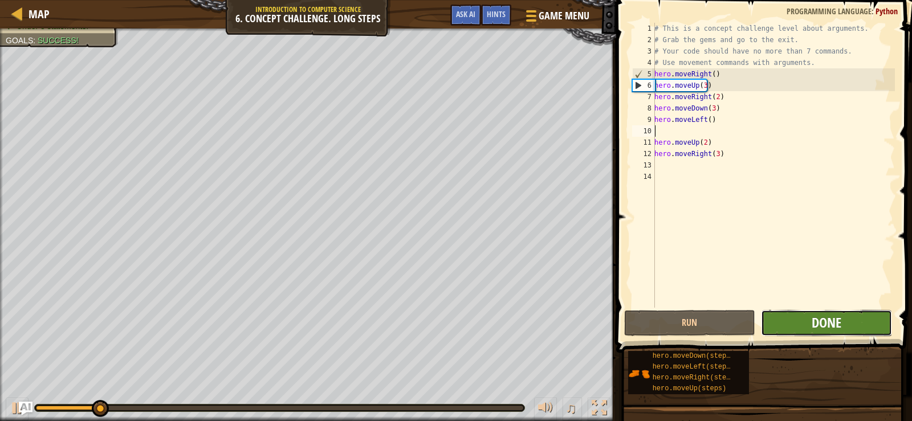
click at [831, 327] on span "Done" at bounding box center [827, 323] width 30 height 18
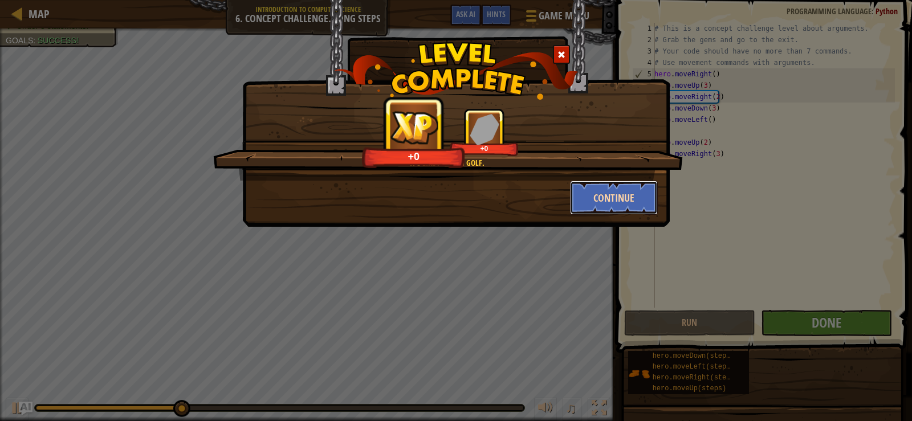
click at [616, 197] on button "Continue" at bounding box center [614, 198] width 88 height 34
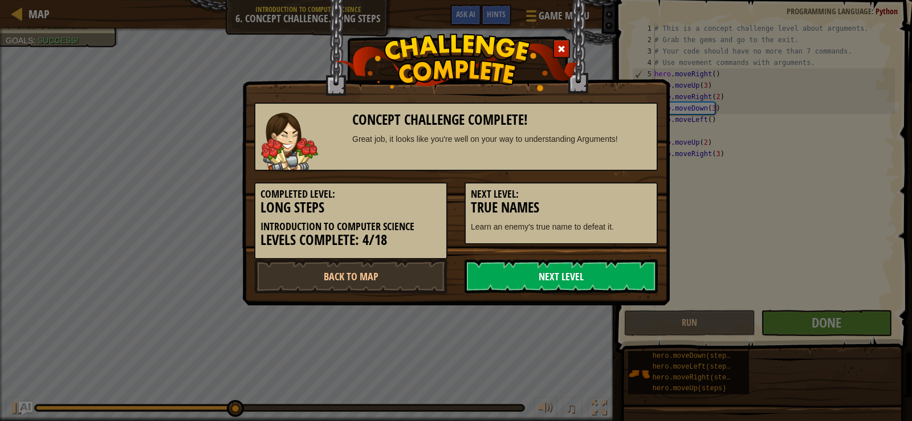
click at [606, 285] on link "Next Level" at bounding box center [561, 276] width 193 height 34
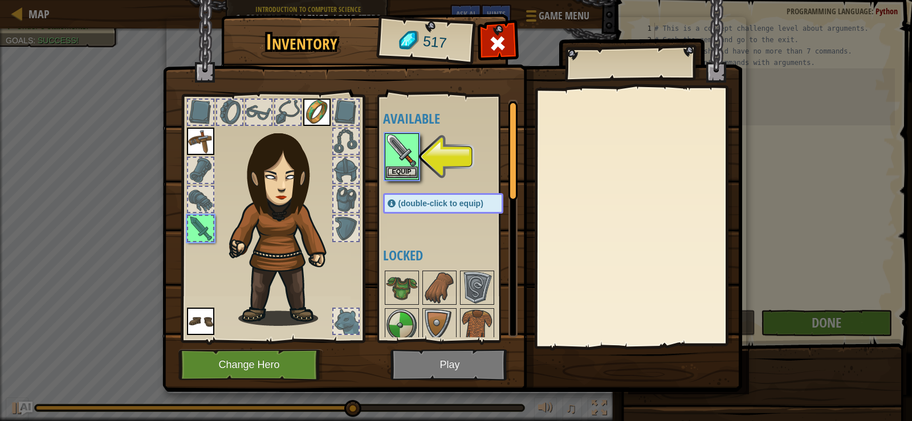
click at [395, 159] on img at bounding box center [402, 151] width 32 height 32
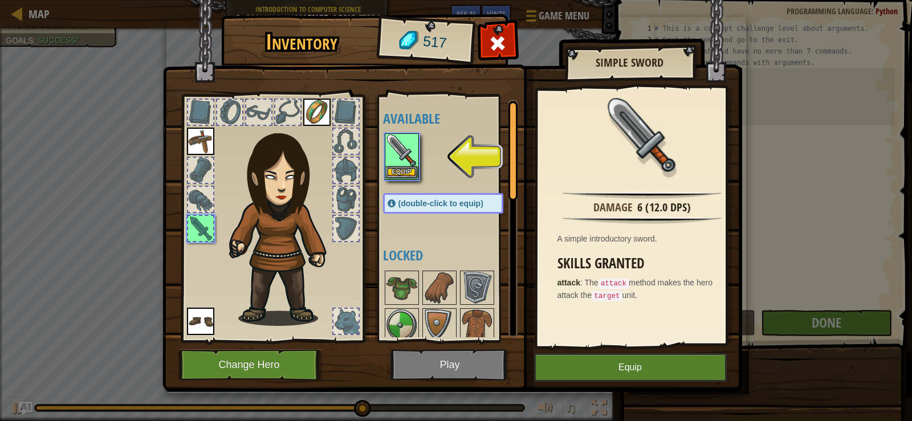
click at [395, 159] on img at bounding box center [402, 151] width 32 height 32
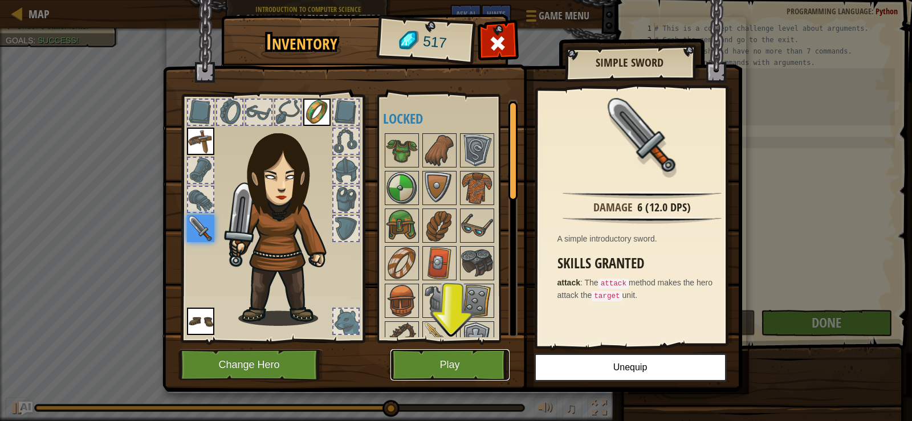
click at [473, 366] on button "Play" at bounding box center [450, 365] width 119 height 31
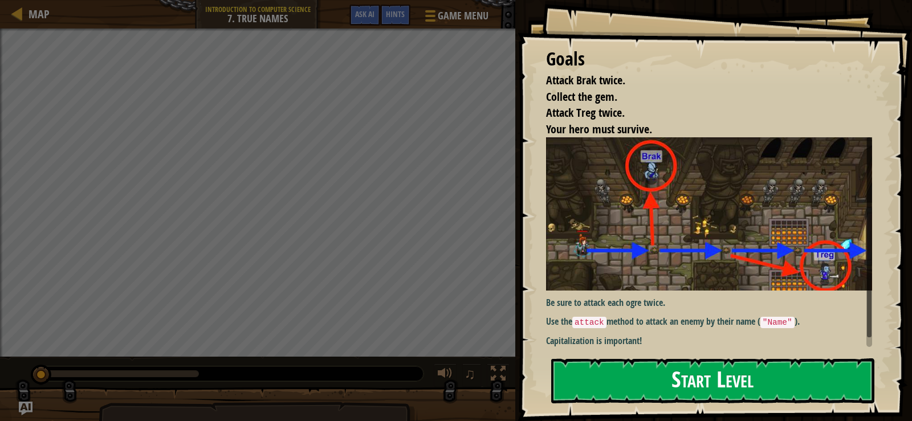
click at [728, 379] on button "Start Level" at bounding box center [712, 381] width 323 height 45
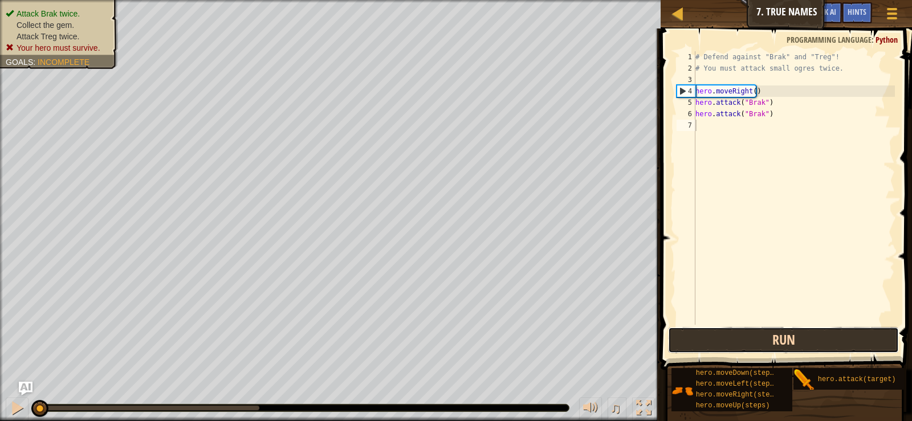
click at [718, 341] on button "Run" at bounding box center [783, 340] width 230 height 26
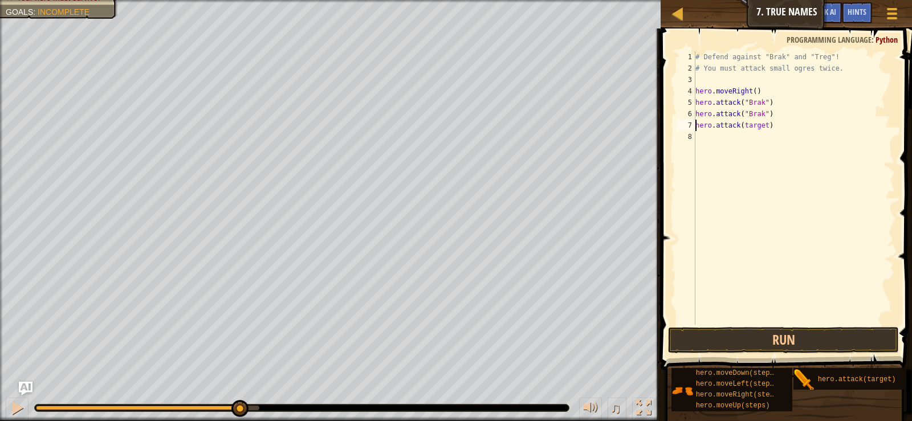
click at [759, 127] on div "# Defend against "Brak" and "Treg"! # You must attack small ogres twice. hero .…" at bounding box center [794, 199] width 202 height 297
type textarea "hero.attack(Treg)"
click at [705, 135] on div "# Defend against "Brak" and "Treg"! # You must attack small ogres twice. hero .…" at bounding box center [794, 199] width 202 height 297
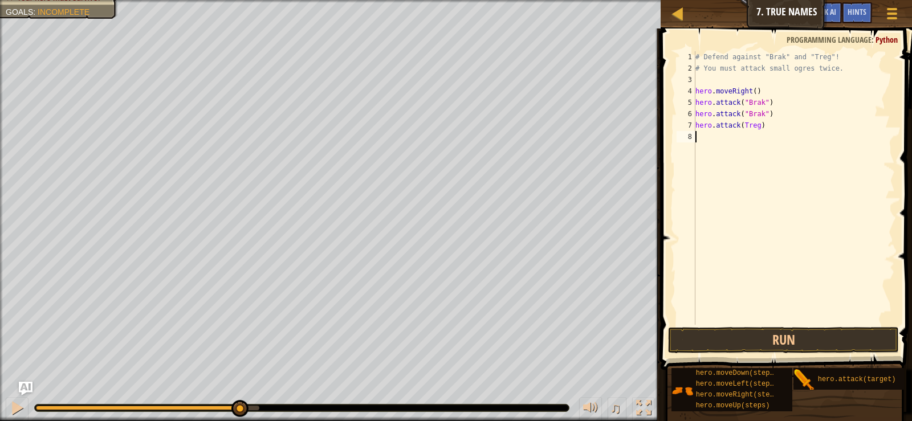
scroll to position [5, 0]
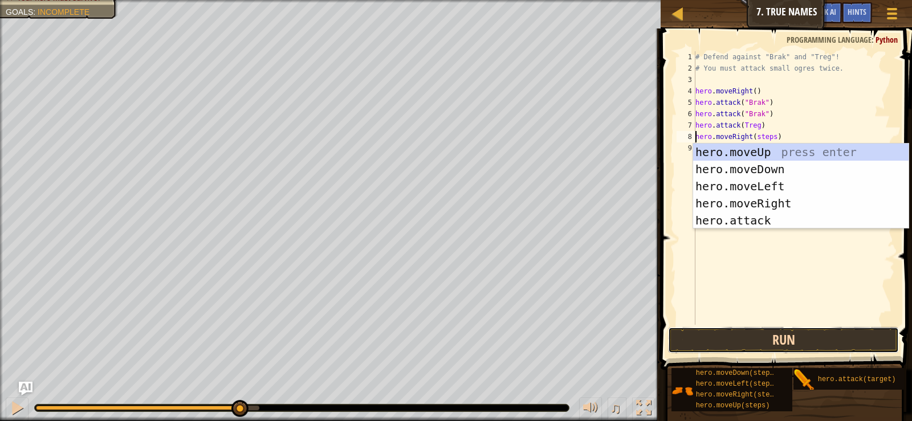
click at [808, 339] on button "Run" at bounding box center [783, 340] width 230 height 26
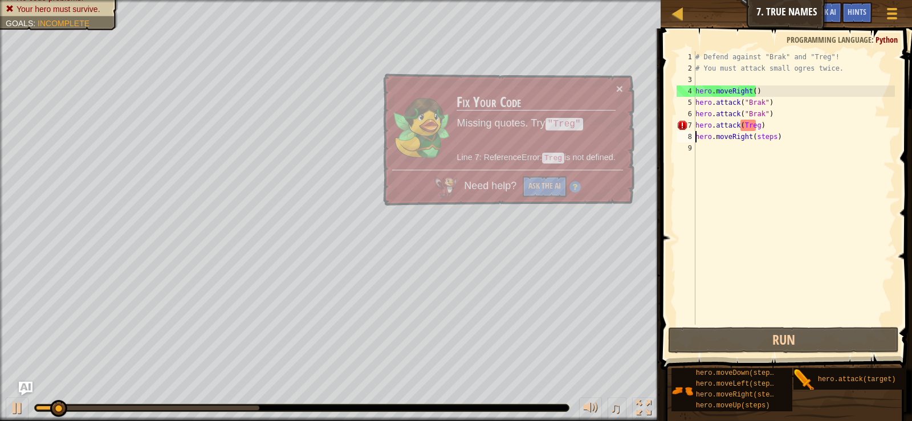
click at [761, 140] on div "# Defend against "Brak" and "Treg"! # You must attack small ogres twice. hero .…" at bounding box center [794, 199] width 202 height 297
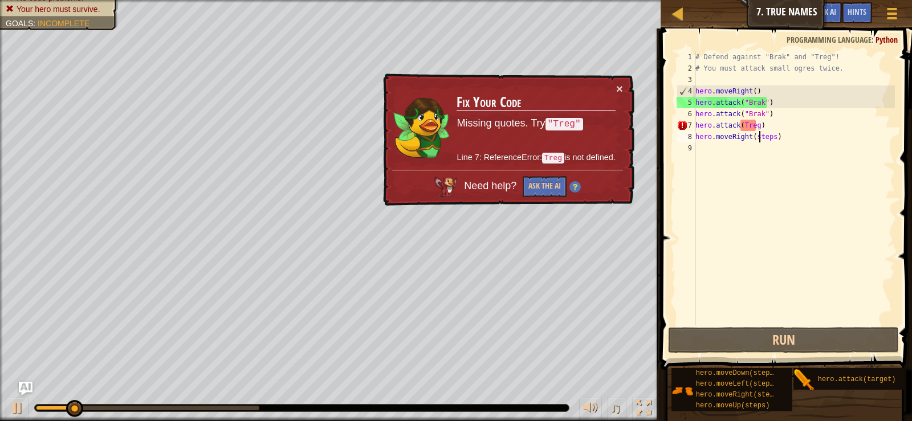
click at [761, 140] on div "# Defend against "Brak" and "Treg"! # You must attack small ogres twice. hero .…" at bounding box center [794, 199] width 202 height 297
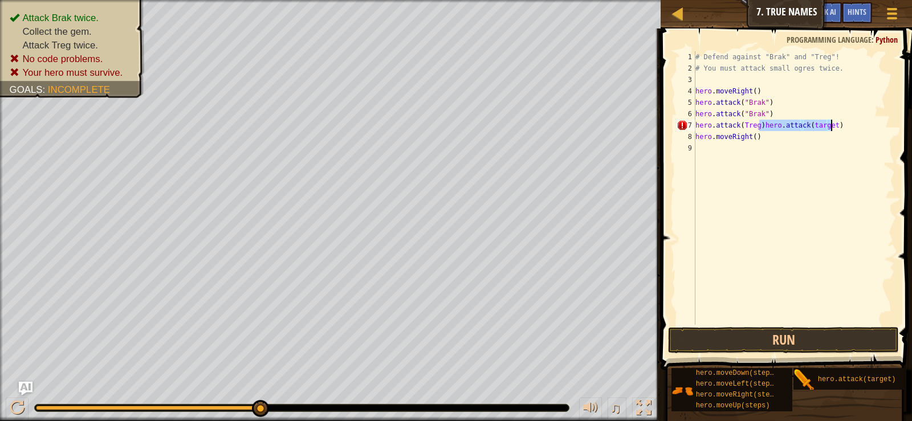
click at [819, 124] on div "# Defend against "Brak" and "Treg"! # You must attack small ogres twice. hero .…" at bounding box center [794, 188] width 202 height 274
click at [819, 124] on div "# Defend against "Brak" and "Treg"! # You must attack small ogres twice. hero .…" at bounding box center [794, 199] width 202 height 297
drag, startPoint x: 782, startPoint y: 142, endPoint x: 656, endPoint y: 139, distance: 126.6
click at [657, 139] on div "Hints Videos hero.attack(Treg)hero.attack(Treg) 1 2 3 4 5 6 7 8 9 # Defend agai…" at bounding box center [784, 225] width 255 height 393
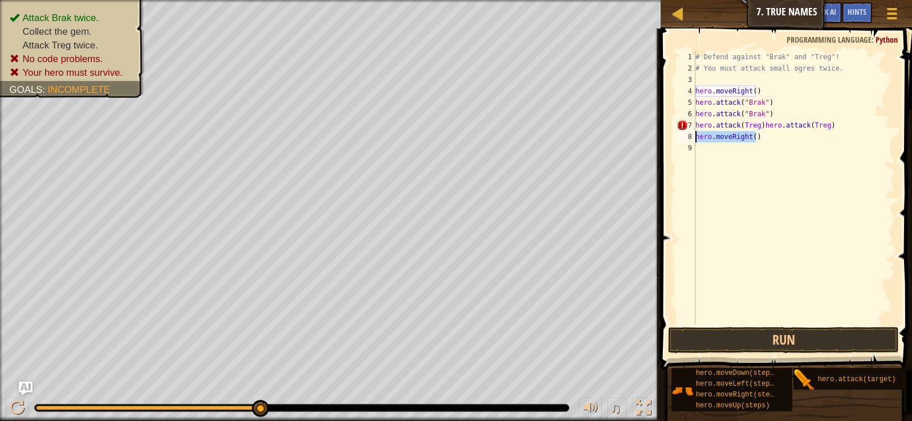
scroll to position [5, 5]
type textarea "hero.moveRight()"
click at [815, 140] on div "# Defend against "Brak" and "Treg"! # You must attack small ogres twice. hero .…" at bounding box center [794, 188] width 202 height 274
click at [756, 137] on div "# Defend against "Brak" and "Treg"! # You must attack small ogres twice. hero .…" at bounding box center [794, 199] width 202 height 297
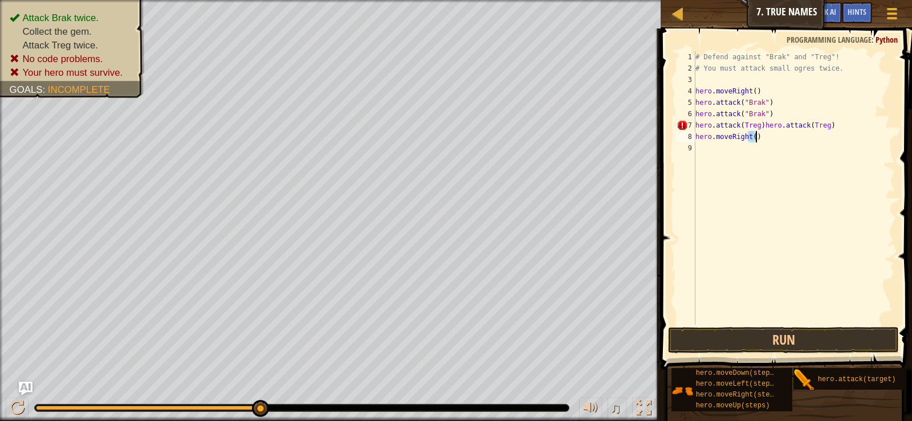
click at [769, 139] on div "# Defend against "Brak" and "Treg"! # You must attack small ogres twice. hero .…" at bounding box center [794, 188] width 202 height 274
click at [769, 139] on div "# Defend against "Brak" and "Treg"! # You must attack small ogres twice. hero .…" at bounding box center [794, 199] width 202 height 297
click at [765, 139] on div "# Defend against "Brak" and "Treg"! # You must attack small ogres twice. hero .…" at bounding box center [794, 188] width 202 height 274
drag, startPoint x: 765, startPoint y: 139, endPoint x: 692, endPoint y: 140, distance: 73.6
click at [662, 140] on div "hero.moveRight() 1 2 3 4 5 6 7 8 9 # Defend against "Brak" and "Treg"! # You mu…" at bounding box center [784, 221] width 255 height 375
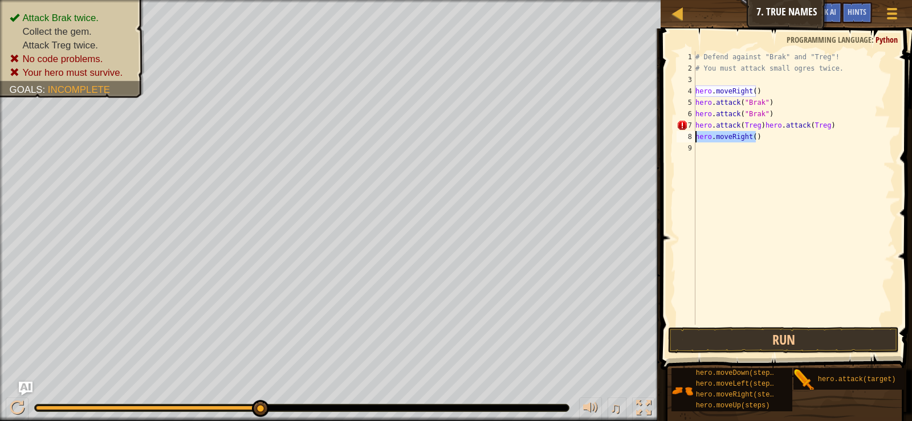
scroll to position [5, 0]
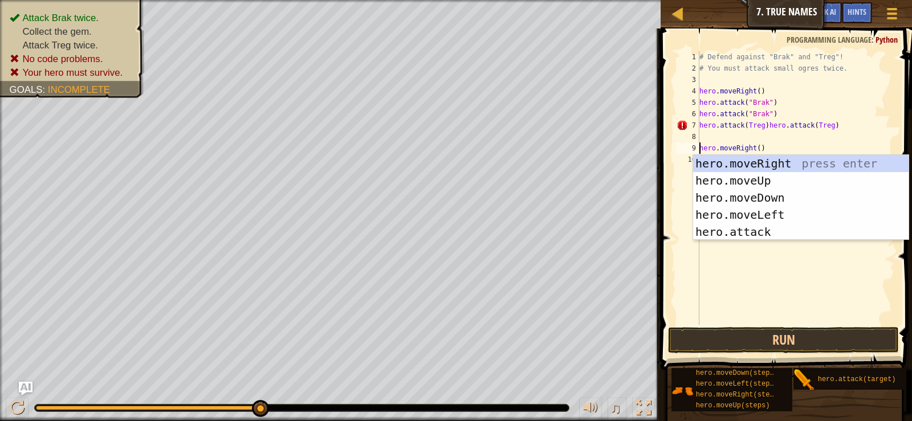
click at [804, 125] on div "# Defend against "Brak" and "Treg"! # You must attack small ogres twice. hero .…" at bounding box center [796, 199] width 198 height 297
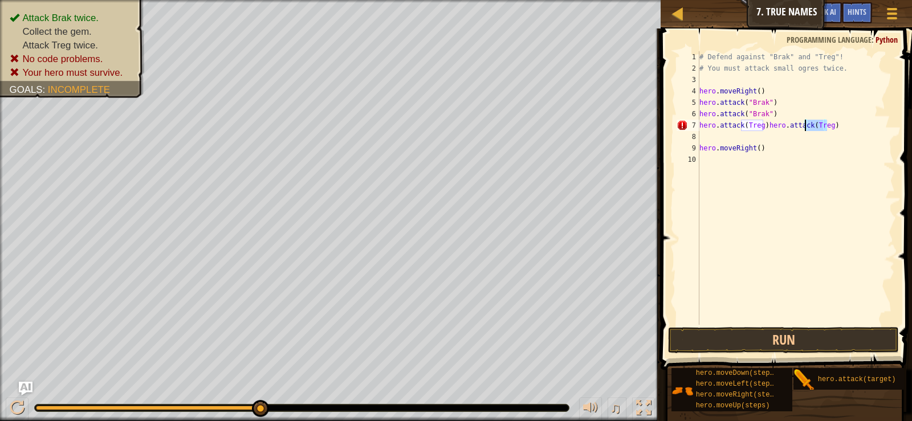
click at [804, 125] on div "# Defend against "Brak" and "Treg"! # You must attack small ogres twice. hero .…" at bounding box center [796, 199] width 198 height 297
click at [804, 125] on div "# Defend against "Brak" and "Treg"! # You must attack small ogres twice. hero .…" at bounding box center [796, 188] width 198 height 274
type textarea "hero.attack(Treg)hero.attack(Treg)"
drag, startPoint x: 841, startPoint y: 126, endPoint x: 766, endPoint y: 125, distance: 74.7
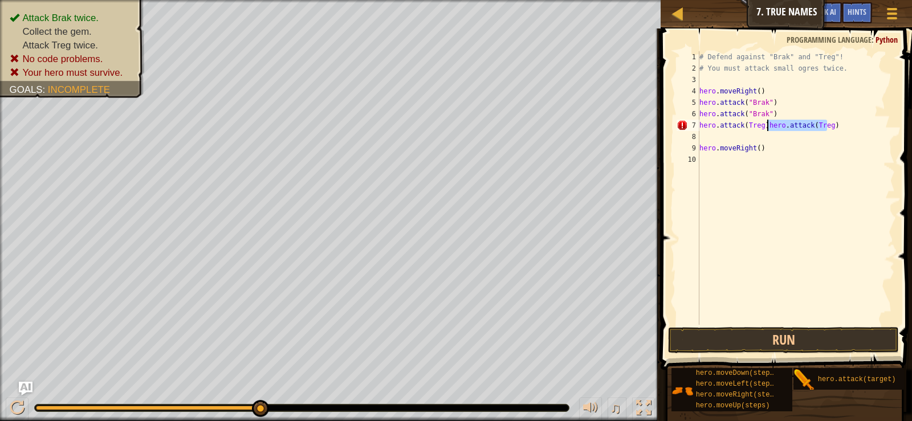
click at [766, 125] on div "# Defend against "Brak" and "Treg"! # You must attack small ogres twice. hero .…" at bounding box center [796, 199] width 198 height 297
click at [827, 126] on div "# Defend against "Brak" and "Treg"! # You must attack small ogres twice. hero .…" at bounding box center [796, 188] width 198 height 274
drag, startPoint x: 830, startPoint y: 126, endPoint x: 764, endPoint y: 128, distance: 65.6
click at [764, 128] on div "# Defend against "Brak" and "Treg"! # You must attack small ogres twice. hero .…" at bounding box center [796, 199] width 198 height 297
click at [784, 346] on button "Run" at bounding box center [783, 340] width 230 height 26
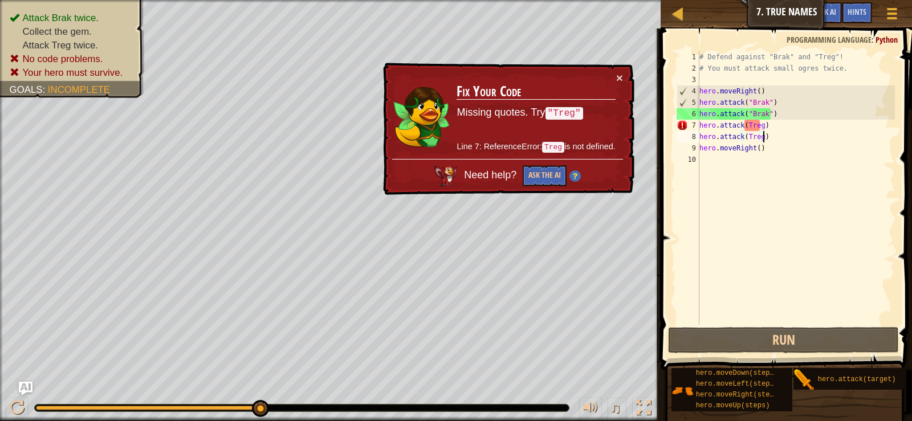
click at [623, 71] on div "× Fix Your Code Missing quotes. Try "Treg" Line 7: ReferenceError: Treg is not …" at bounding box center [508, 129] width 254 height 133
click at [620, 75] on button "×" at bounding box center [619, 78] width 7 height 12
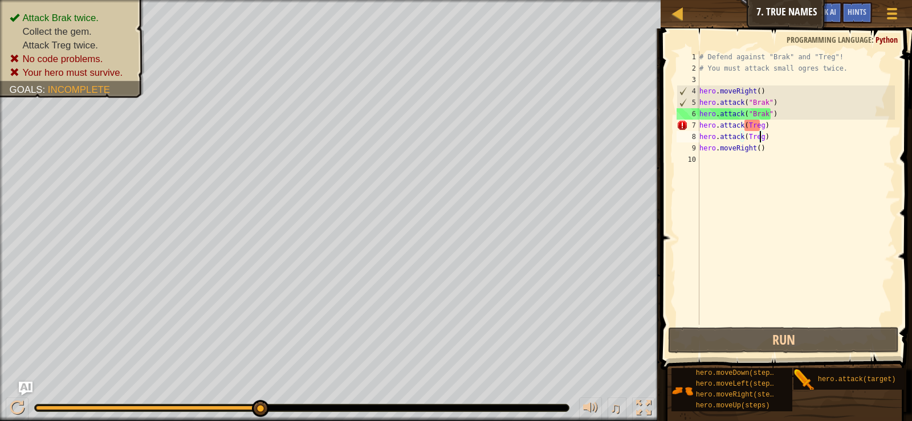
click at [758, 137] on div "# Defend against "Brak" and "Treg"! # You must attack small ogres twice. hero .…" at bounding box center [796, 199] width 198 height 297
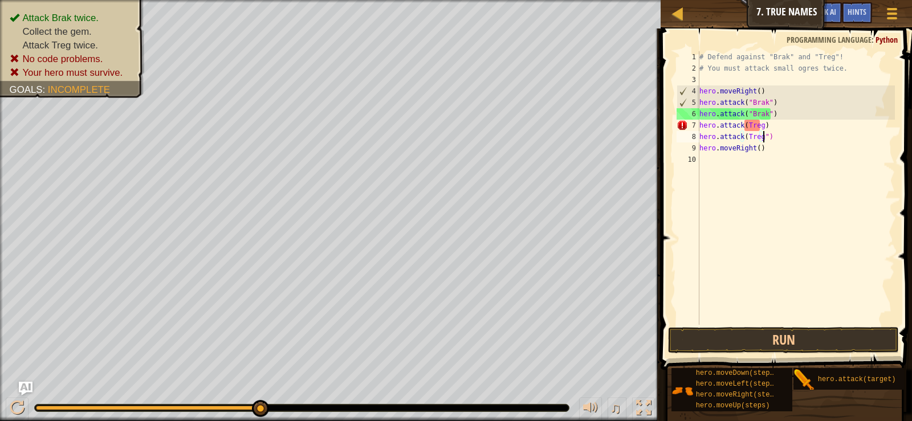
scroll to position [5, 5]
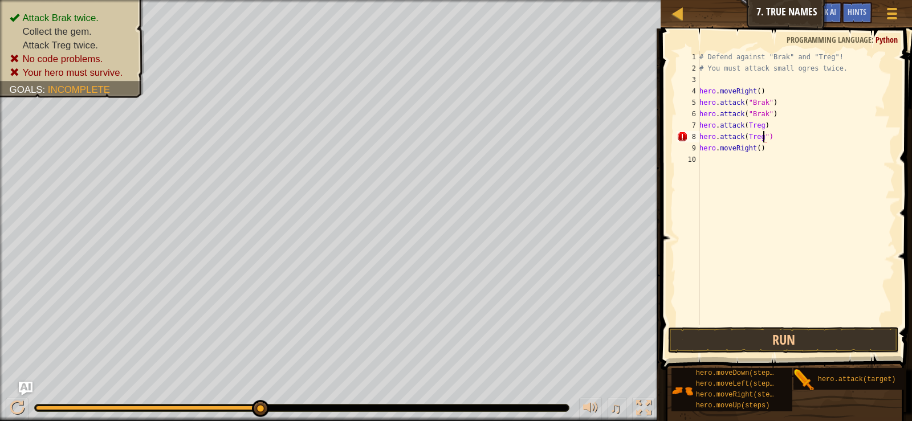
drag, startPoint x: 744, startPoint y: 134, endPoint x: 772, endPoint y: 161, distance: 39.5
click at [744, 135] on div "# Defend against "Brak" and "Treg"! # You must attack small ogres twice. hero .…" at bounding box center [796, 199] width 198 height 297
click at [745, 123] on div "# Defend against "Brak" and "Treg"! # You must attack small ogres twice. hero .…" at bounding box center [796, 199] width 198 height 297
drag, startPoint x: 761, startPoint y: 125, endPoint x: 774, endPoint y: 140, distance: 19.4
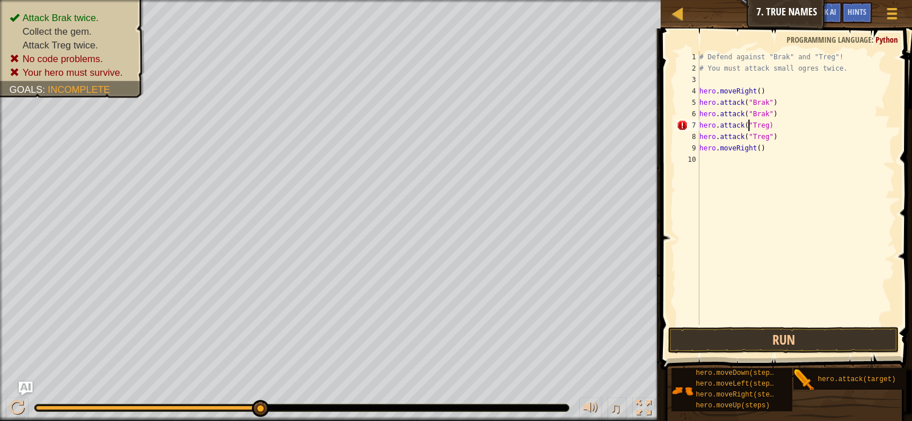
click at [763, 126] on div "# Defend against "Brak" and "Treg"! # You must attack small ogres twice. hero .…" at bounding box center [796, 199] width 198 height 297
click at [765, 128] on div "# Defend against "Brak" and "Treg"! # You must attack small ogres twice. hero .…" at bounding box center [796, 188] width 198 height 274
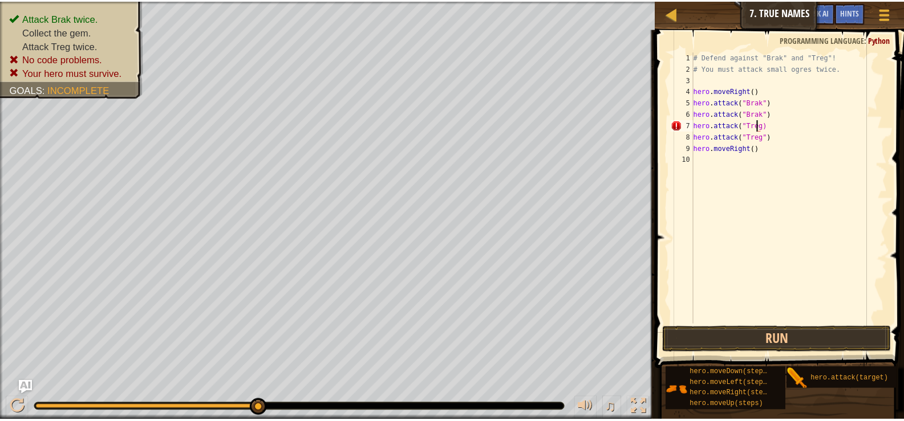
scroll to position [5, 5]
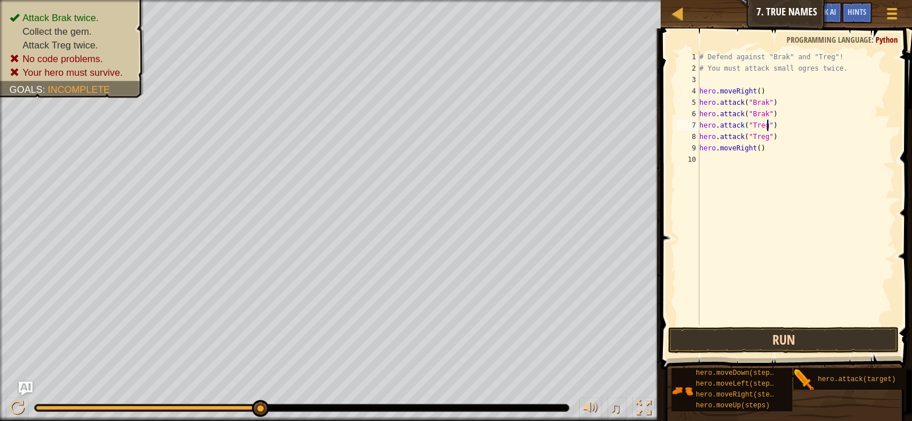
type textarea "hero.attack("Treg")"
click at [783, 344] on button "Run" at bounding box center [783, 340] width 230 height 26
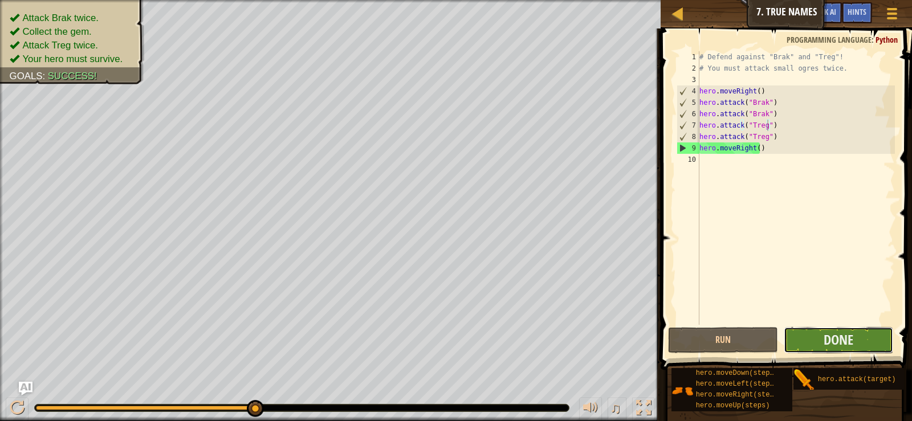
click at [818, 338] on button "Done" at bounding box center [838, 340] width 109 height 26
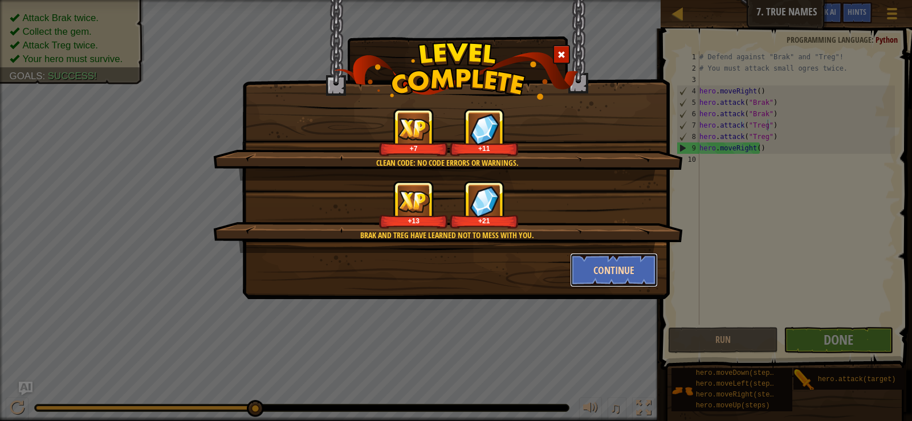
click at [608, 275] on button "Continue" at bounding box center [614, 270] width 88 height 34
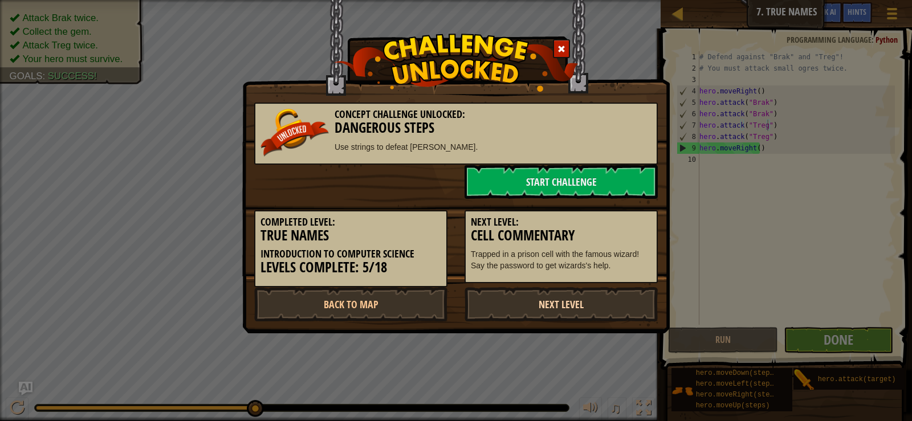
click at [595, 319] on link "Next Level" at bounding box center [561, 304] width 193 height 34
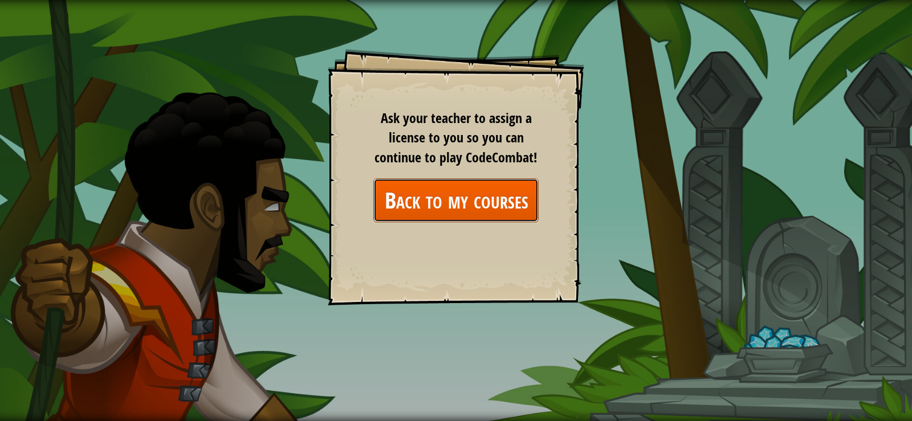
click at [451, 201] on link "Back to my courses" at bounding box center [455, 200] width 165 height 44
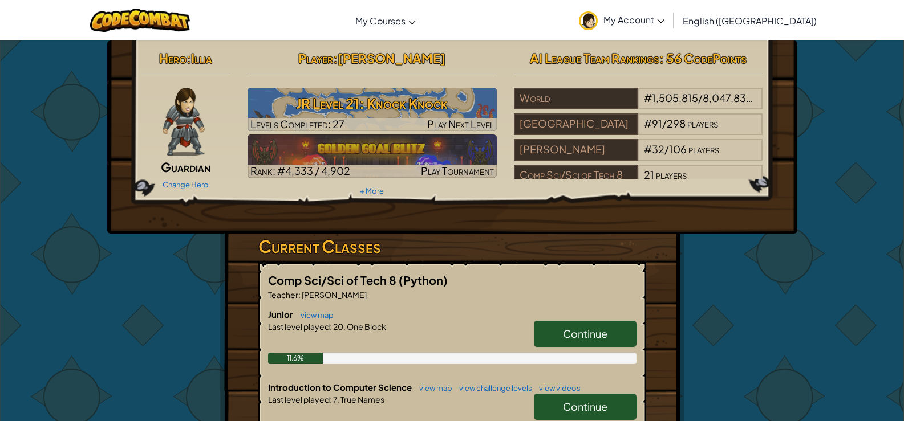
scroll to position [57, 0]
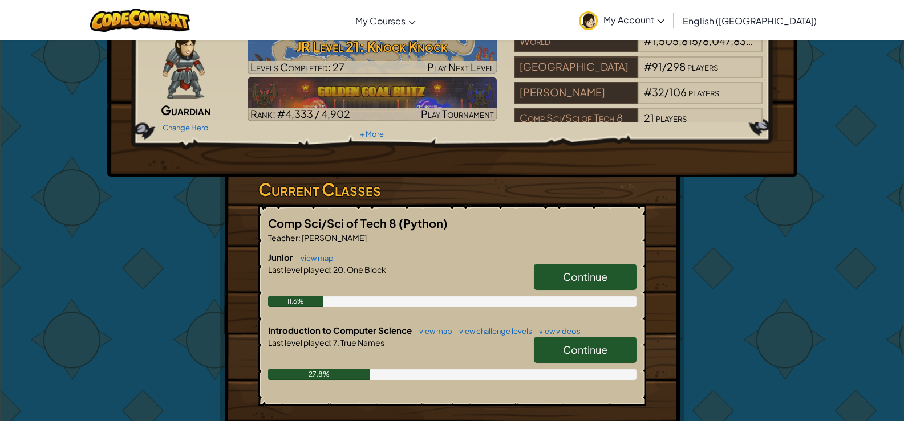
click at [586, 352] on span "Continue" at bounding box center [585, 349] width 44 height 13
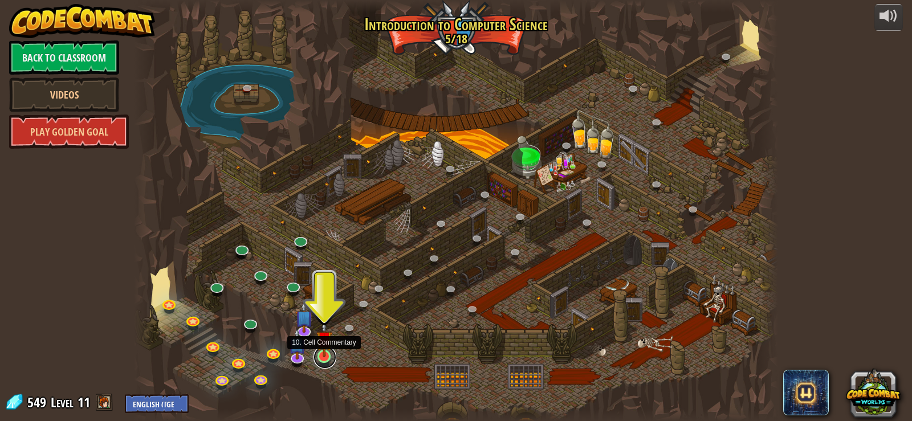
click at [324, 360] on link at bounding box center [325, 357] width 23 height 23
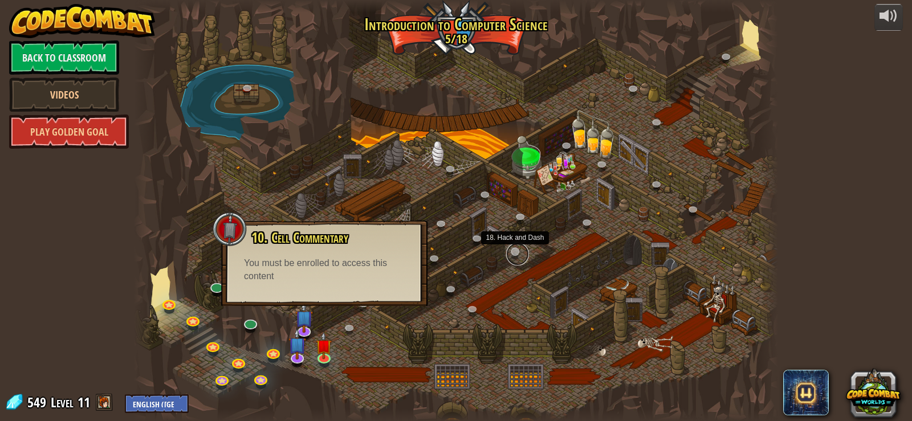
click at [519, 262] on link at bounding box center [517, 254] width 23 height 23
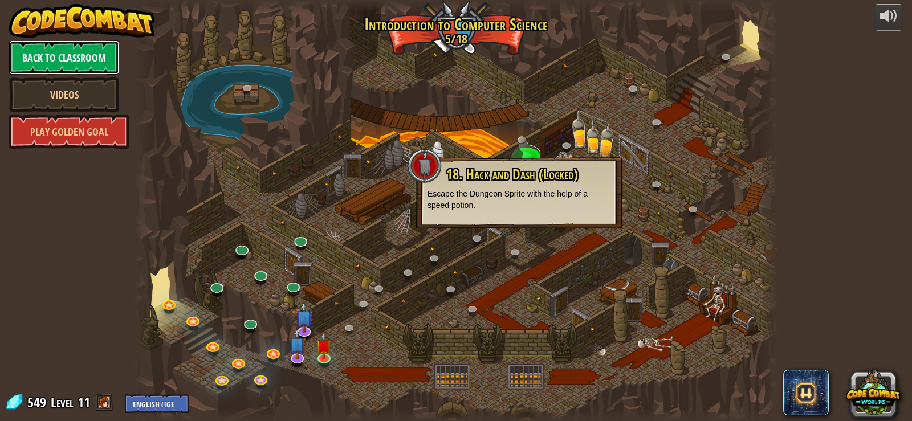
click at [60, 60] on link "Back to Classroom" at bounding box center [64, 57] width 110 height 34
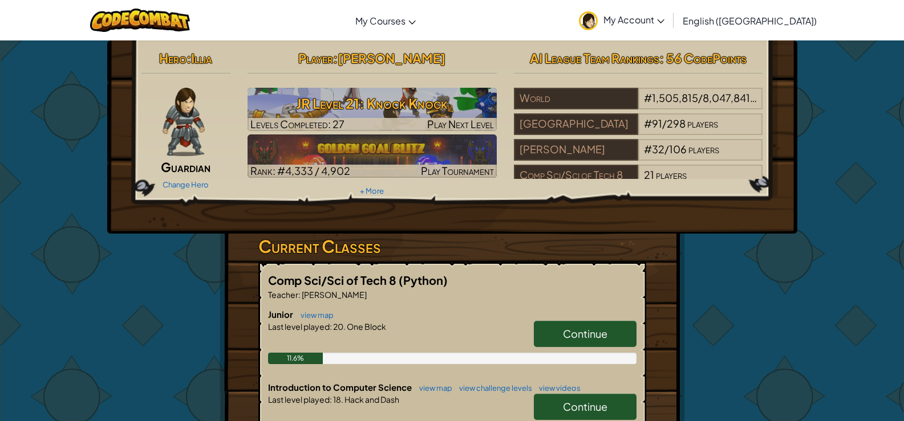
click at [204, 59] on span "Illia" at bounding box center [201, 58] width 21 height 16
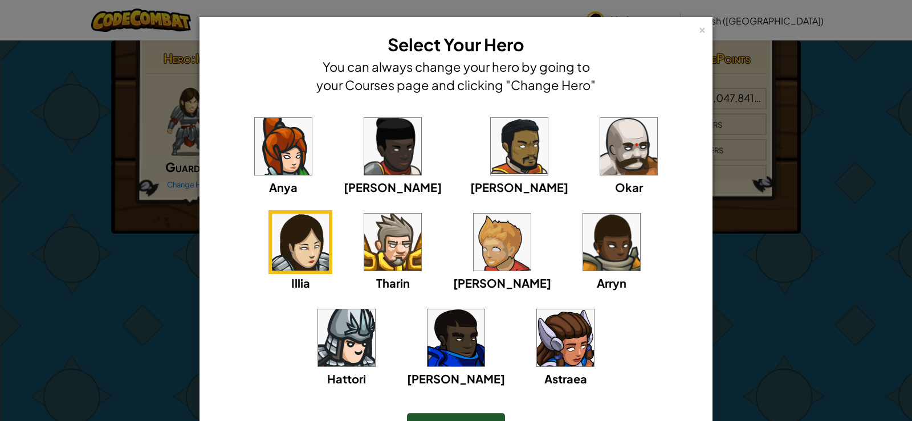
click at [537, 344] on img at bounding box center [565, 338] width 57 height 57
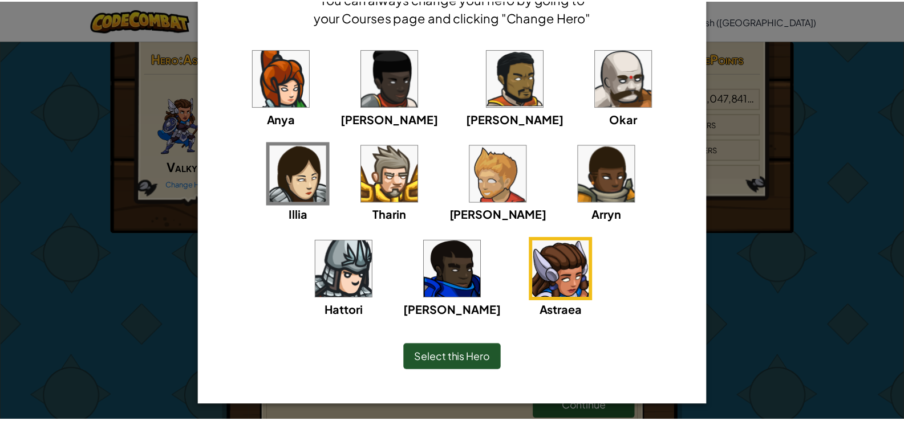
scroll to position [70, 0]
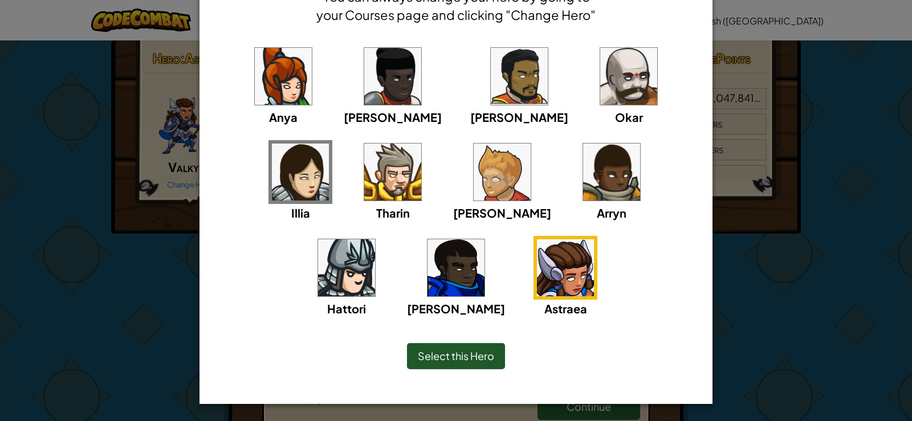
click at [466, 369] on div "Select this Hero" at bounding box center [456, 356] width 98 height 26
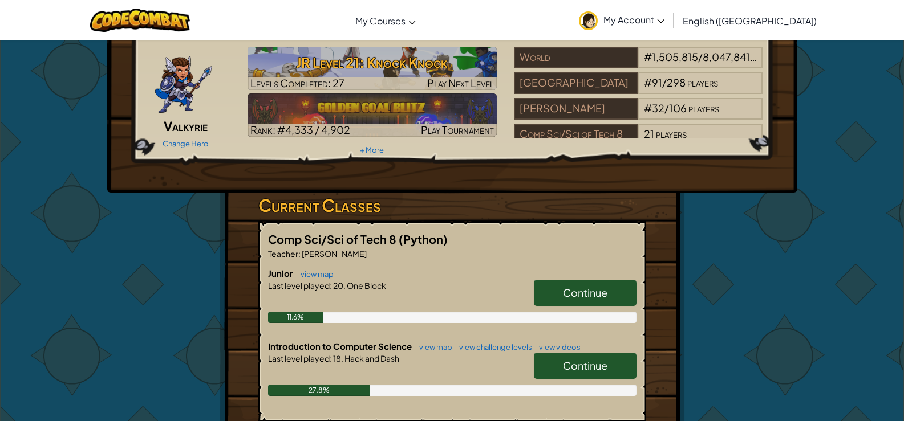
scroll to position [0, 0]
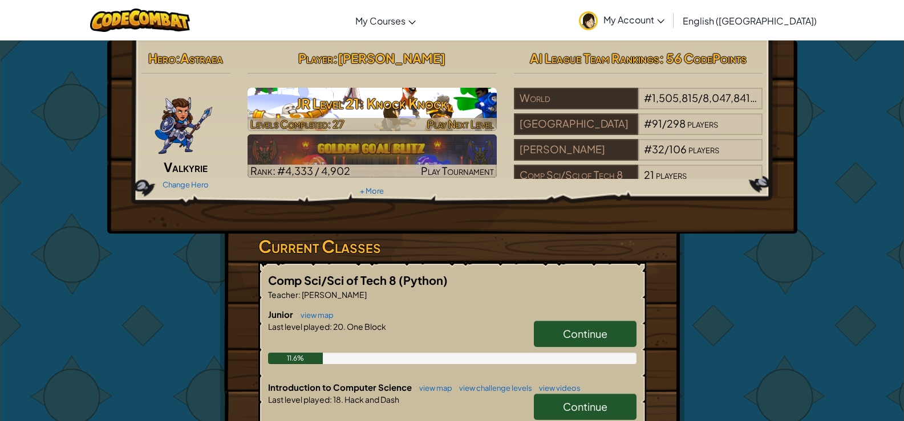
click at [336, 107] on h3 "JR Level 21: Knock Knock" at bounding box center [371, 104] width 249 height 26
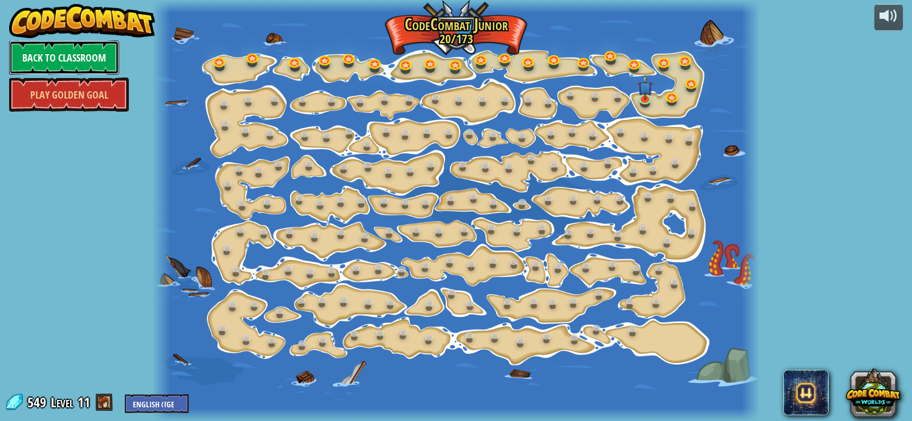
click at [83, 58] on link "Back to Classroom" at bounding box center [64, 57] width 110 height 34
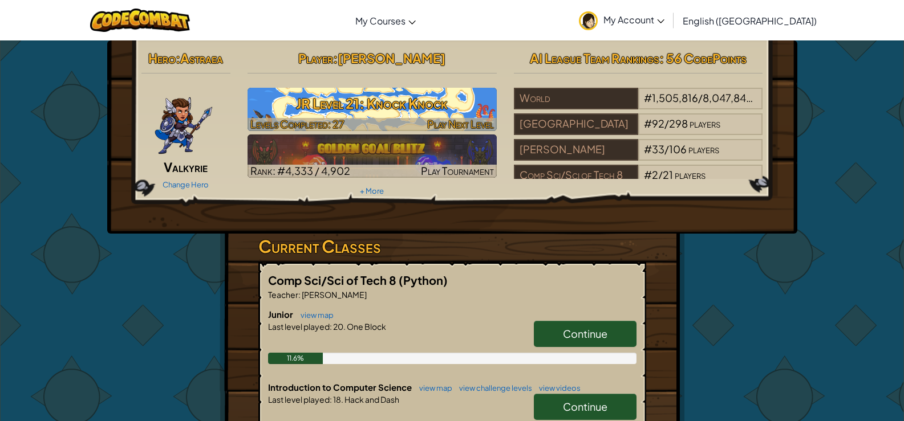
click at [385, 105] on h3 "JR Level 21: Knock Knock" at bounding box center [371, 104] width 249 height 26
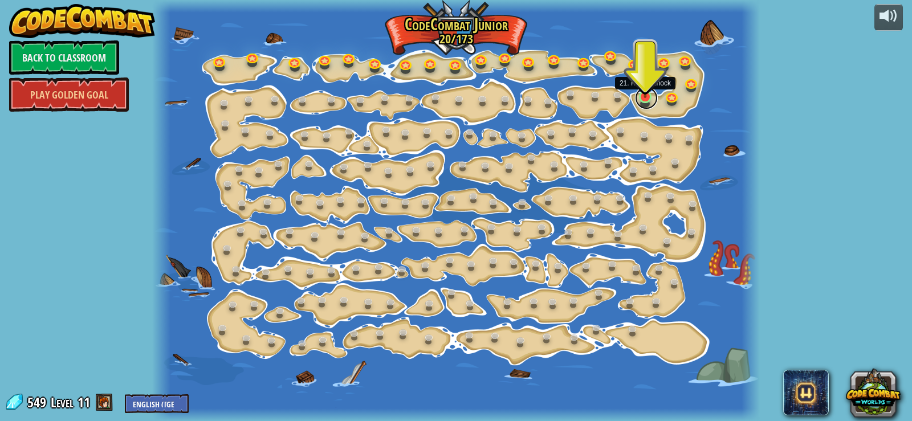
click at [641, 101] on link at bounding box center [646, 98] width 23 height 23
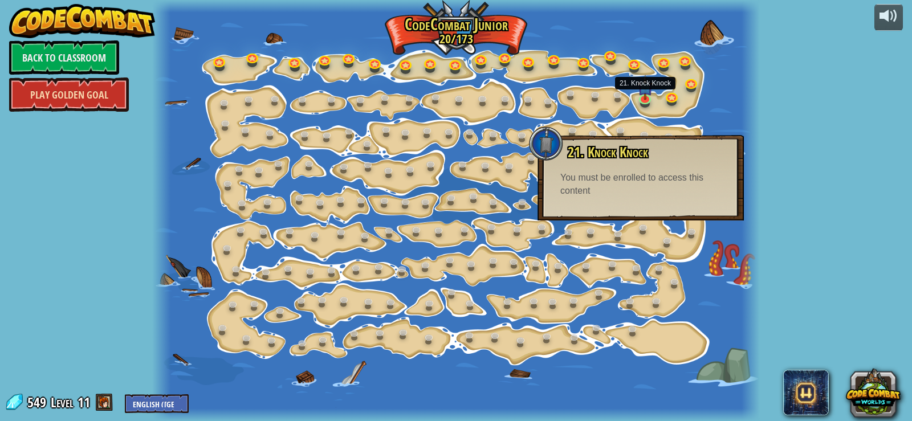
click at [78, 87] on link "Play Golden Goal" at bounding box center [69, 95] width 120 height 34
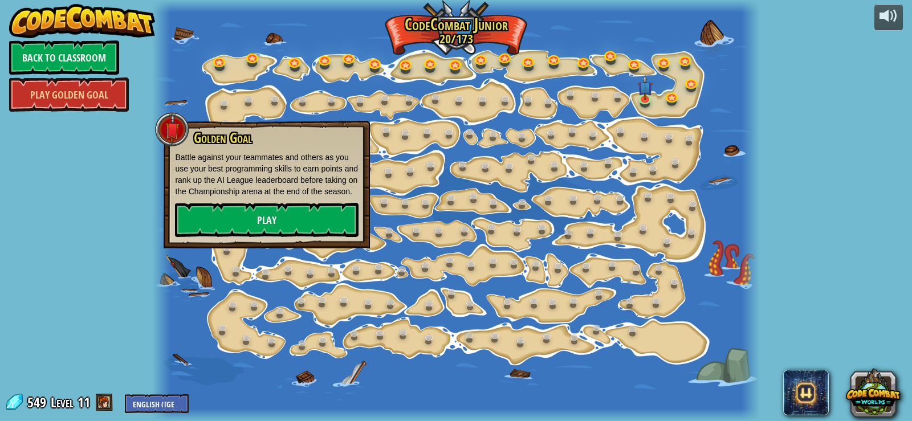
click at [2, 268] on div "powered by Back to Classroom Play Golden Goal 15. Step Change Change step argum…" at bounding box center [456, 210] width 912 height 421
click at [176, 267] on div at bounding box center [455, 210] width 607 height 421
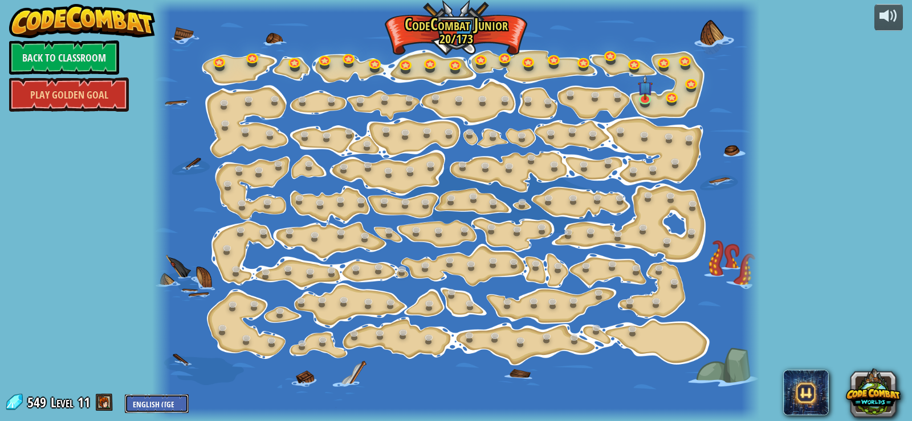
click at [145, 398] on select "English ([GEOGRAPHIC_DATA]) English ([GEOGRAPHIC_DATA]) 简体中文 繁體中文 русский españ…" at bounding box center [157, 404] width 64 height 19
select select "hi"
click at [125, 395] on select "English ([GEOGRAPHIC_DATA]) English ([GEOGRAPHIC_DATA]) 简体中文 繁體中文 русский españ…" at bounding box center [157, 404] width 64 height 19
select select "hi"
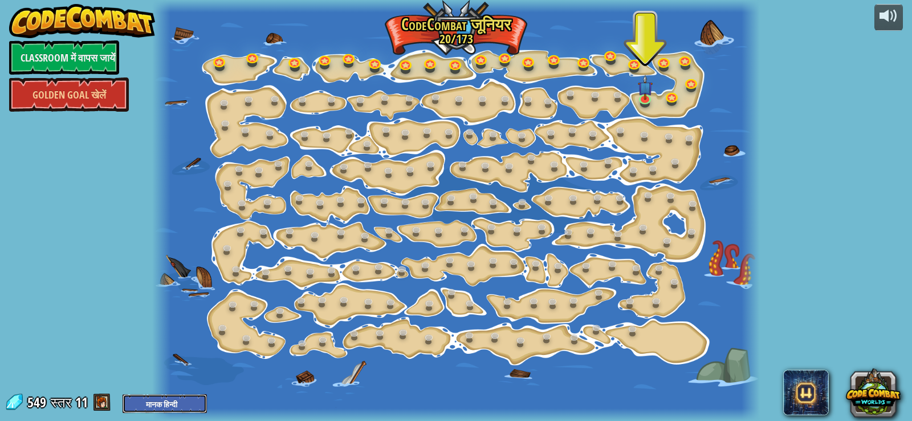
click at [155, 401] on select "English ([GEOGRAPHIC_DATA]) English ([GEOGRAPHIC_DATA]) 简体中文 繁體中文 русский españ…" at bounding box center [165, 404] width 84 height 19
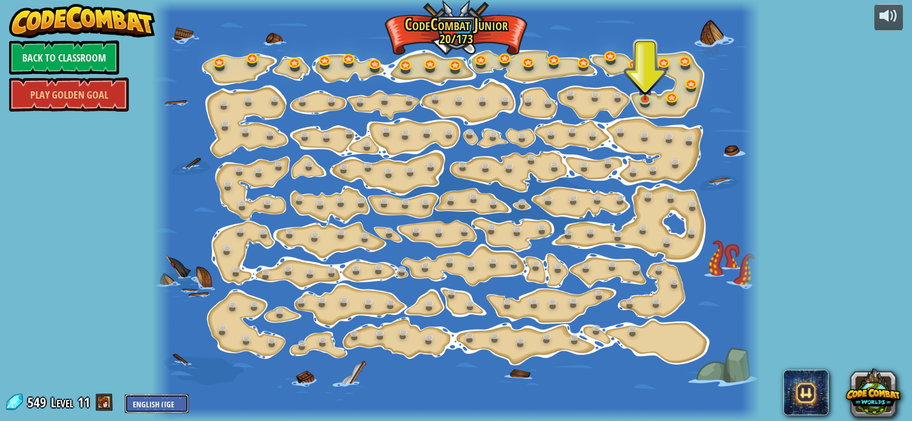
click at [144, 406] on select "English ([GEOGRAPHIC_DATA]) English ([GEOGRAPHIC_DATA]) 简体中文 繁體中文 русский españ…" at bounding box center [157, 404] width 64 height 19
select select "zh-[PERSON_NAME]"
click at [125, 395] on select "English ([GEOGRAPHIC_DATA]) English ([GEOGRAPHIC_DATA]) 简体中文 繁體中文 русский españ…" at bounding box center [157, 404] width 64 height 19
click at [157, 409] on select "English ([GEOGRAPHIC_DATA]) English ([GEOGRAPHIC_DATA]) 简体中文 繁體中文 русский españ…" at bounding box center [192, 404] width 134 height 19
select select "vi"
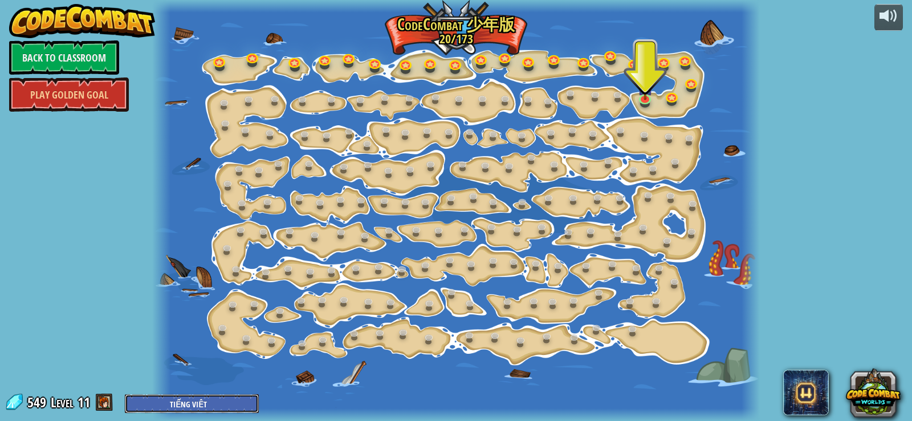
click at [125, 395] on select "English ([GEOGRAPHIC_DATA]) English ([GEOGRAPHIC_DATA]) 简体中文 繁體中文 русский españ…" at bounding box center [192, 404] width 134 height 19
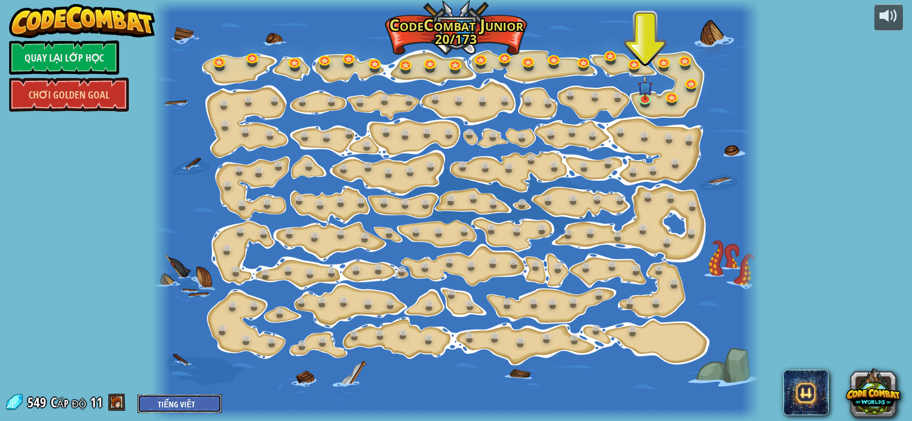
click at [170, 406] on select "English ([GEOGRAPHIC_DATA]) English ([GEOGRAPHIC_DATA]) 简体中文 繁體中文 русский españ…" at bounding box center [179, 404] width 84 height 19
select select "es-ES"
click at [140, 395] on select "English ([GEOGRAPHIC_DATA]) English ([GEOGRAPHIC_DATA]) 简体中文 繁體中文 русский españ…" at bounding box center [179, 404] width 84 height 19
click at [174, 403] on select "English ([GEOGRAPHIC_DATA]) English ([GEOGRAPHIC_DATA]) 简体中文 繁體中文 русский españ…" at bounding box center [194, 404] width 134 height 19
select select "de-DE"
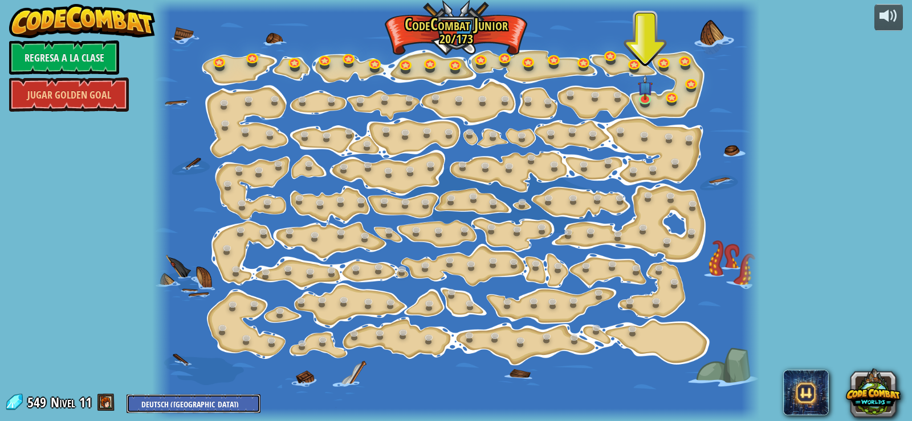
click at [127, 395] on select "English ([GEOGRAPHIC_DATA]) English ([GEOGRAPHIC_DATA]) 简体中文 繁體中文 русский españ…" at bounding box center [194, 404] width 134 height 19
click at [197, 405] on select "English ([GEOGRAPHIC_DATA]) English ([GEOGRAPHIC_DATA]) 简体中文 繁體中文 русский españ…" at bounding box center [192, 404] width 134 height 19
select select "zh-HANT"
click at [125, 395] on select "English ([GEOGRAPHIC_DATA]) English ([GEOGRAPHIC_DATA]) 简体中文 繁體中文 русский españ…" at bounding box center [192, 404] width 134 height 19
select select "zh-HANT"
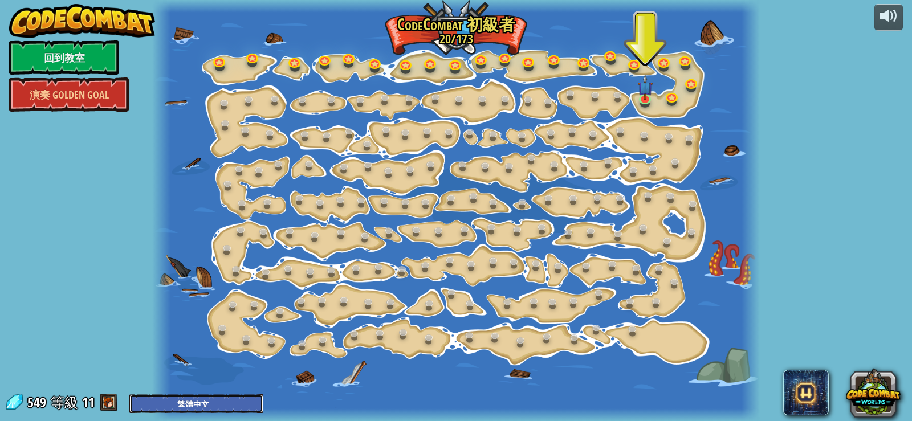
click at [174, 403] on select "English ([GEOGRAPHIC_DATA]) English ([GEOGRAPHIC_DATA]) 简体中文 繁體中文 русский españ…" at bounding box center [196, 404] width 134 height 19
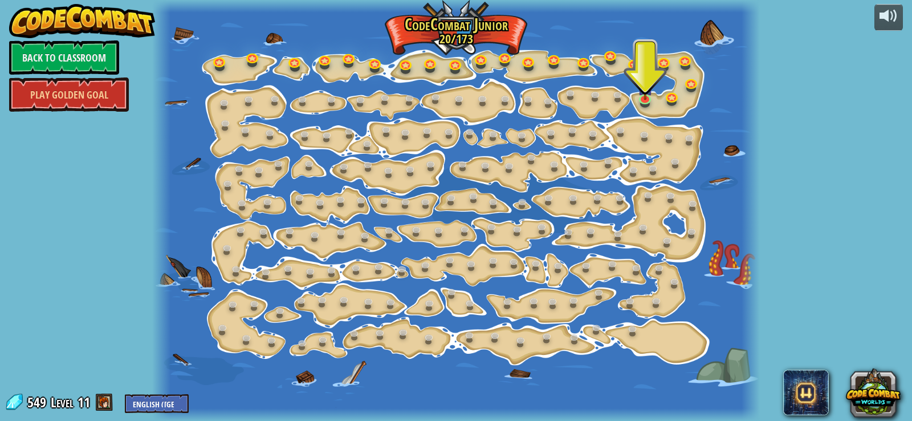
click at [86, 17] on img at bounding box center [82, 21] width 146 height 34
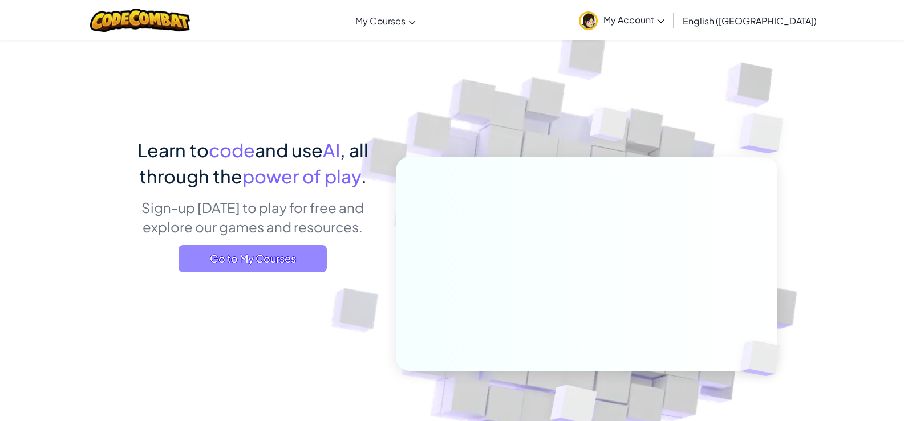
click at [271, 264] on span "Go to My Courses" at bounding box center [252, 258] width 148 height 27
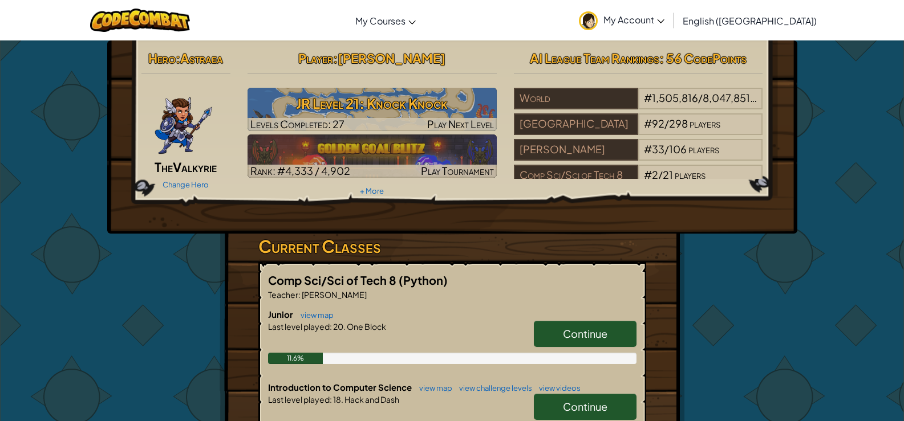
click at [381, 52] on span "[PERSON_NAME]" at bounding box center [392, 58] width 108 height 16
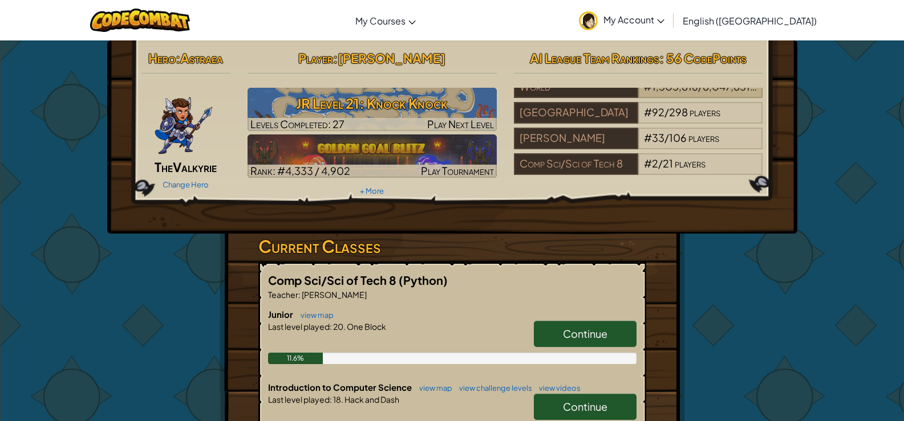
scroll to position [20, 0]
click at [664, 15] on span "My Account" at bounding box center [633, 20] width 61 height 12
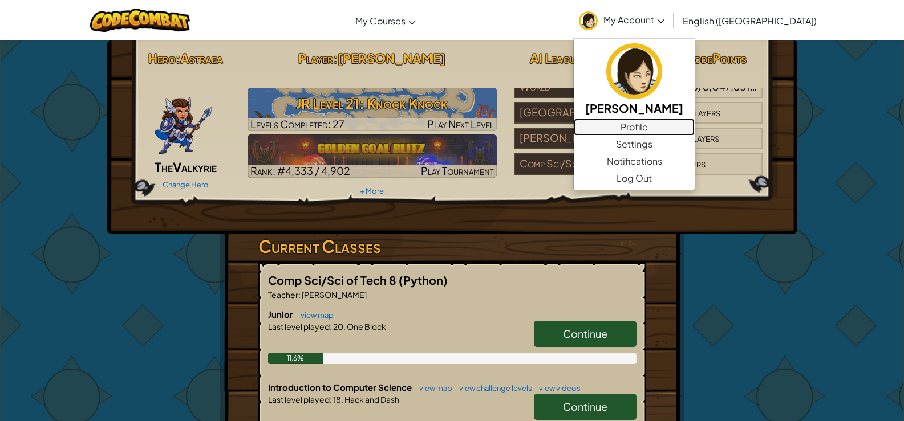
click at [695, 130] on link "Profile" at bounding box center [634, 127] width 121 height 17
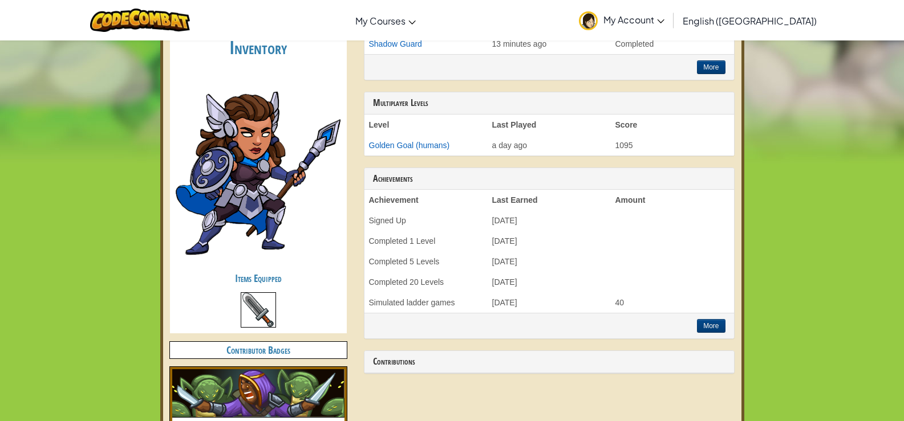
scroll to position [342, 0]
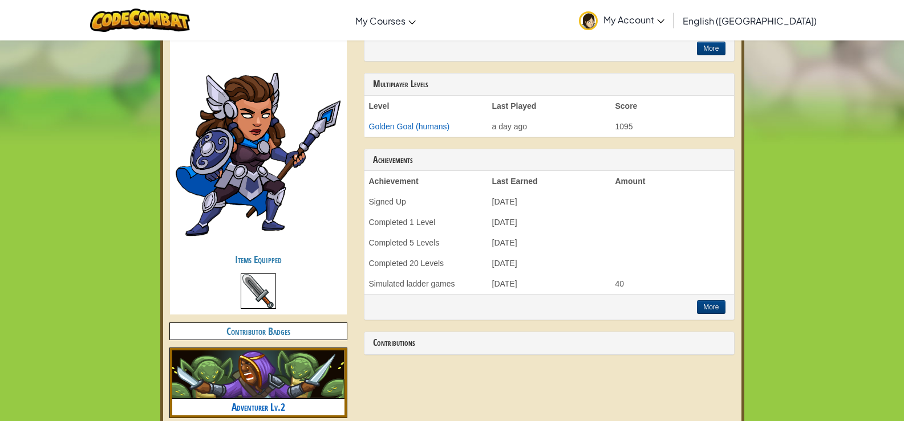
click at [259, 283] on img at bounding box center [258, 291] width 35 height 35
click at [270, 336] on h4 "Contributor Badges" at bounding box center [258, 331] width 177 height 17
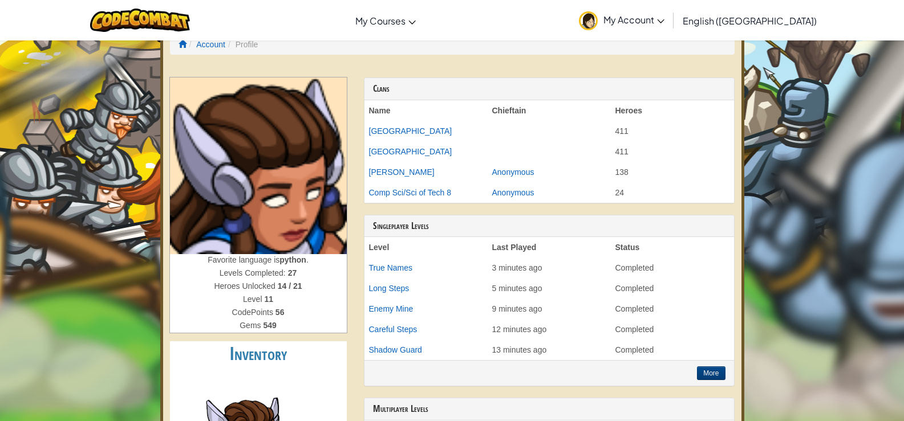
scroll to position [0, 0]
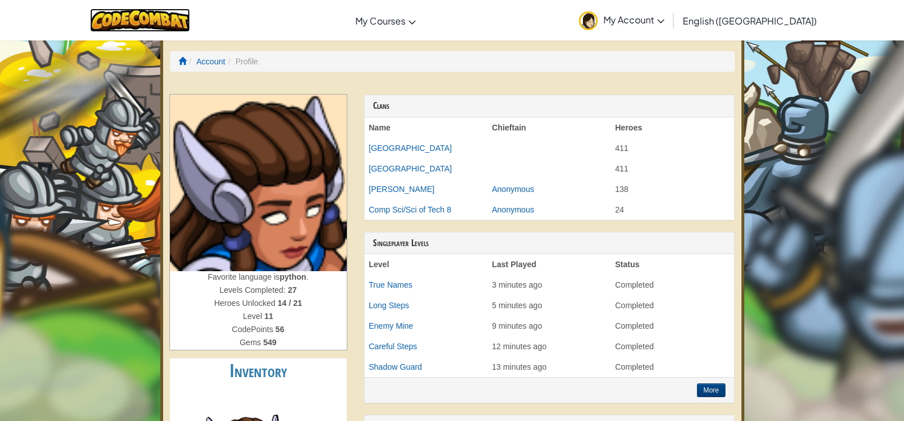
click at [118, 22] on img at bounding box center [140, 20] width 100 height 23
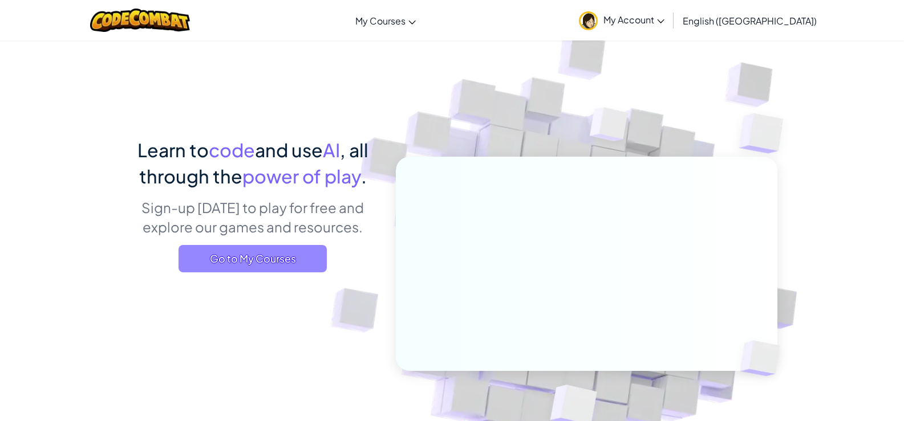
click at [277, 250] on span "Go to My Courses" at bounding box center [252, 258] width 148 height 27
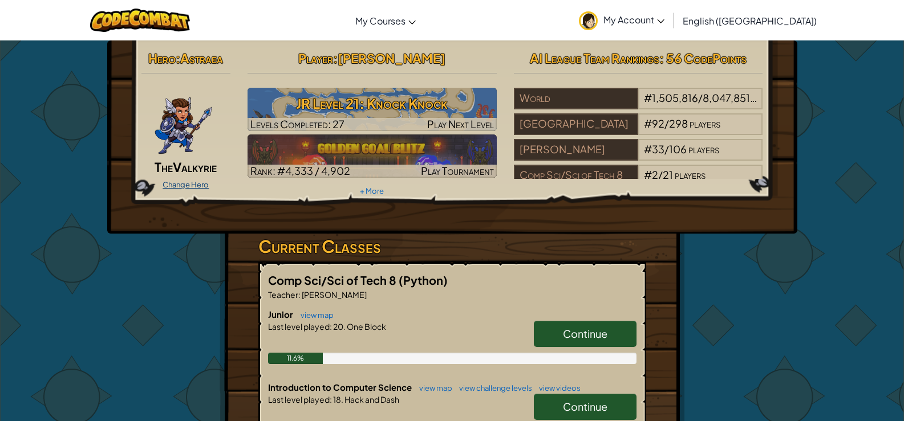
click at [191, 188] on link "Change Hero" at bounding box center [186, 184] width 46 height 9
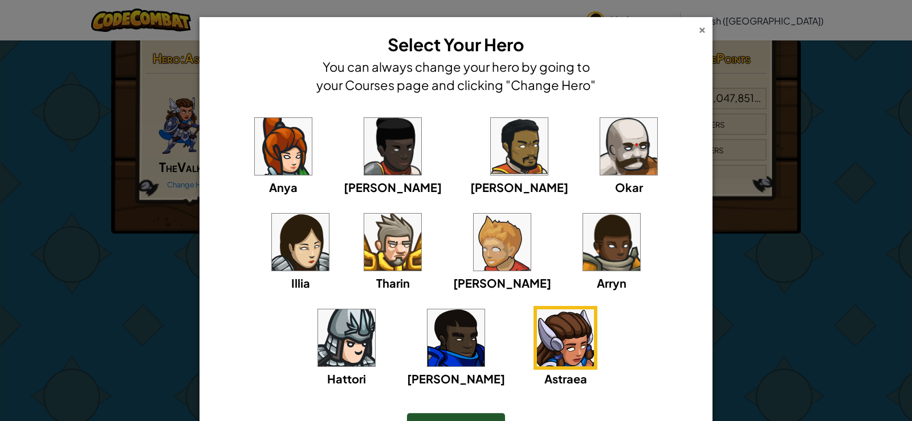
click at [699, 32] on div "×" at bounding box center [703, 28] width 8 height 12
